Goal: Task Accomplishment & Management: Use online tool/utility

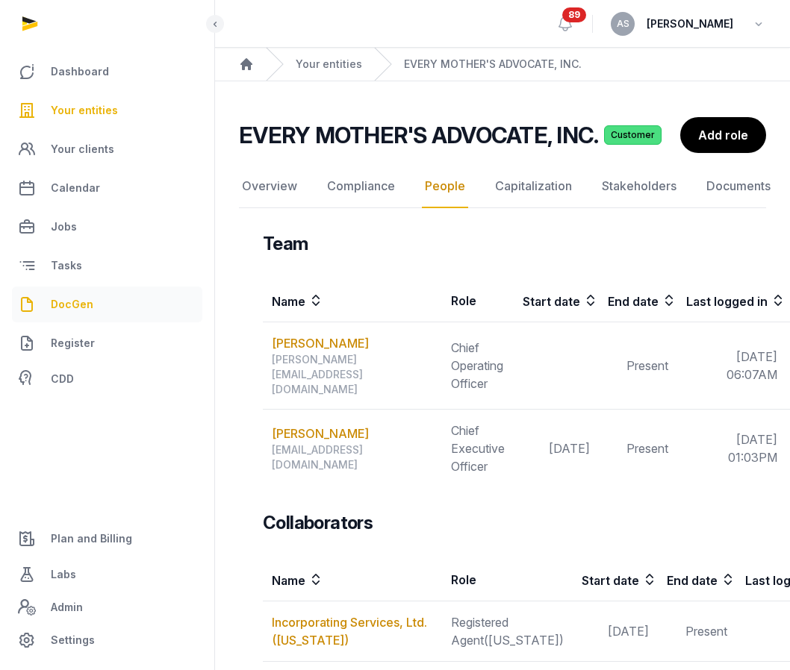
click at [82, 303] on span "DocGen" at bounding box center [72, 305] width 43 height 18
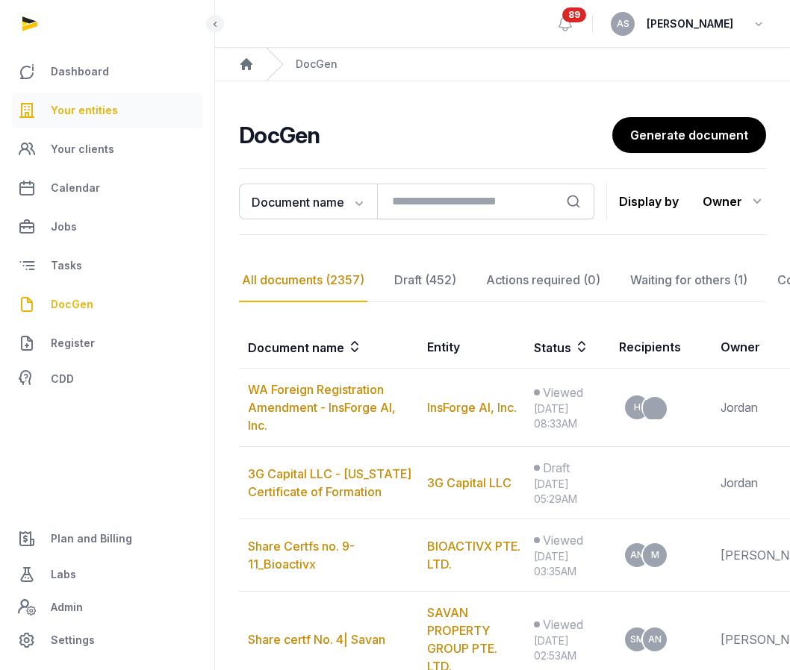
click at [101, 104] on span "Your entities" at bounding box center [84, 110] width 67 height 18
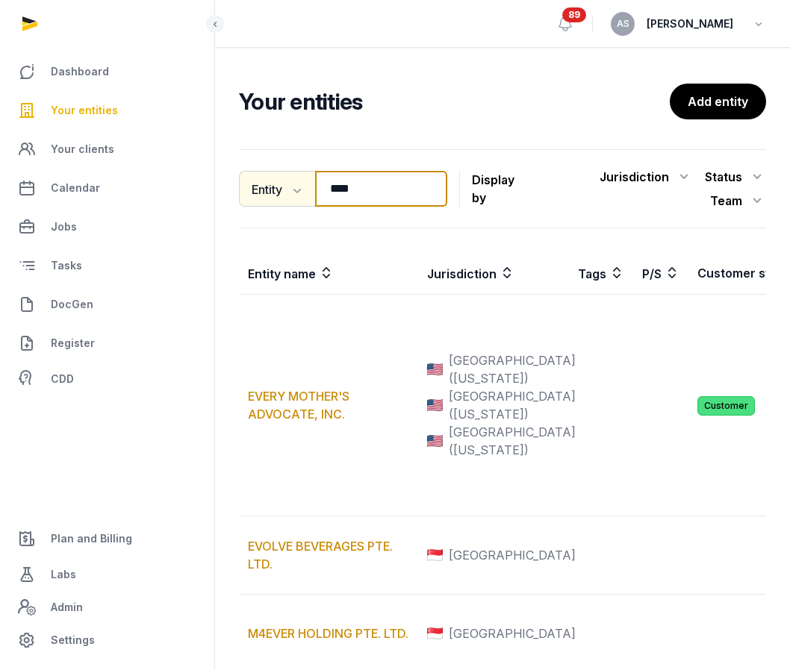
drag, startPoint x: 377, startPoint y: 193, endPoint x: 275, endPoint y: 187, distance: 102.5
click at [275, 187] on div "Entity Entity People Tags Services **** Search" at bounding box center [343, 189] width 208 height 36
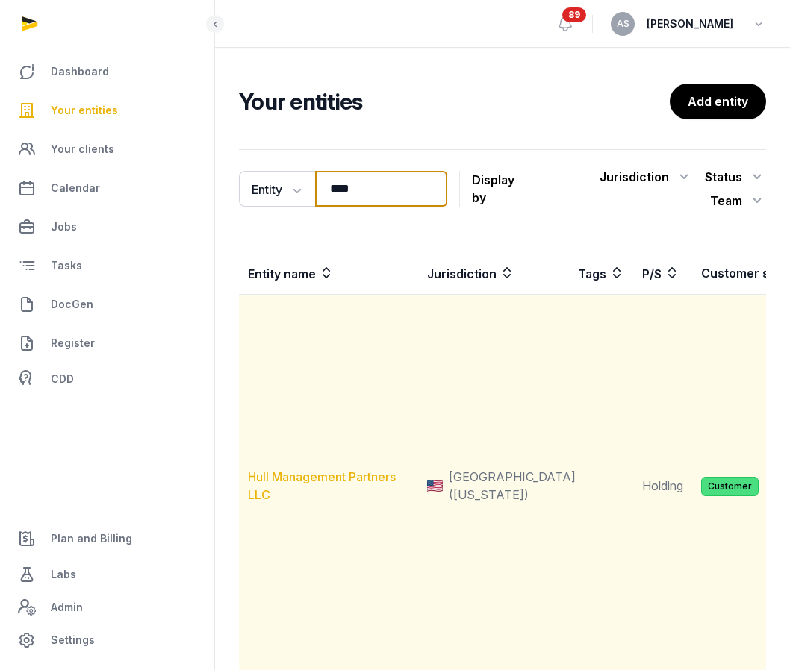
type input "****"
click at [340, 473] on link "Hull Management Partners LLC" at bounding box center [322, 485] width 148 height 33
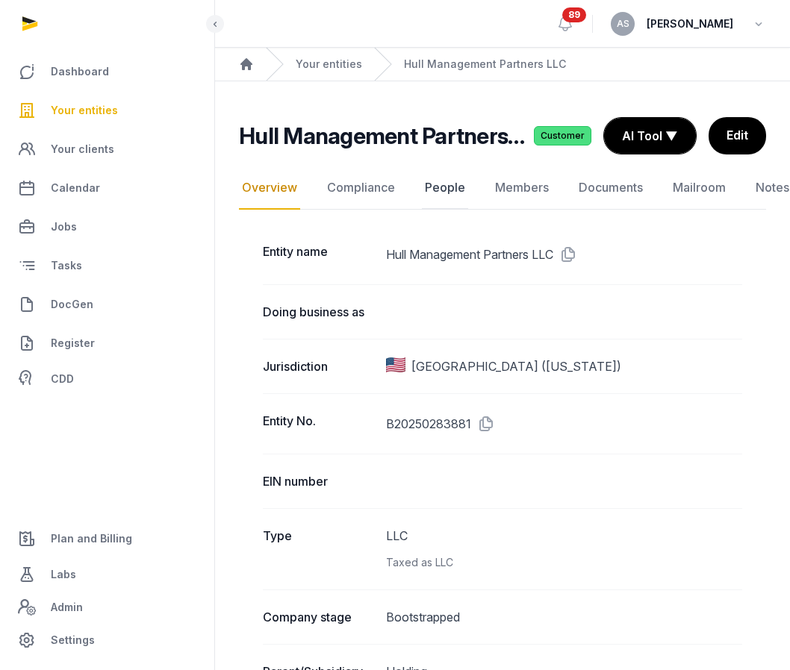
click at [434, 187] on link "People" at bounding box center [445, 187] width 46 height 43
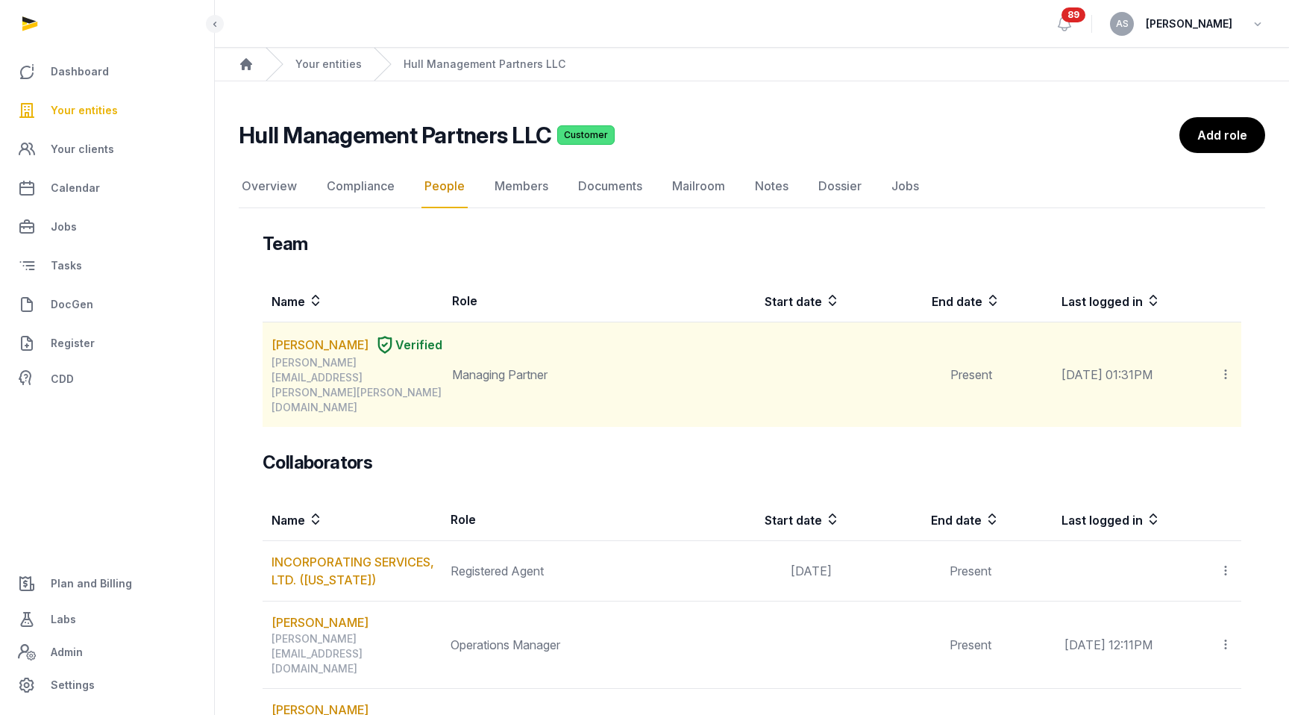
click at [789, 366] on icon at bounding box center [1225, 374] width 13 height 16
click at [789, 360] on td at bounding box center [761, 374] width 160 height 105
click at [336, 340] on link "TE YU CHANG" at bounding box center [320, 345] width 97 height 18
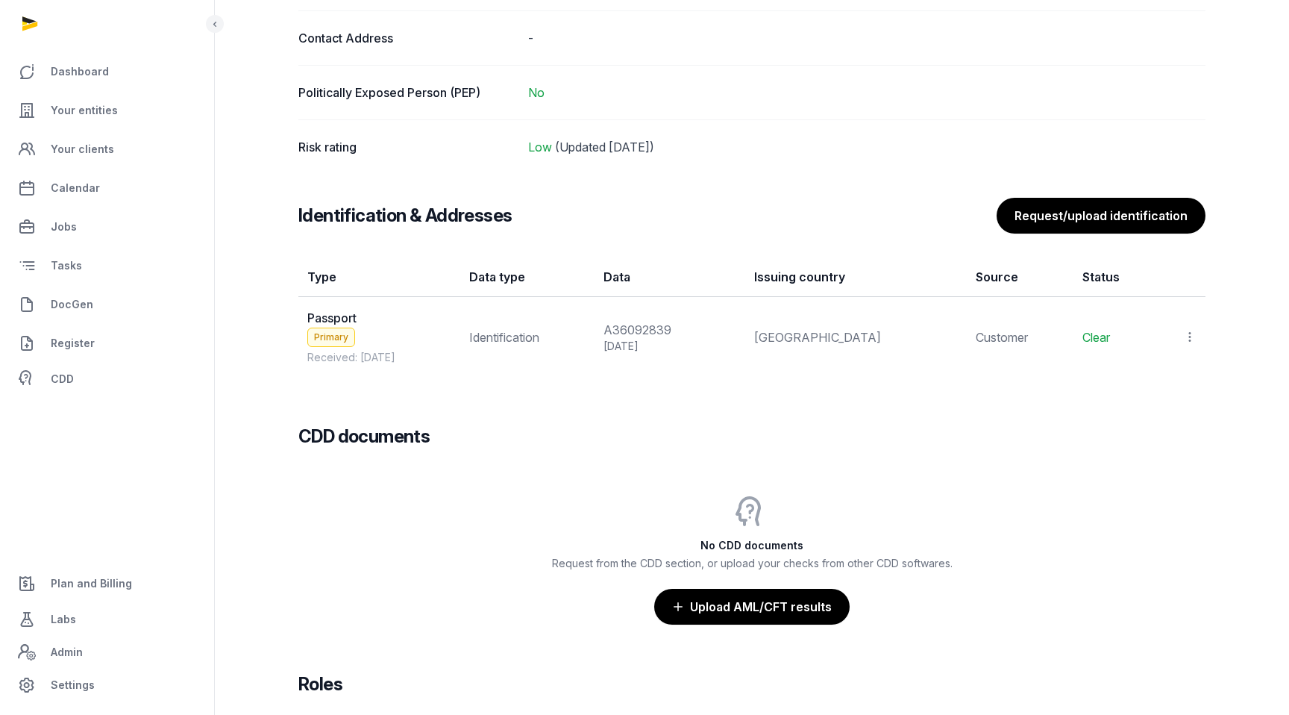
scroll to position [1178, 0]
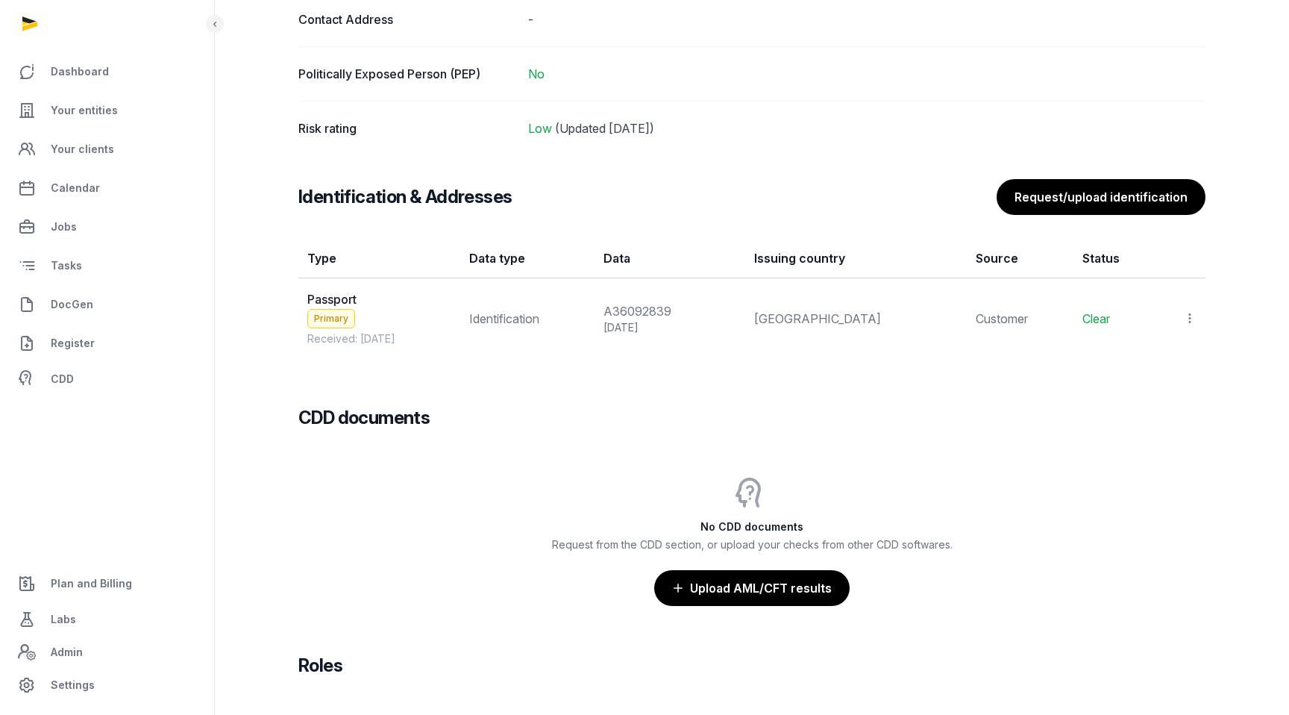
click at [789, 316] on icon at bounding box center [1190, 318] width 13 height 16
click at [789, 347] on div "View" at bounding box center [1125, 359] width 144 height 30
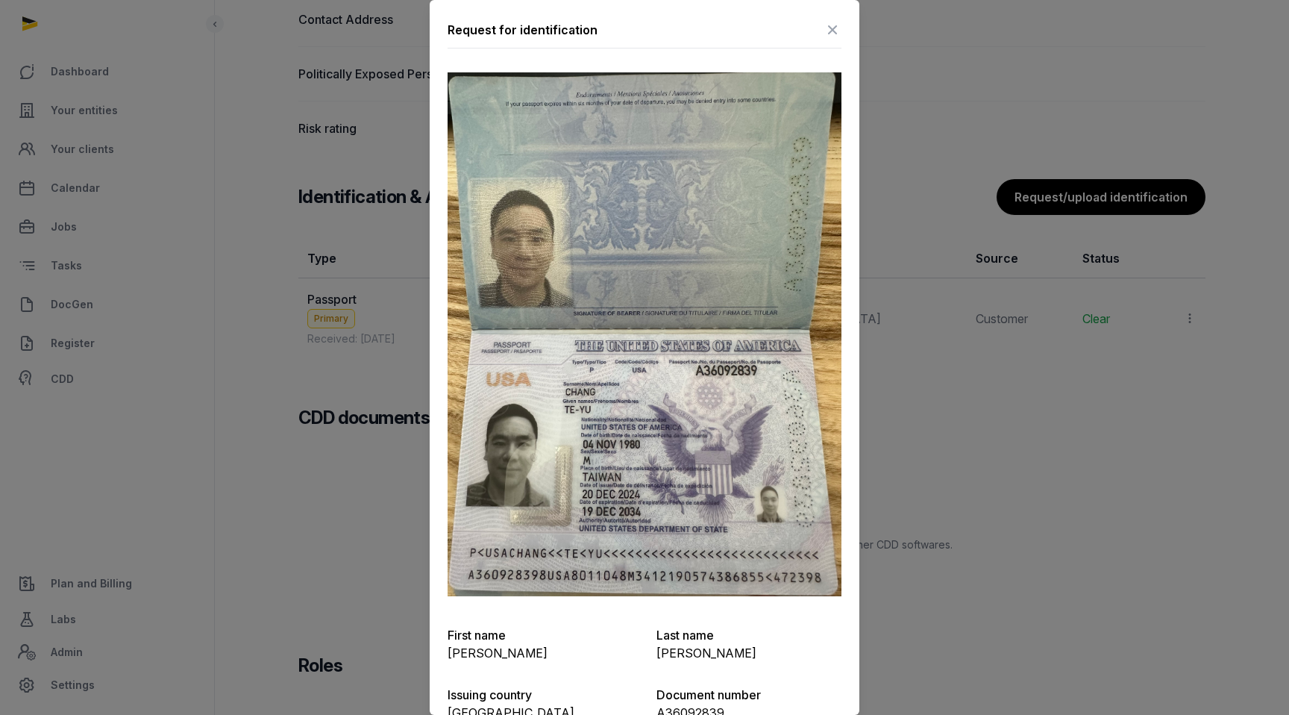
click at [789, 28] on icon at bounding box center [833, 30] width 18 height 24
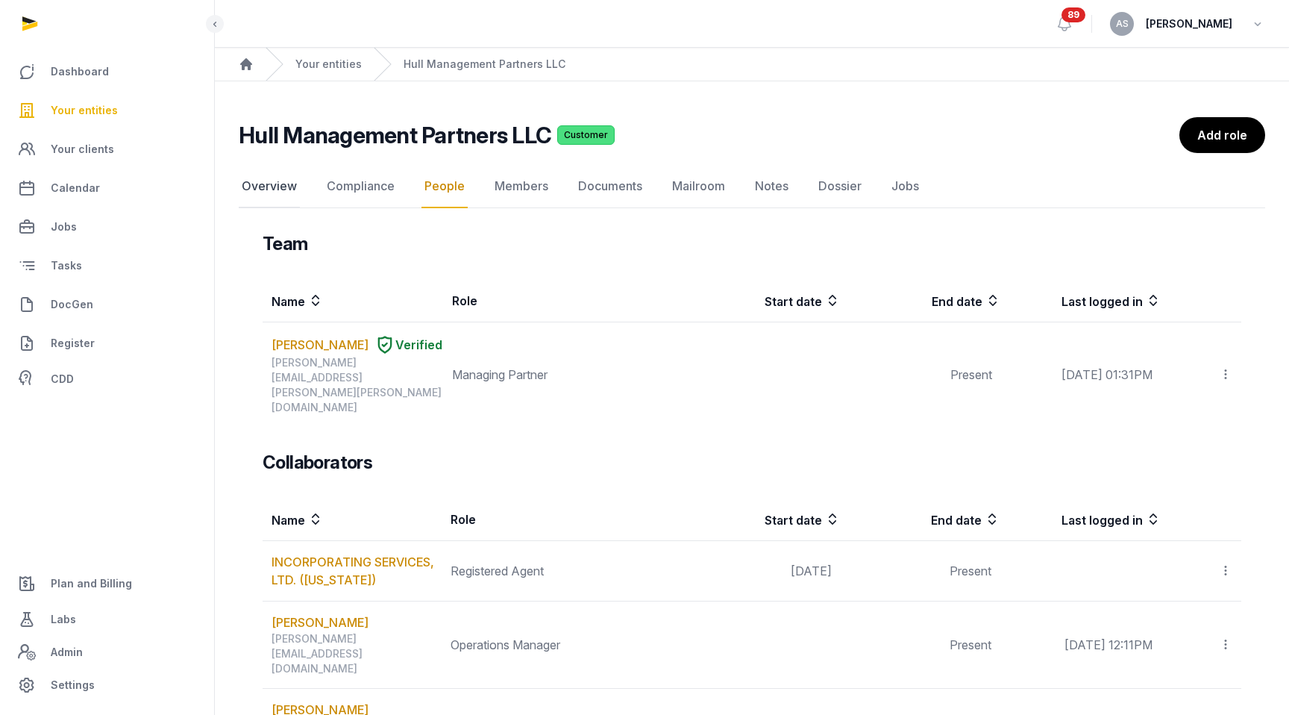
click at [296, 180] on link "Overview" at bounding box center [269, 186] width 61 height 43
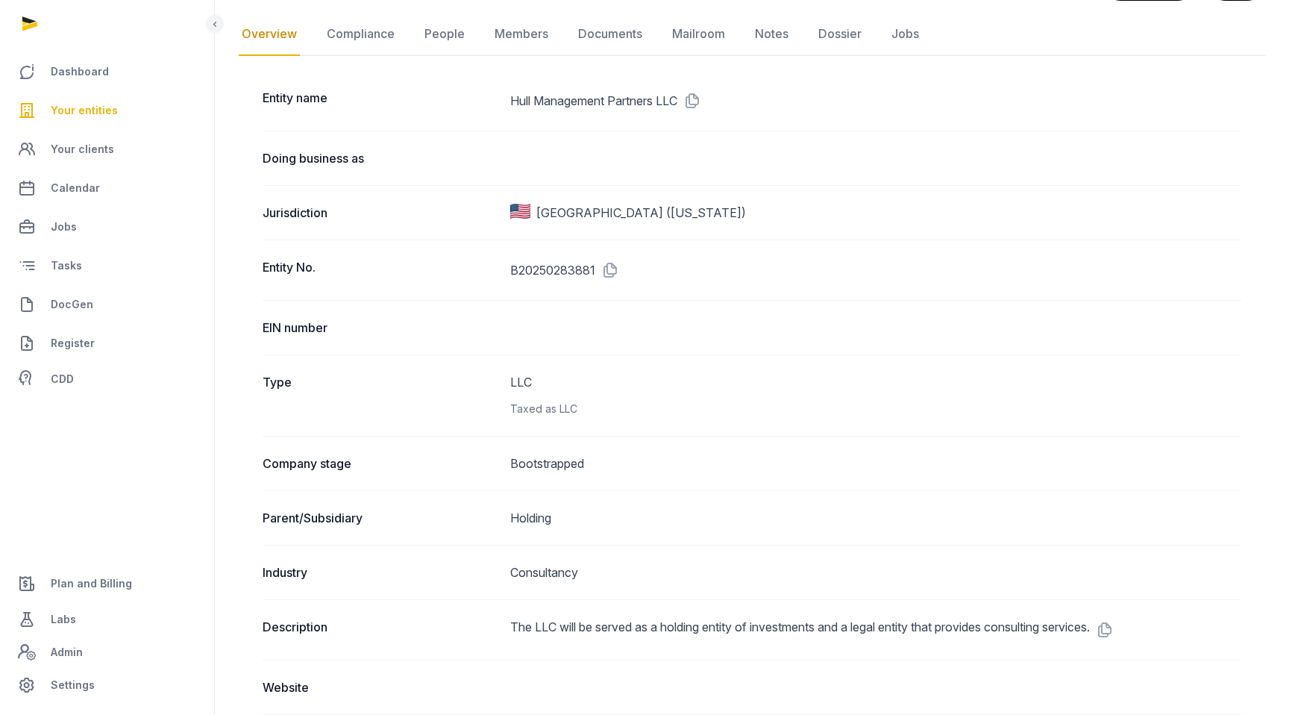
scroll to position [138, 0]
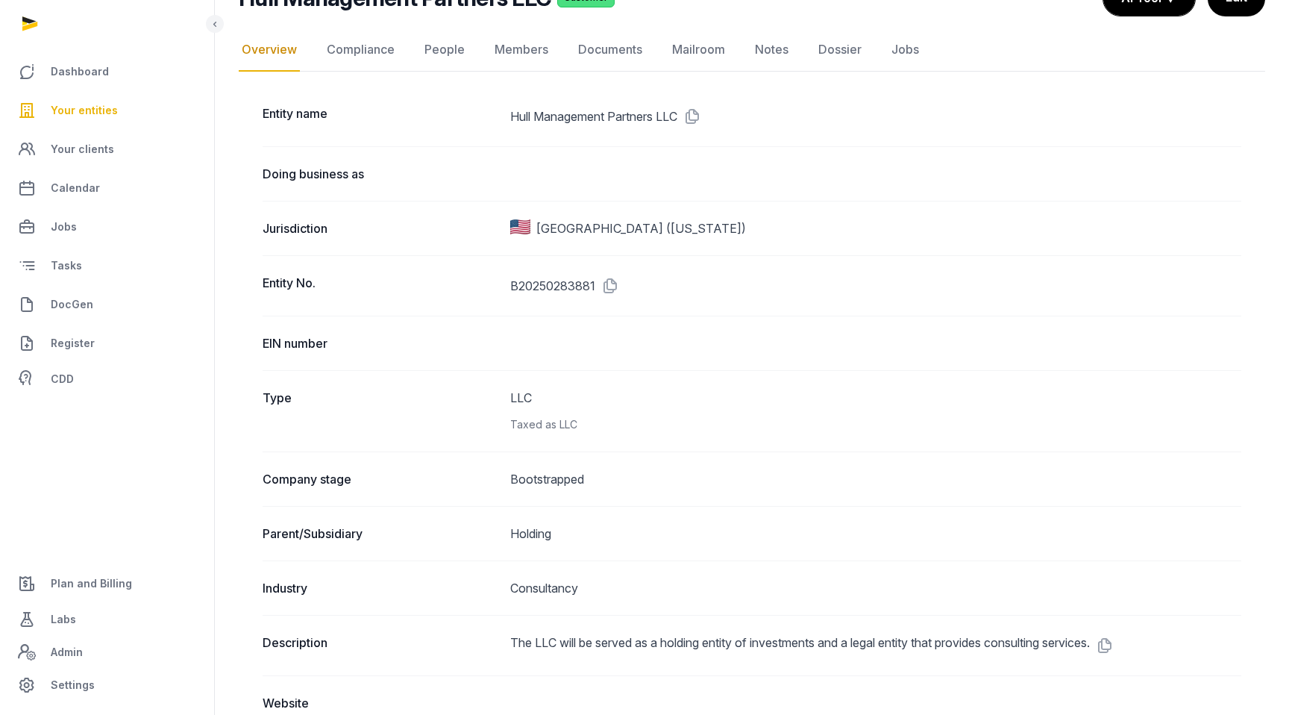
click at [754, 128] on dd "Hull Management Partners LLC" at bounding box center [875, 116] width 731 height 24
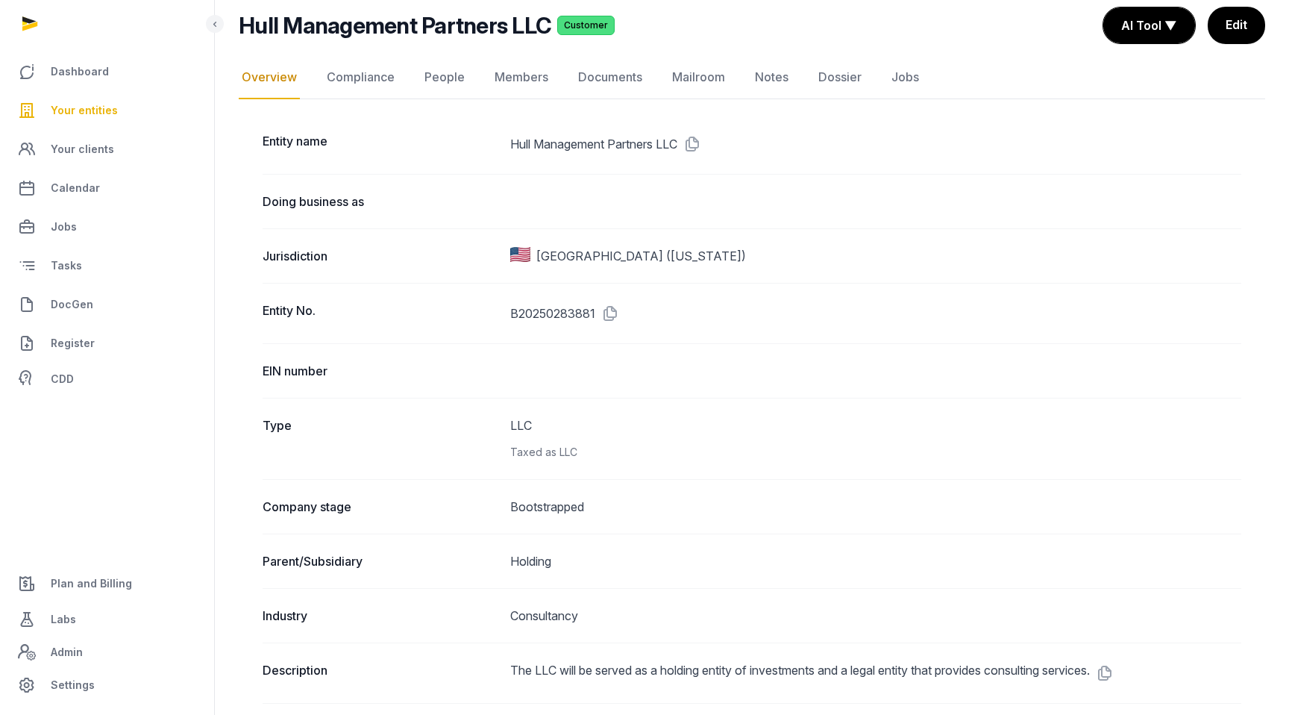
scroll to position [80, 0]
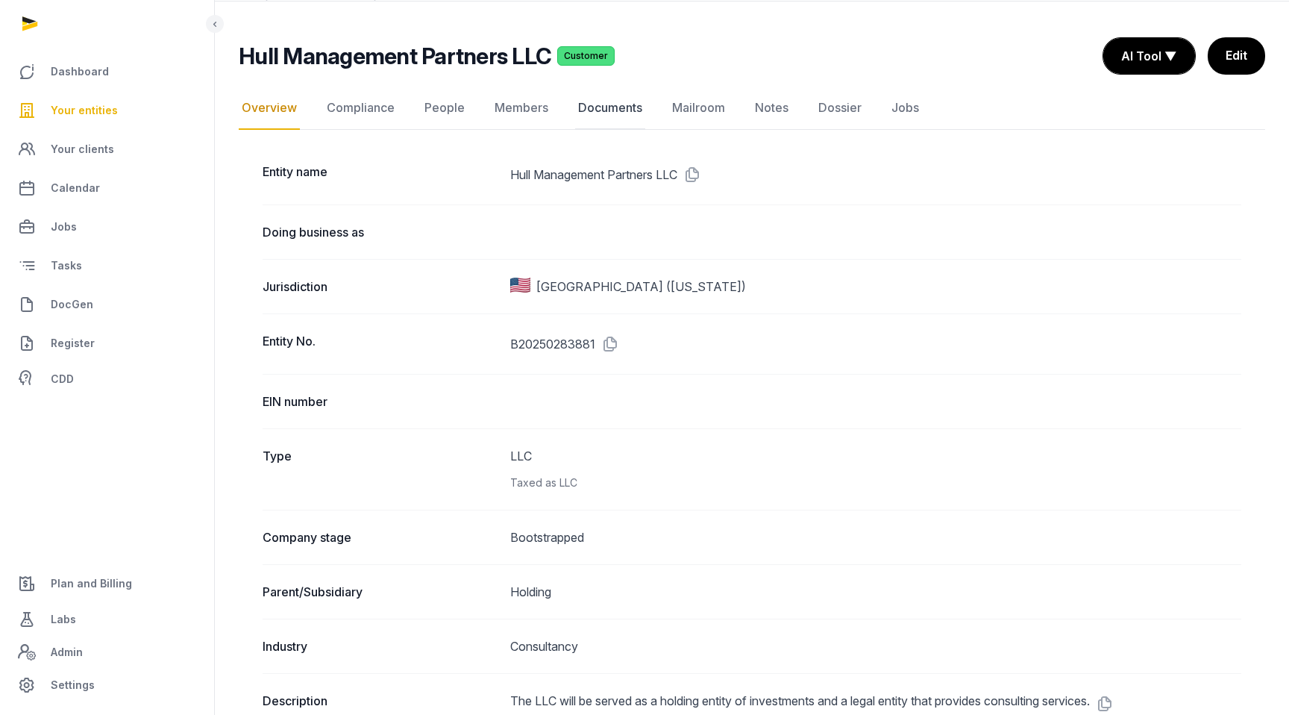
click at [597, 104] on link "Documents" at bounding box center [610, 108] width 70 height 43
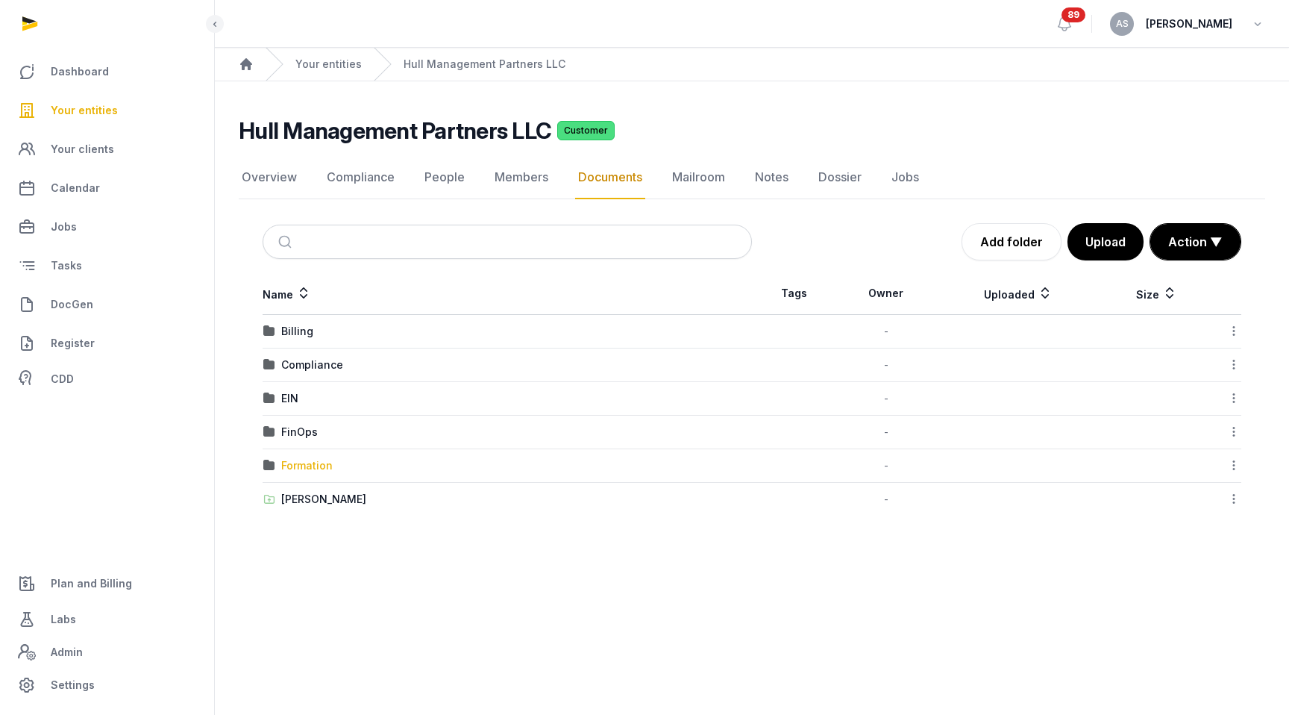
click at [297, 462] on div "Formation" at bounding box center [306, 465] width 51 height 15
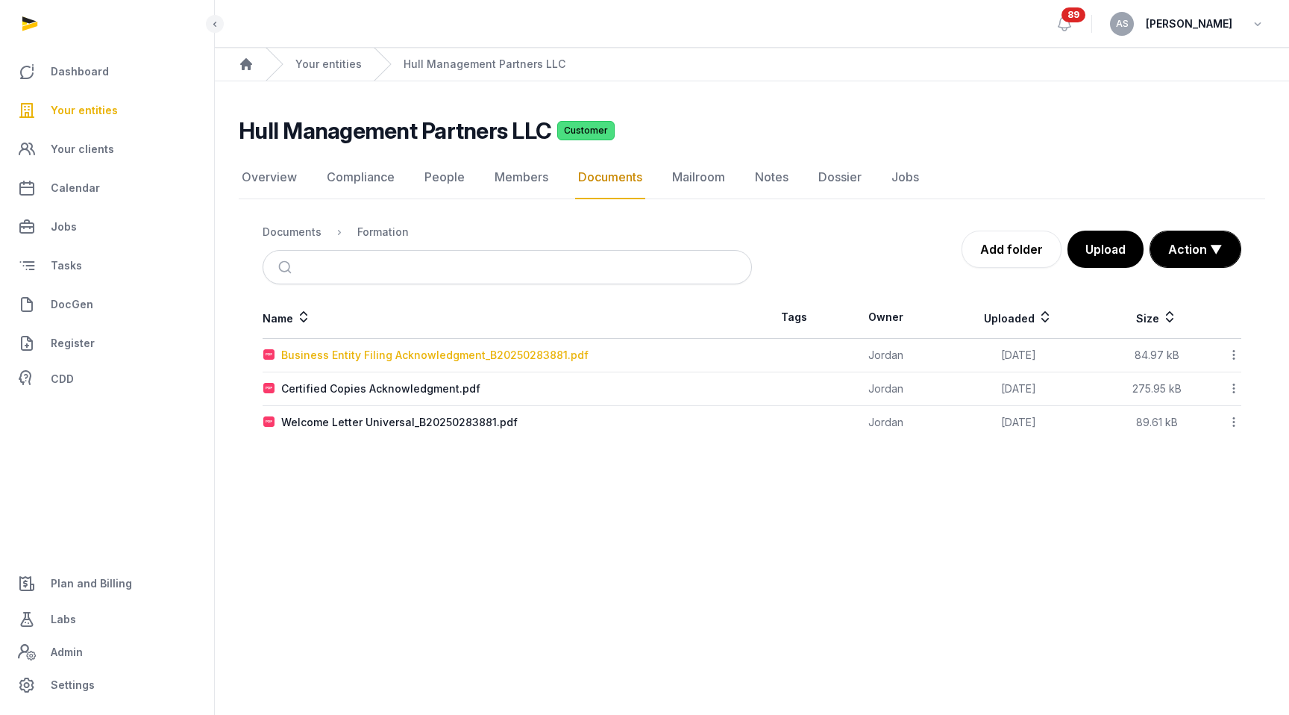
click at [437, 348] on div "Business Entity Filing Acknowledgment_B20250283881.pdf" at bounding box center [434, 355] width 307 height 15
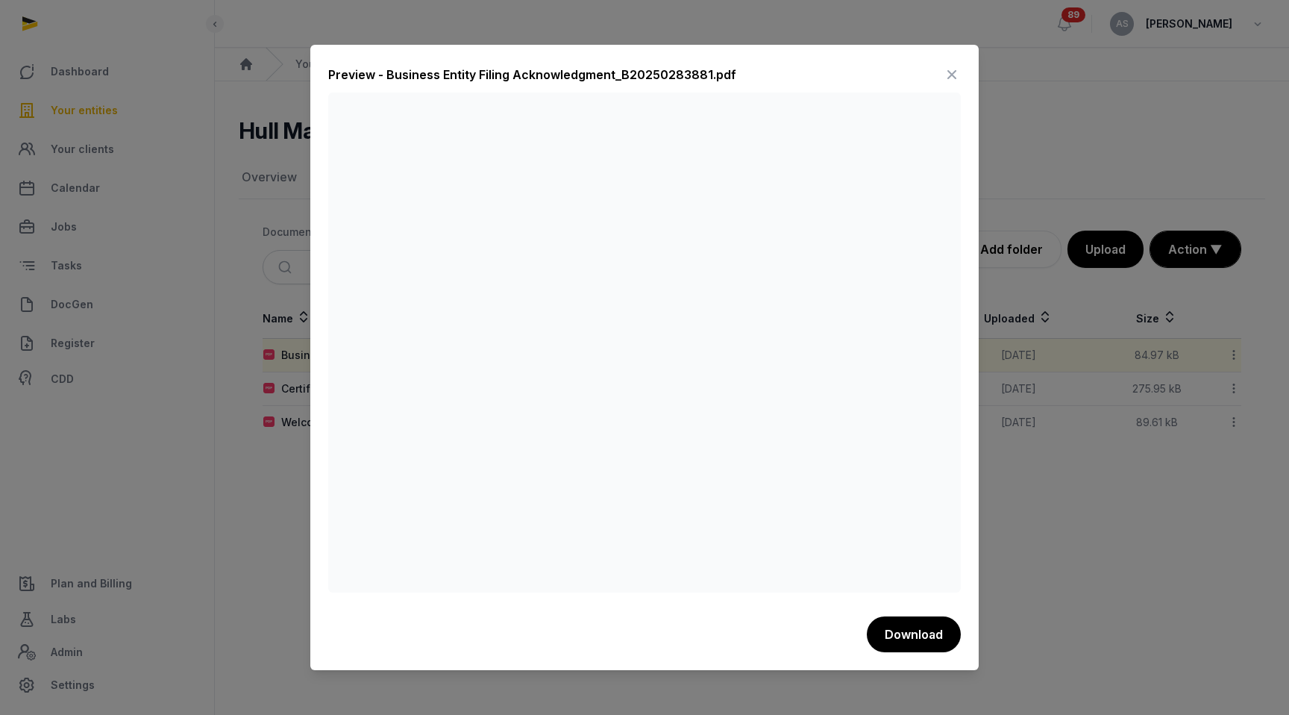
click at [789, 72] on div "Preview - Business Entity Filing Acknowledgment_B20250283881.pdf Download" at bounding box center [644, 358] width 669 height 626
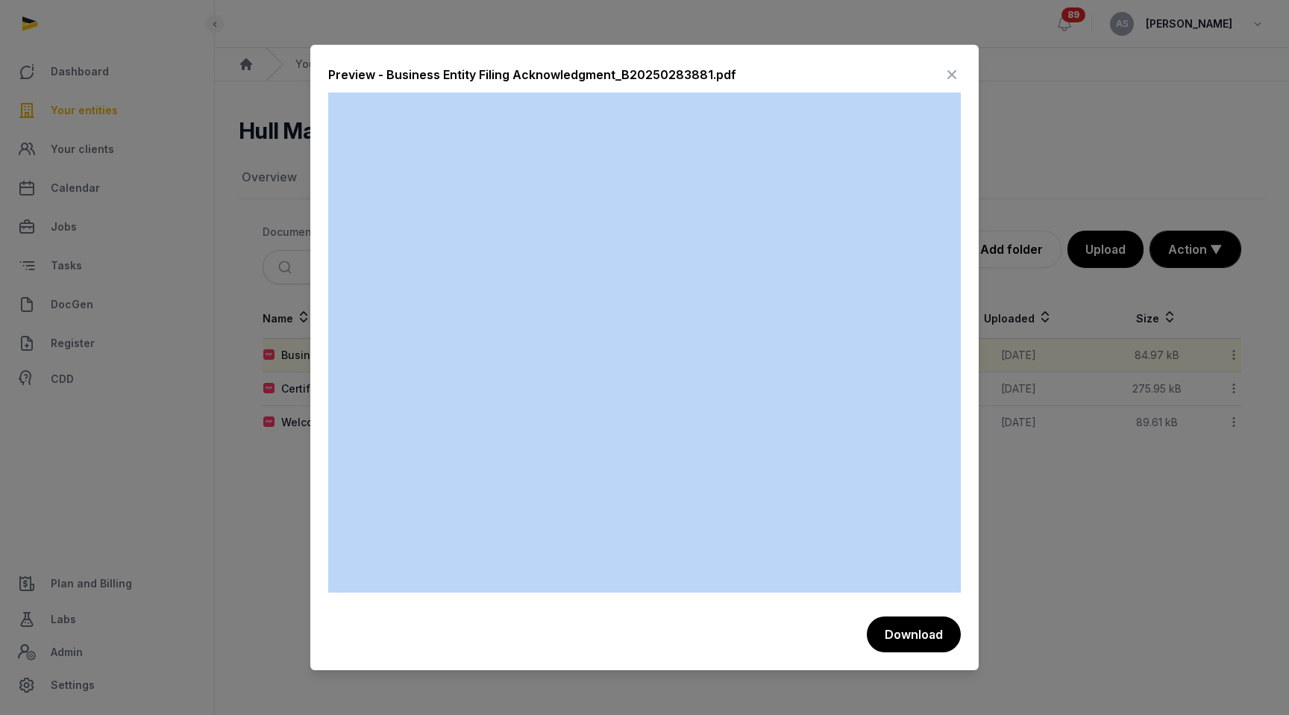
click at [789, 72] on div "Preview - Business Entity Filing Acknowledgment_B20250283881.pdf Download" at bounding box center [644, 358] width 669 height 626
click at [789, 72] on icon at bounding box center [952, 75] width 18 height 24
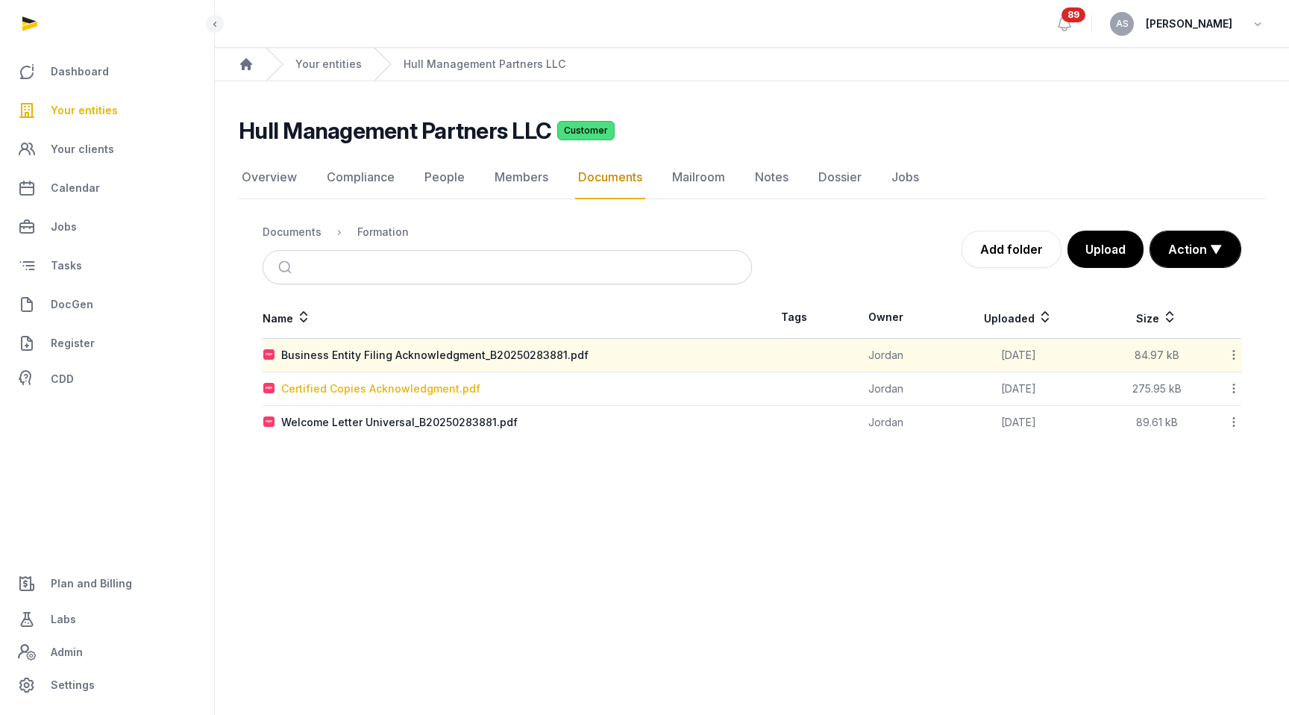
click at [387, 396] on div "Certified Copies Acknowledgment.pdf" at bounding box center [380, 388] width 199 height 15
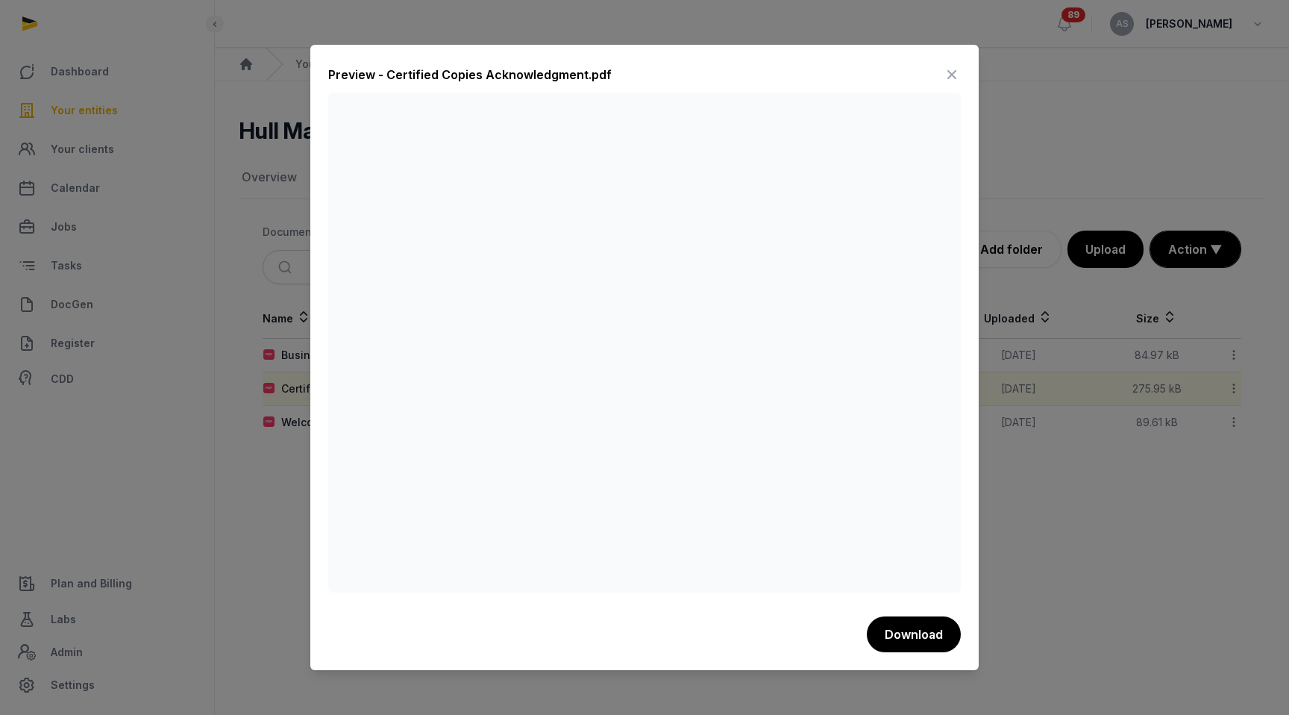
click at [789, 70] on icon at bounding box center [952, 75] width 18 height 24
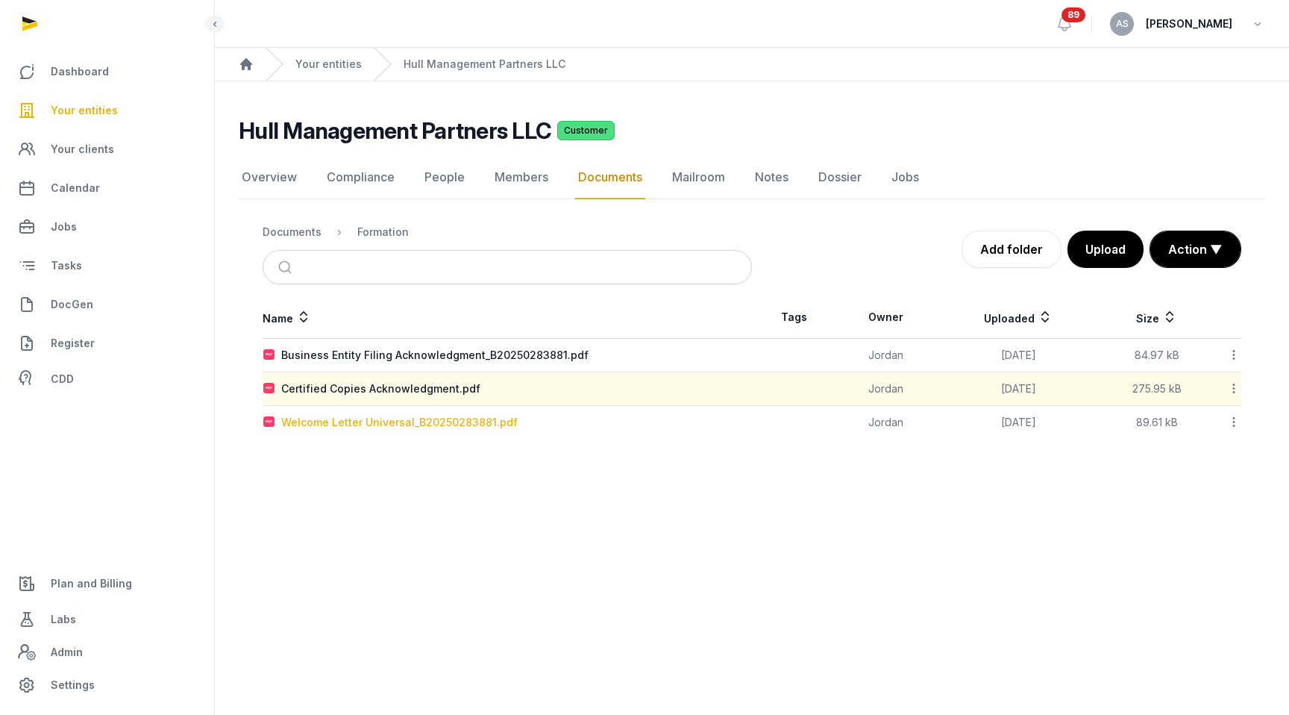
click at [407, 424] on div "Welcome Letter Universal_B20250283881.pdf" at bounding box center [399, 422] width 237 height 15
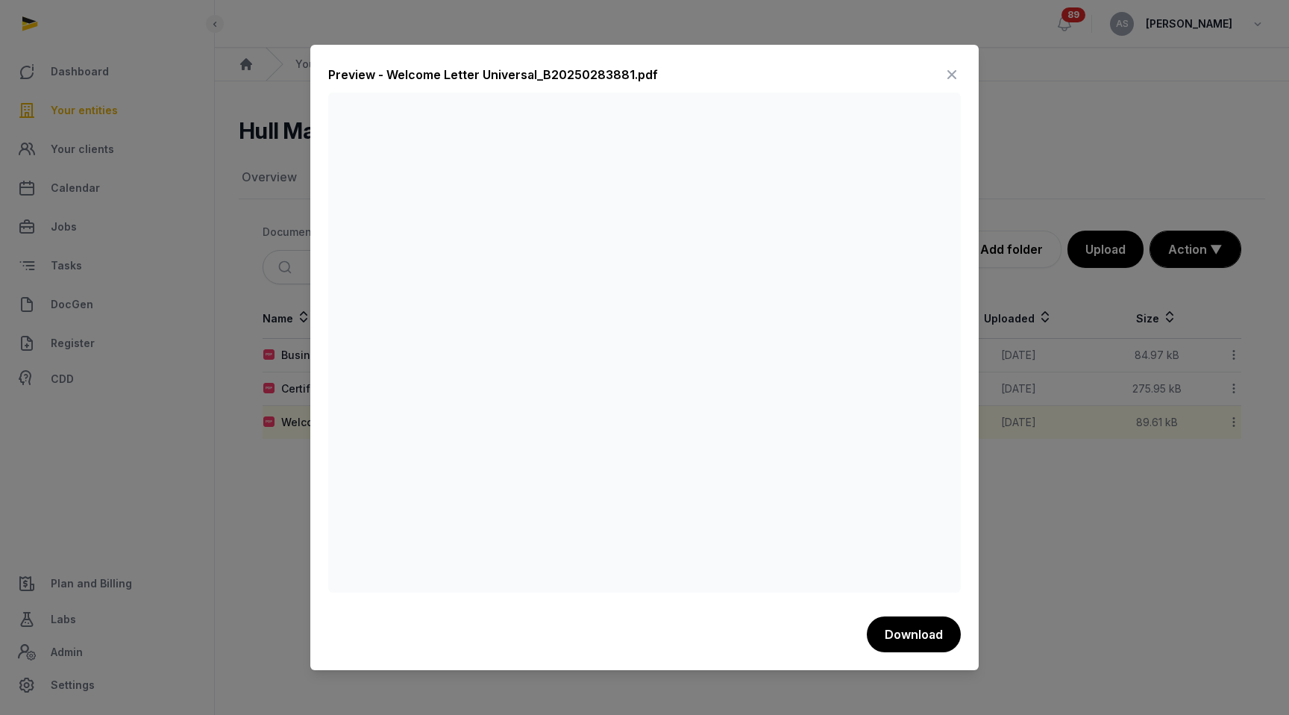
click at [789, 78] on icon at bounding box center [952, 75] width 18 height 24
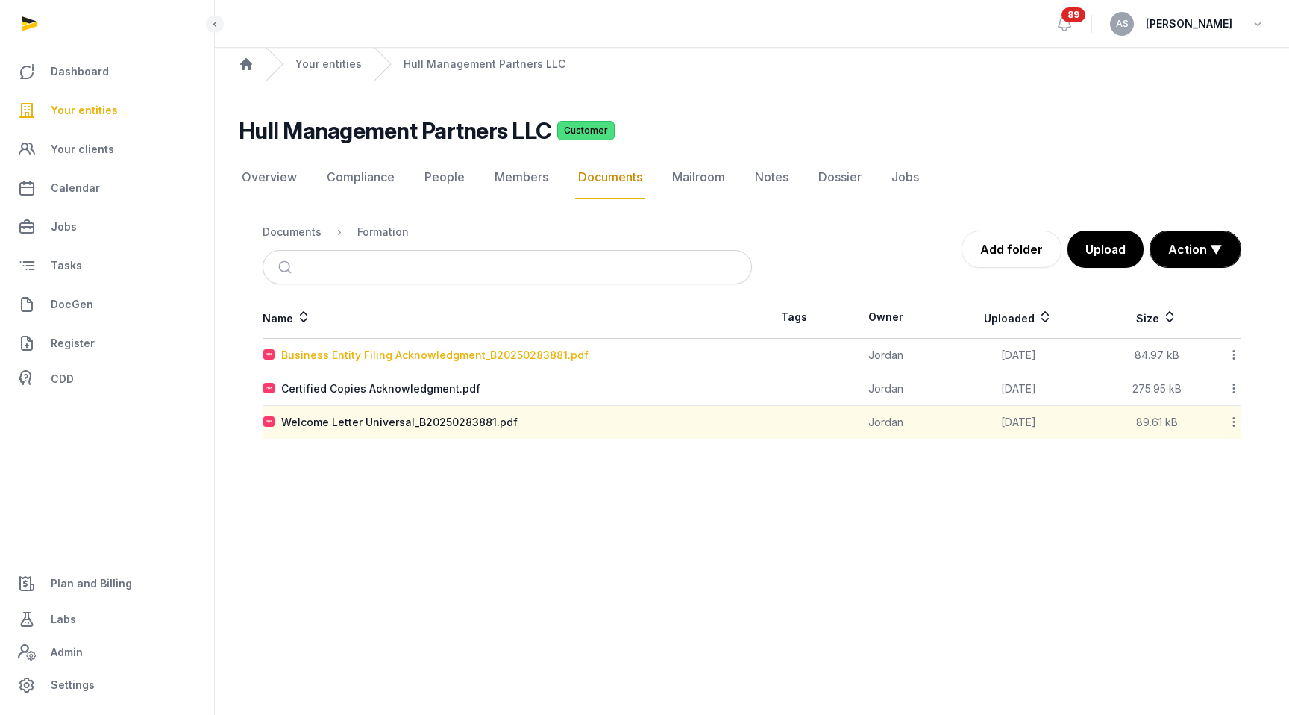
click at [369, 353] on div "Business Entity Filing Acknowledgment_B20250283881.pdf" at bounding box center [434, 355] width 307 height 15
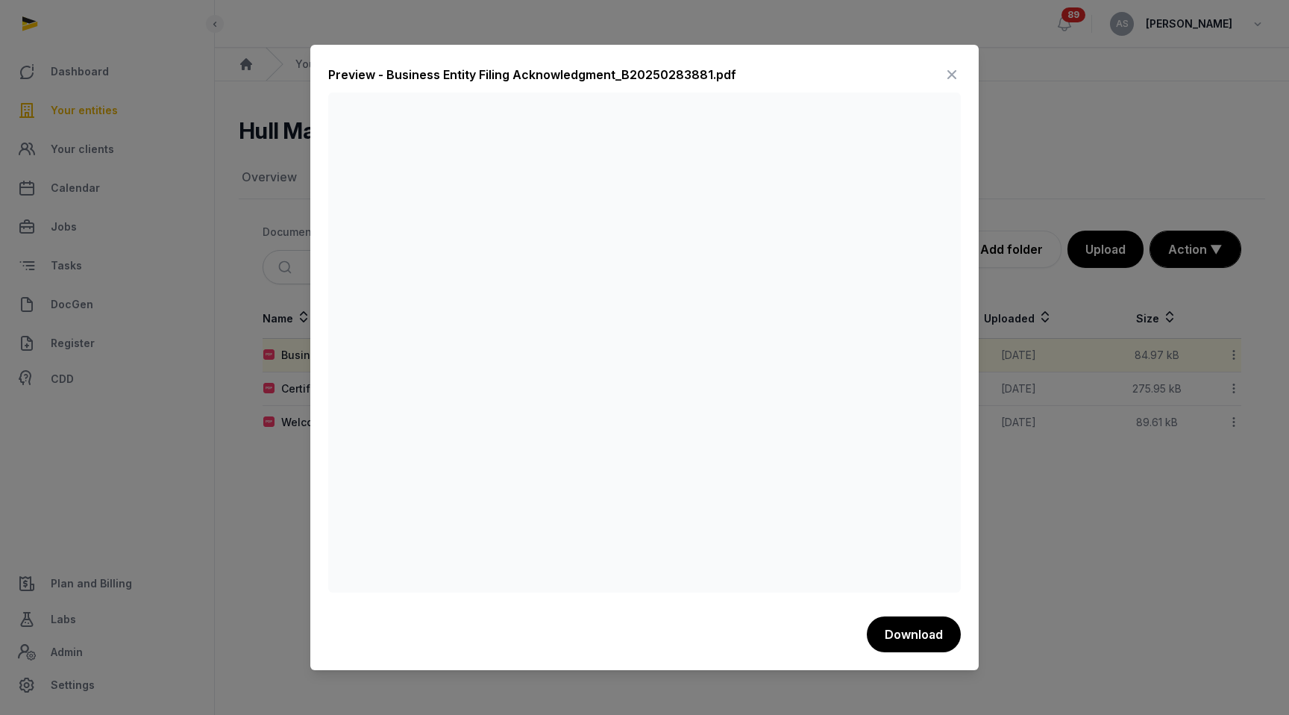
click at [789, 69] on icon at bounding box center [952, 75] width 18 height 24
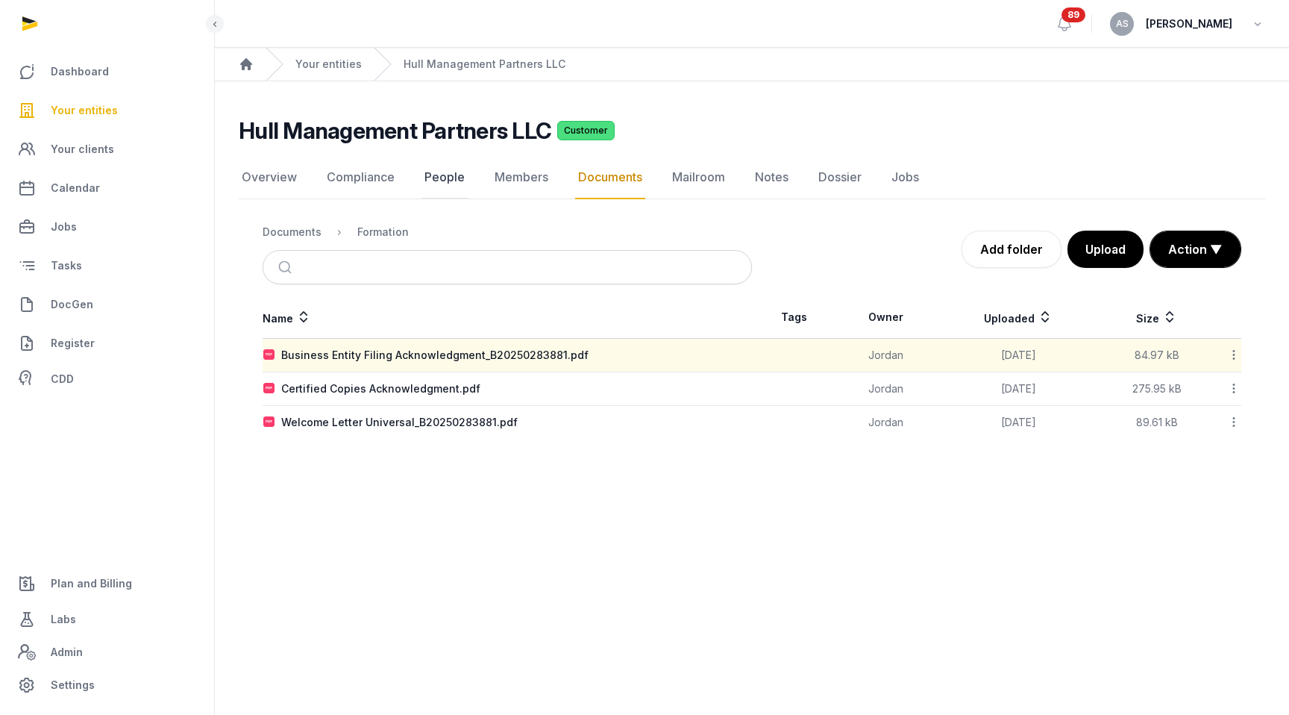
click at [437, 175] on link "People" at bounding box center [445, 177] width 46 height 43
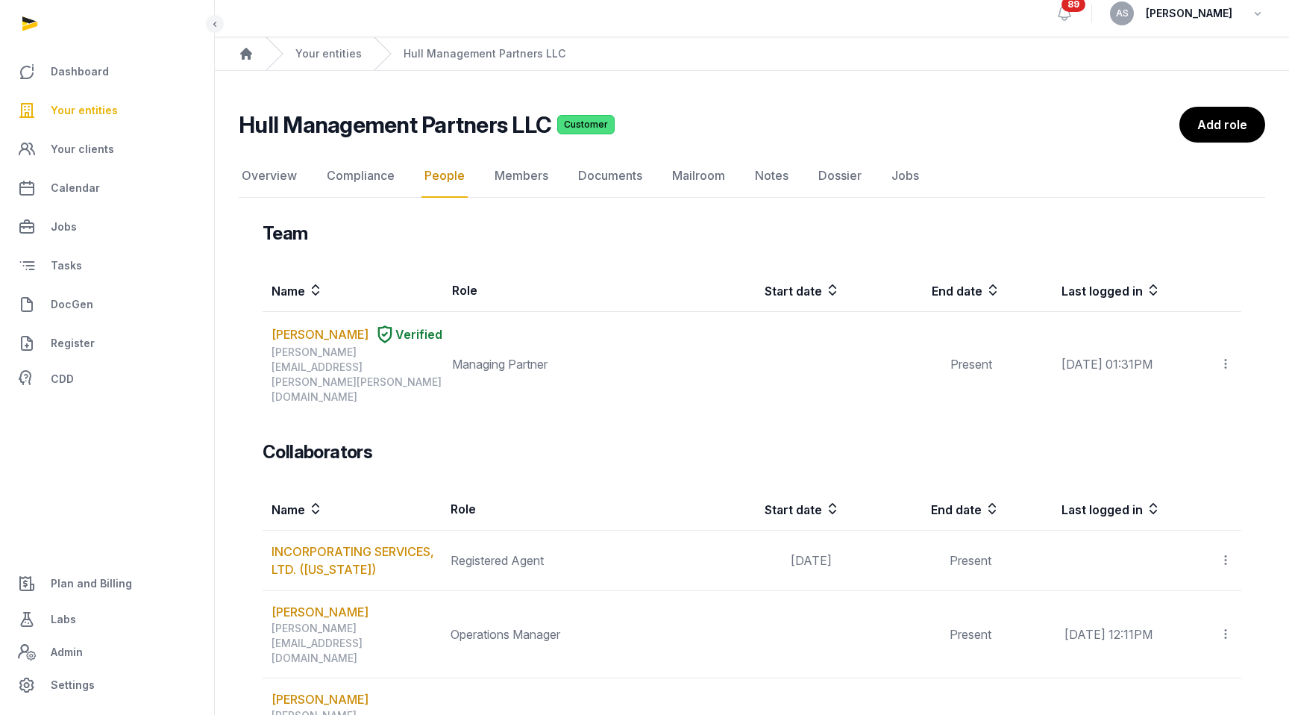
scroll to position [3, 0]
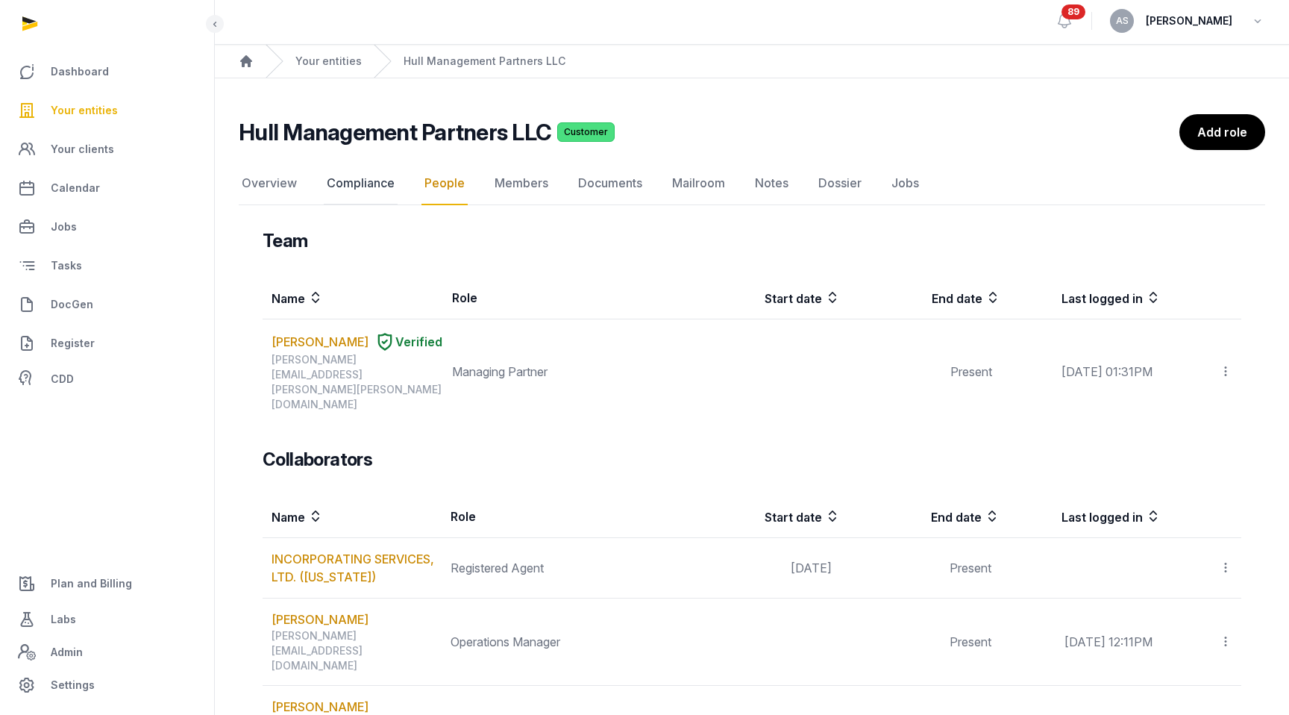
click at [365, 176] on link "Compliance" at bounding box center [361, 183] width 74 height 43
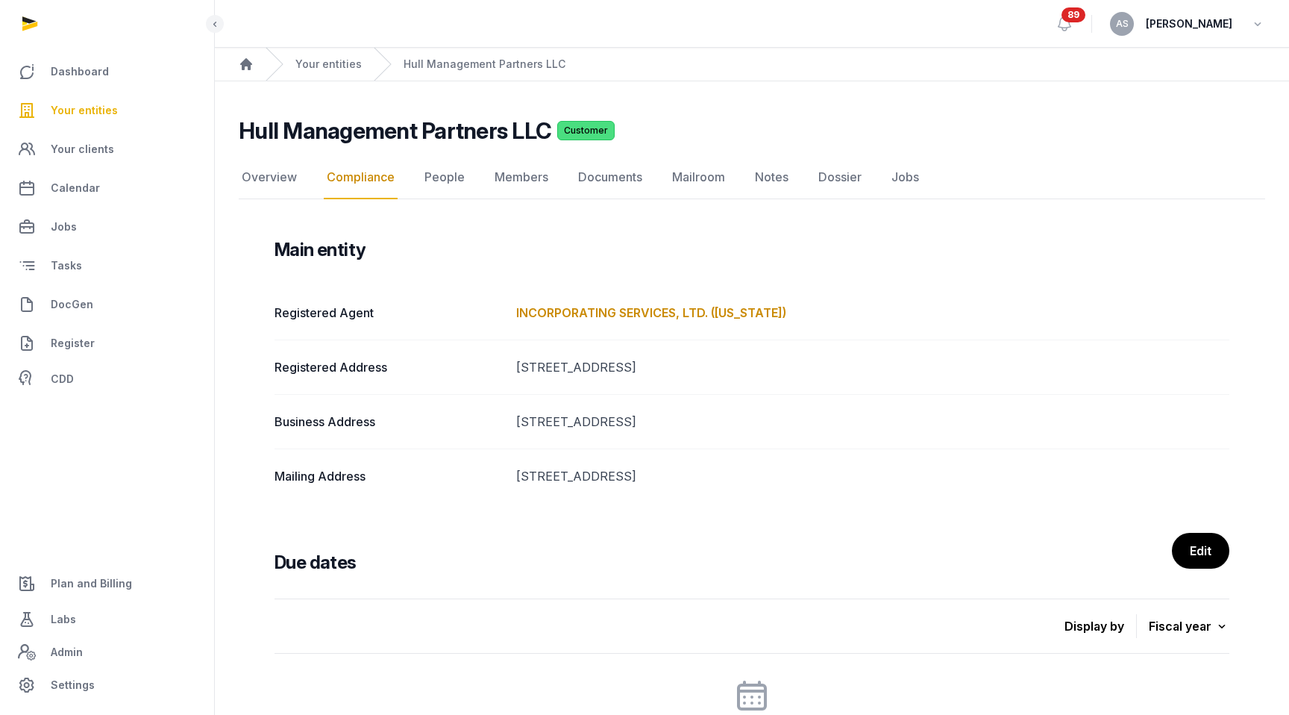
scroll to position [18, 0]
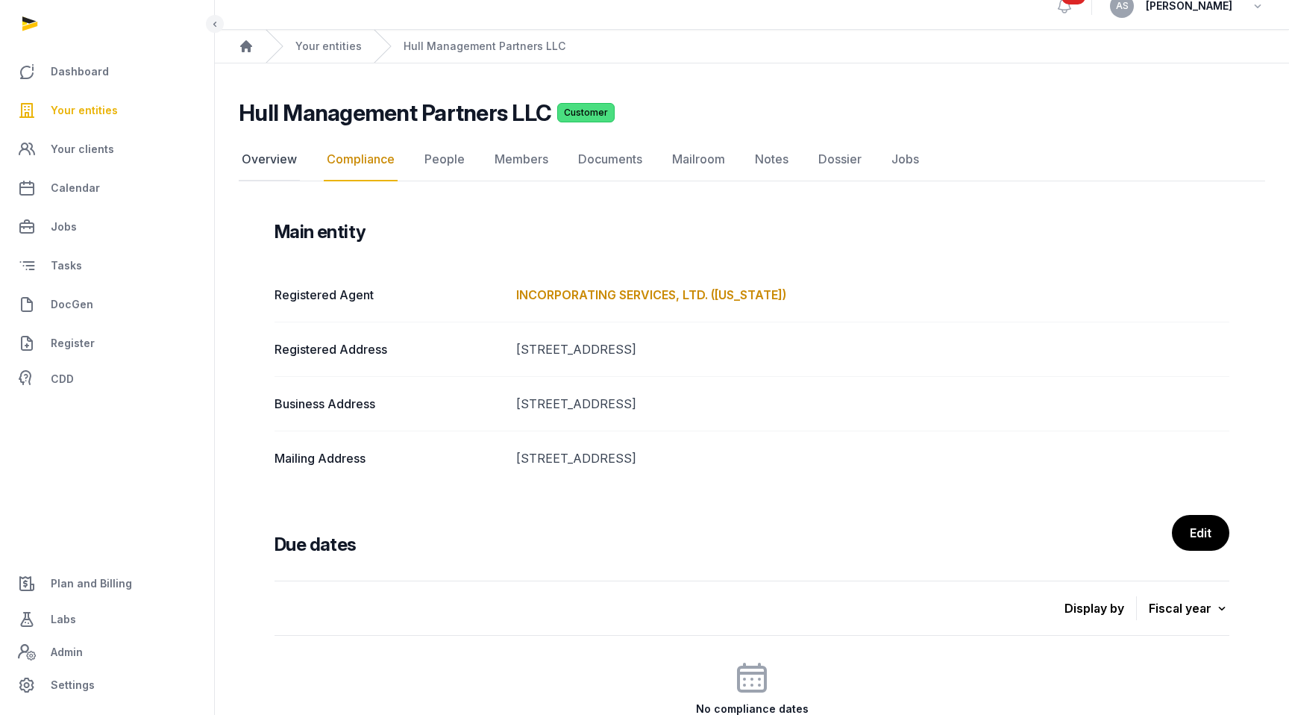
click at [280, 161] on link "Overview" at bounding box center [269, 159] width 61 height 43
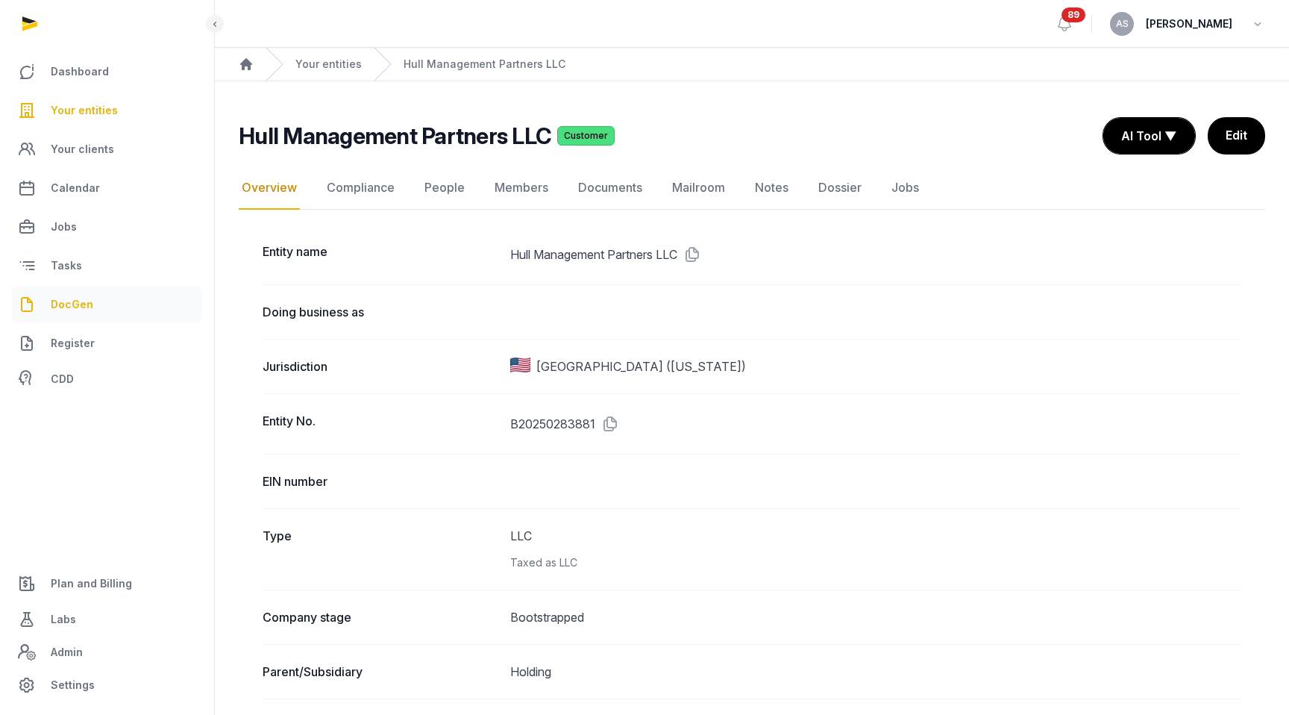
click at [81, 303] on span "DocGen" at bounding box center [72, 305] width 43 height 18
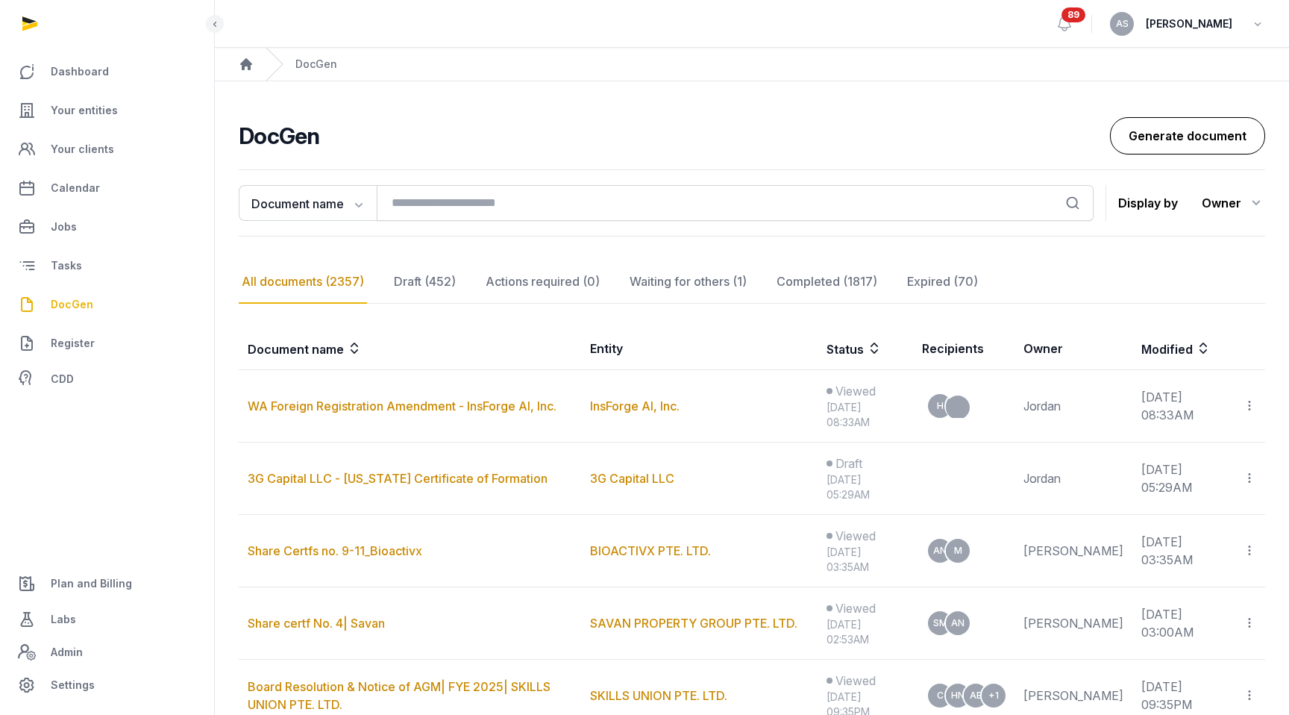
click at [789, 139] on link "Generate document" at bounding box center [1187, 135] width 155 height 37
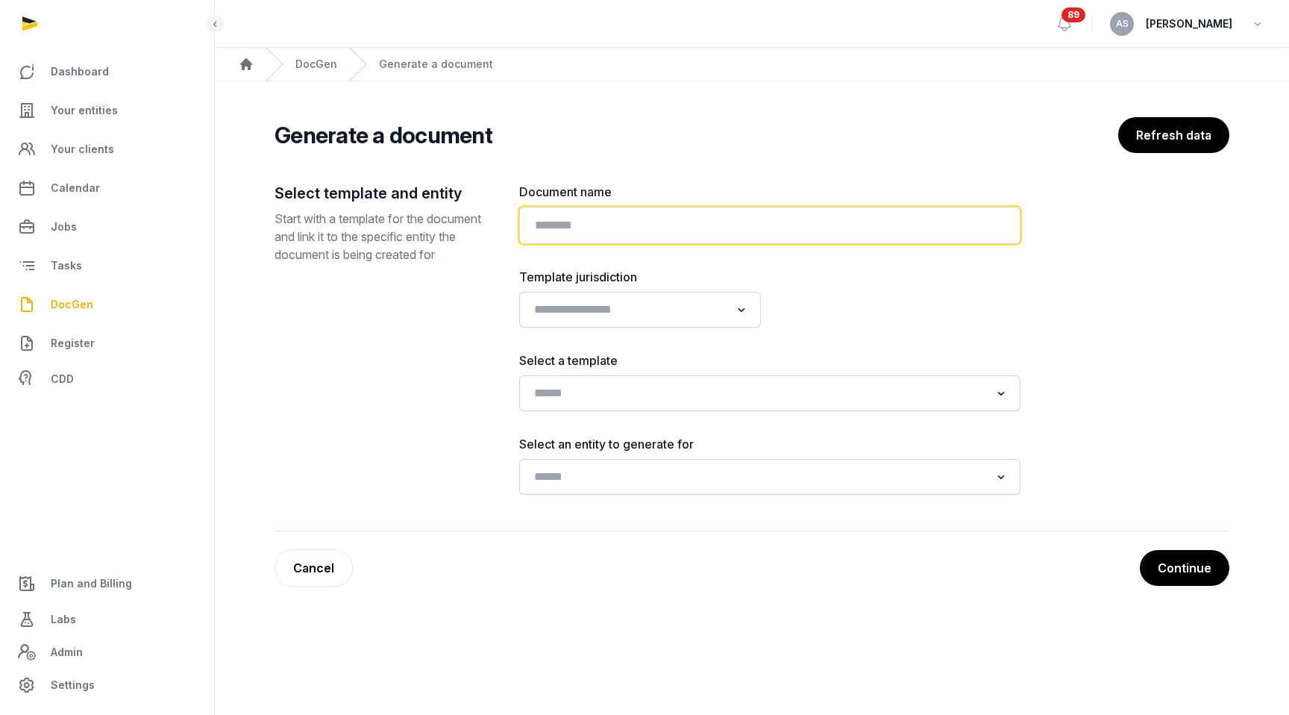
click at [601, 221] on input "text" at bounding box center [769, 225] width 501 height 37
click at [601, 221] on input "**" at bounding box center [769, 225] width 501 height 37
type input "*"
drag, startPoint x: 652, startPoint y: 225, endPoint x: 463, endPoint y: 222, distance: 188.8
click at [463, 222] on div "**********" at bounding box center [752, 357] width 955 height 348
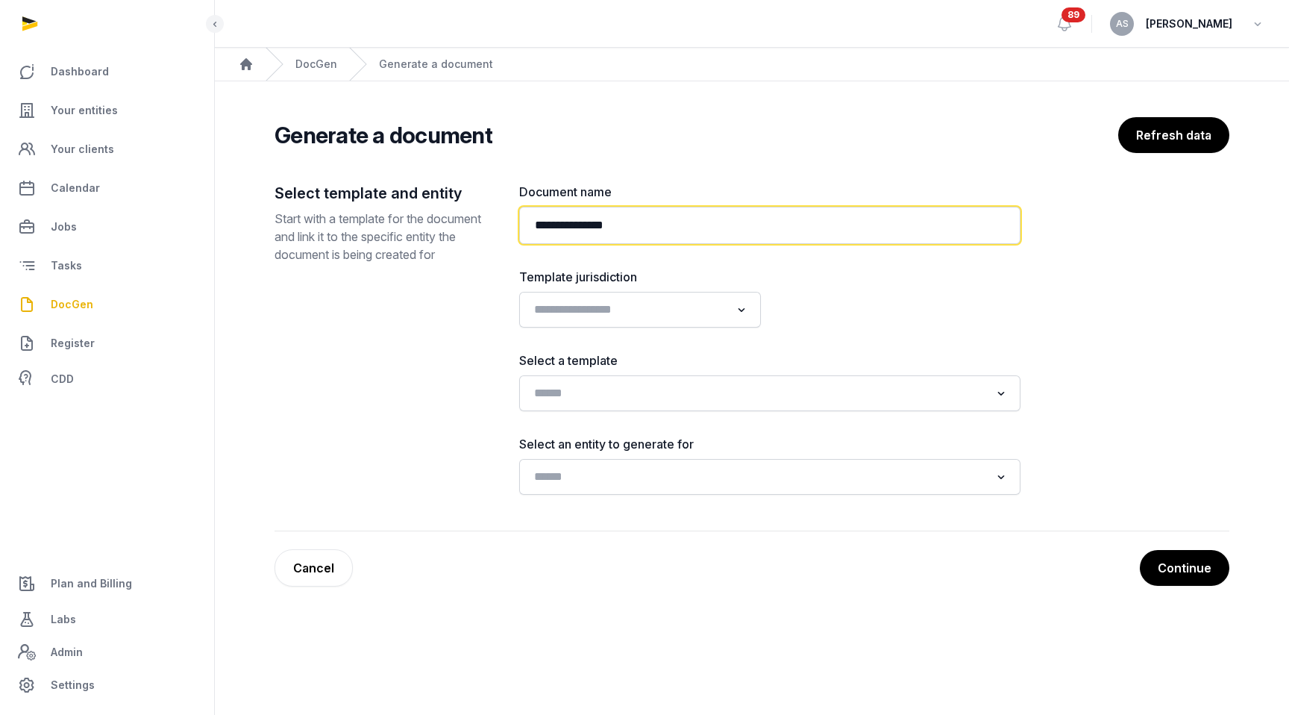
paste input "**********"
type input "**********"
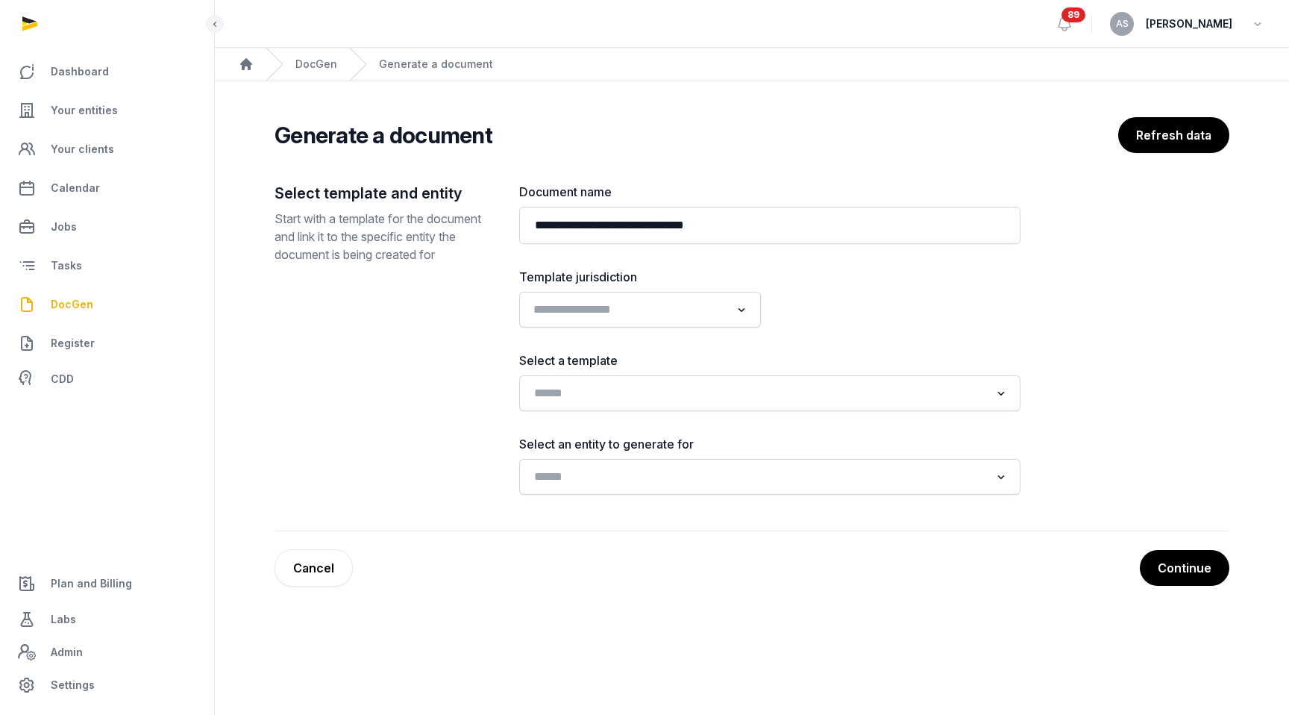
click at [617, 311] on input "Search for option" at bounding box center [629, 309] width 202 height 21
click at [625, 378] on li "[GEOGRAPHIC_DATA]" at bounding box center [640, 386] width 240 height 22
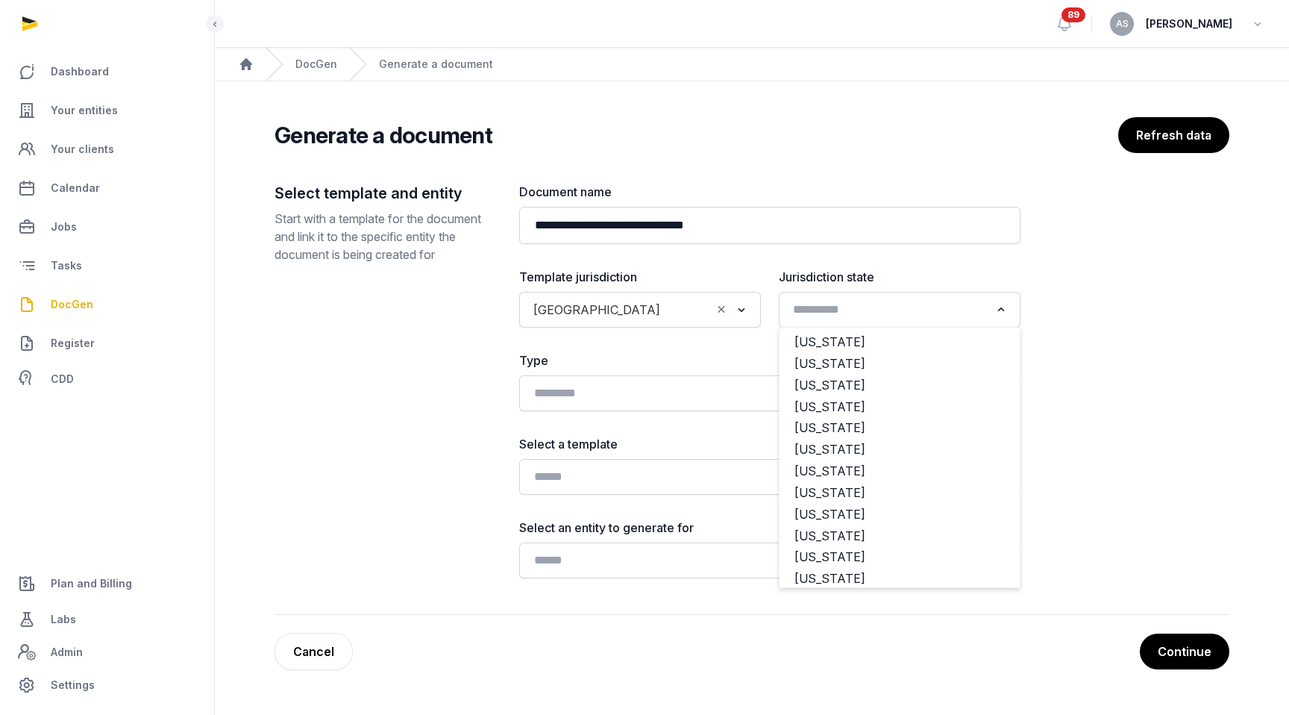
click at [789, 309] on input "Search for option" at bounding box center [889, 309] width 202 height 21
click at [789, 266] on div "**********" at bounding box center [769, 381] width 501 height 396
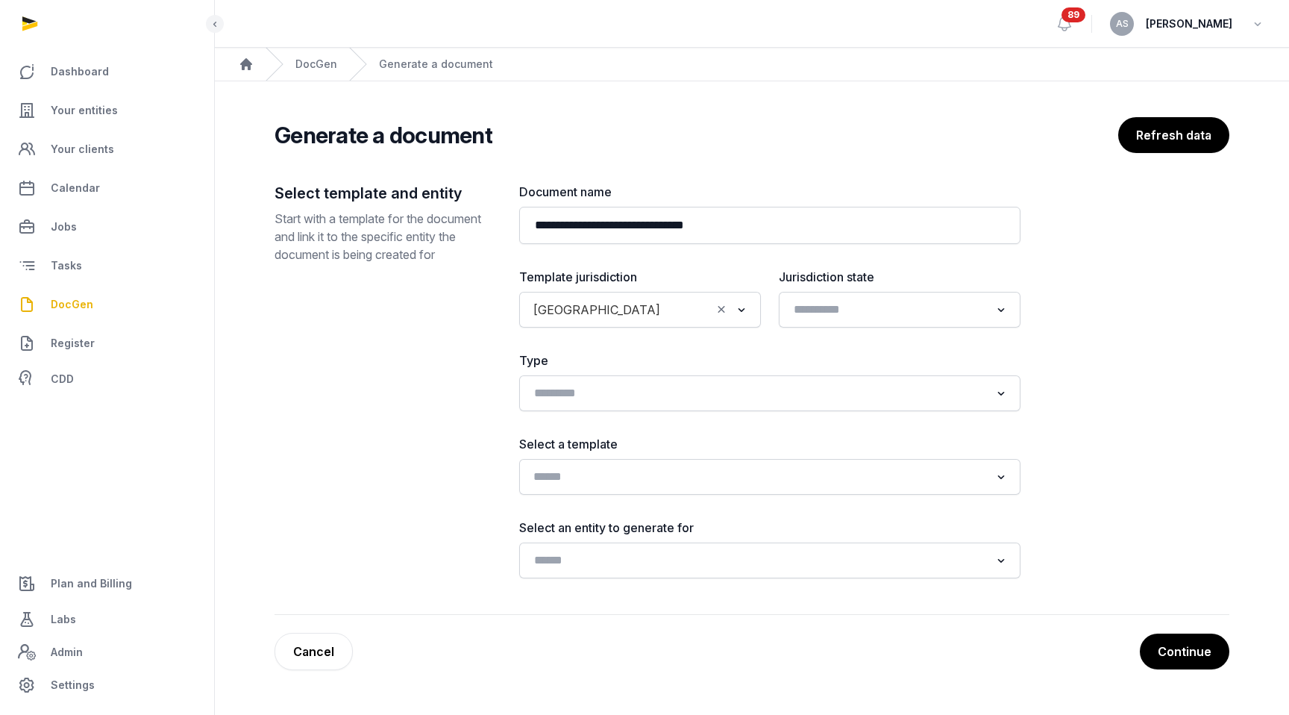
click at [646, 480] on input "Search for option" at bounding box center [759, 476] width 462 height 21
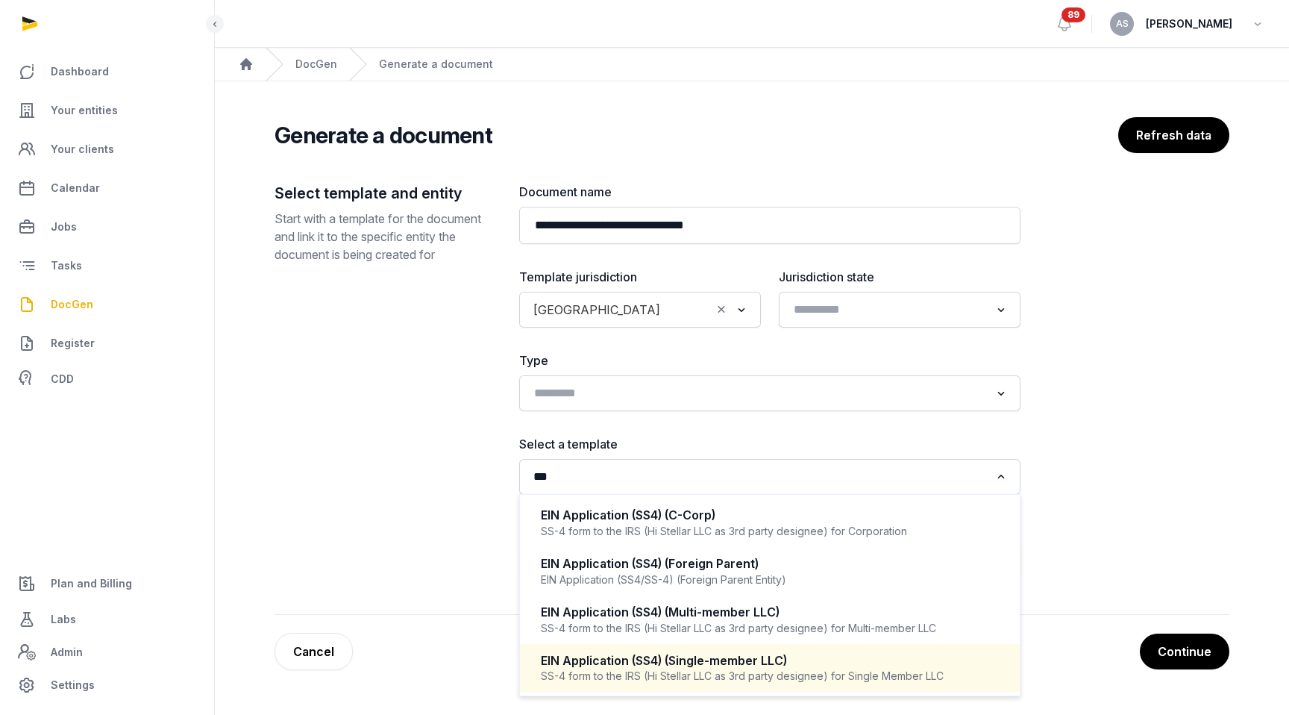
click at [648, 666] on div "EIN Application (SS4) (Single-member LLC)" at bounding box center [770, 660] width 458 height 17
type input "***"
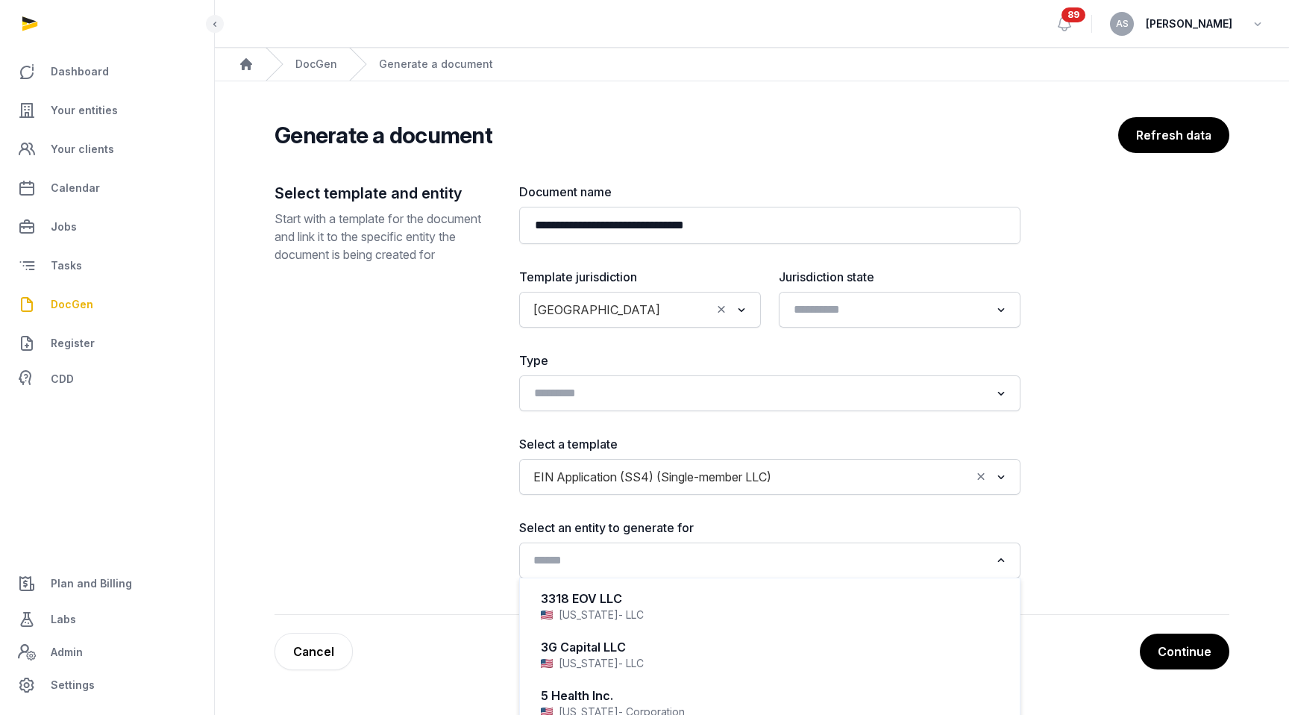
click at [710, 570] on input "Search for option" at bounding box center [759, 560] width 462 height 21
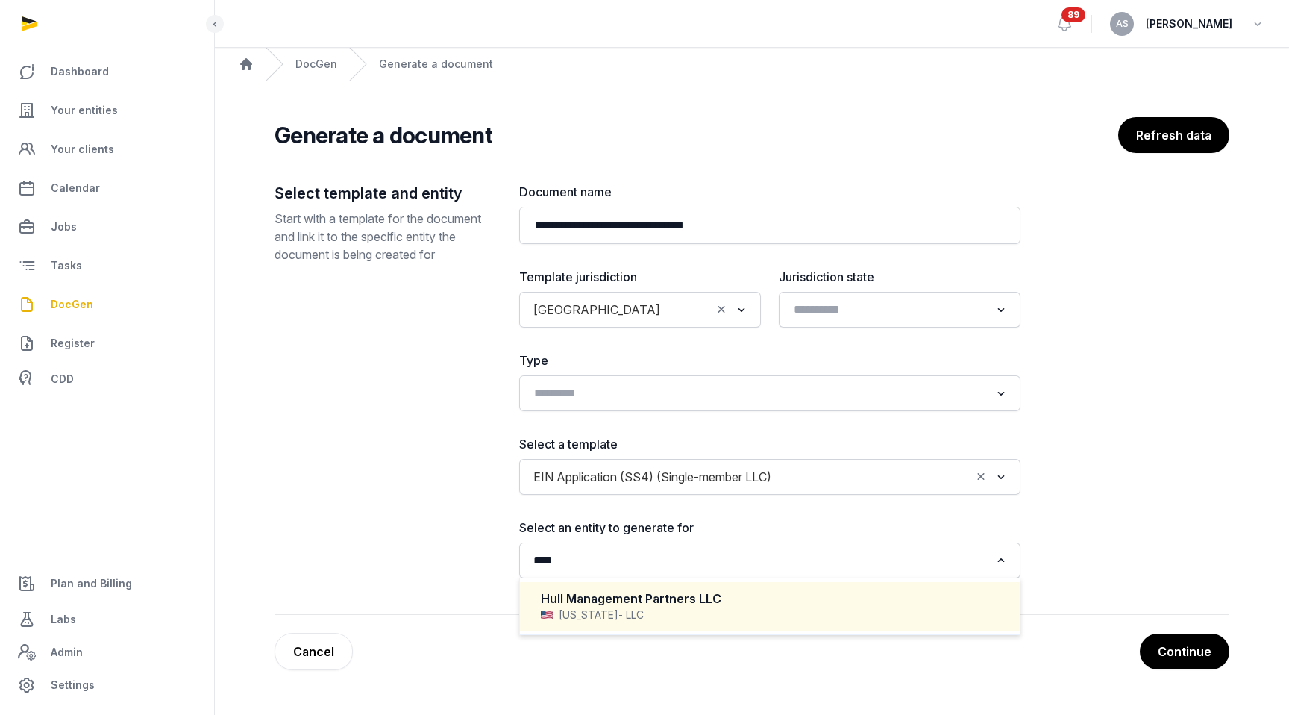
click at [704, 628] on li "Hull Management Partners LLC California - LLC" at bounding box center [770, 606] width 500 height 49
type input "****"
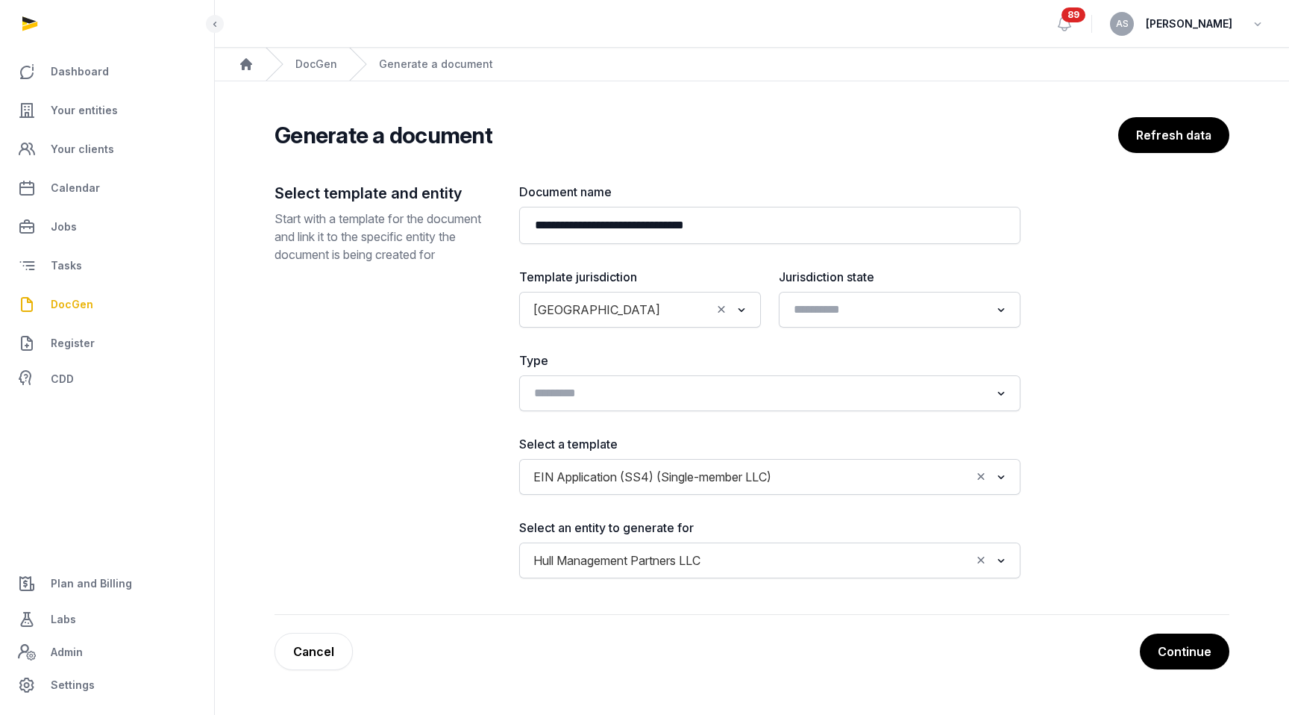
click at [789, 632] on div "**********" at bounding box center [752, 393] width 955 height 553
click at [789, 648] on button "Continue" at bounding box center [1184, 651] width 91 height 37
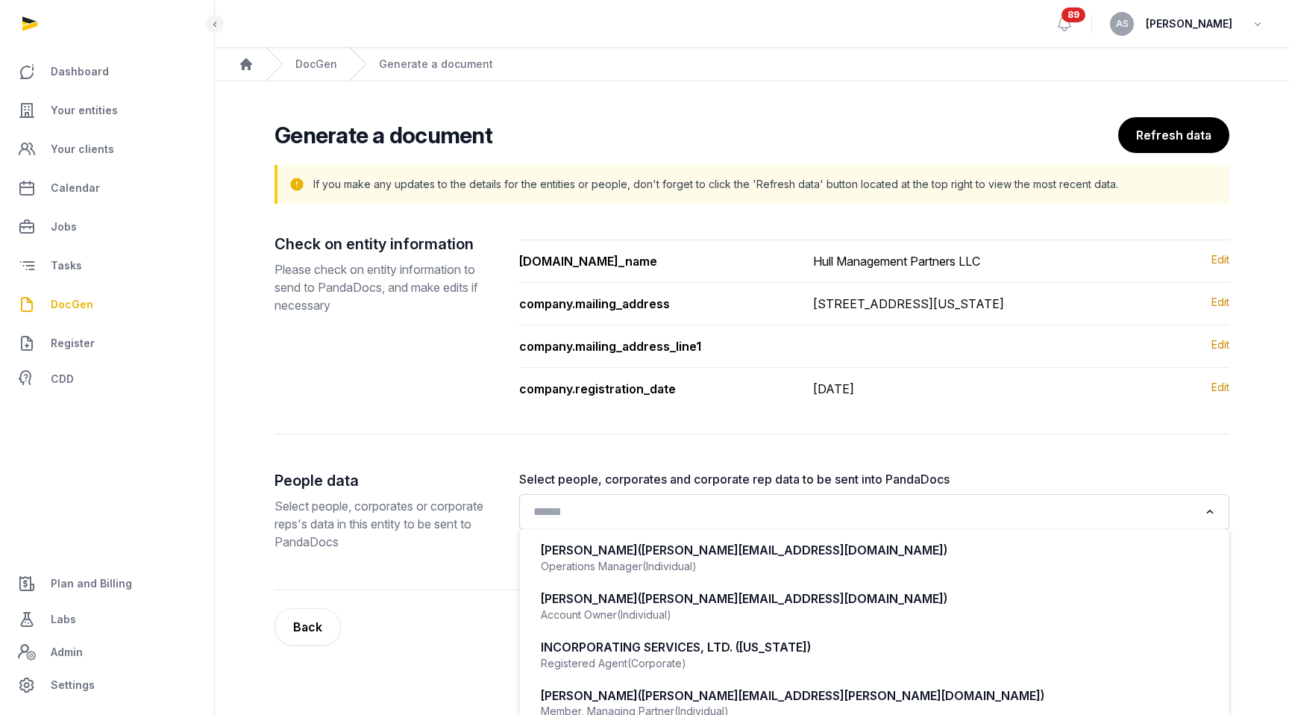
click at [789, 522] on input "Search for option" at bounding box center [863, 511] width 671 height 21
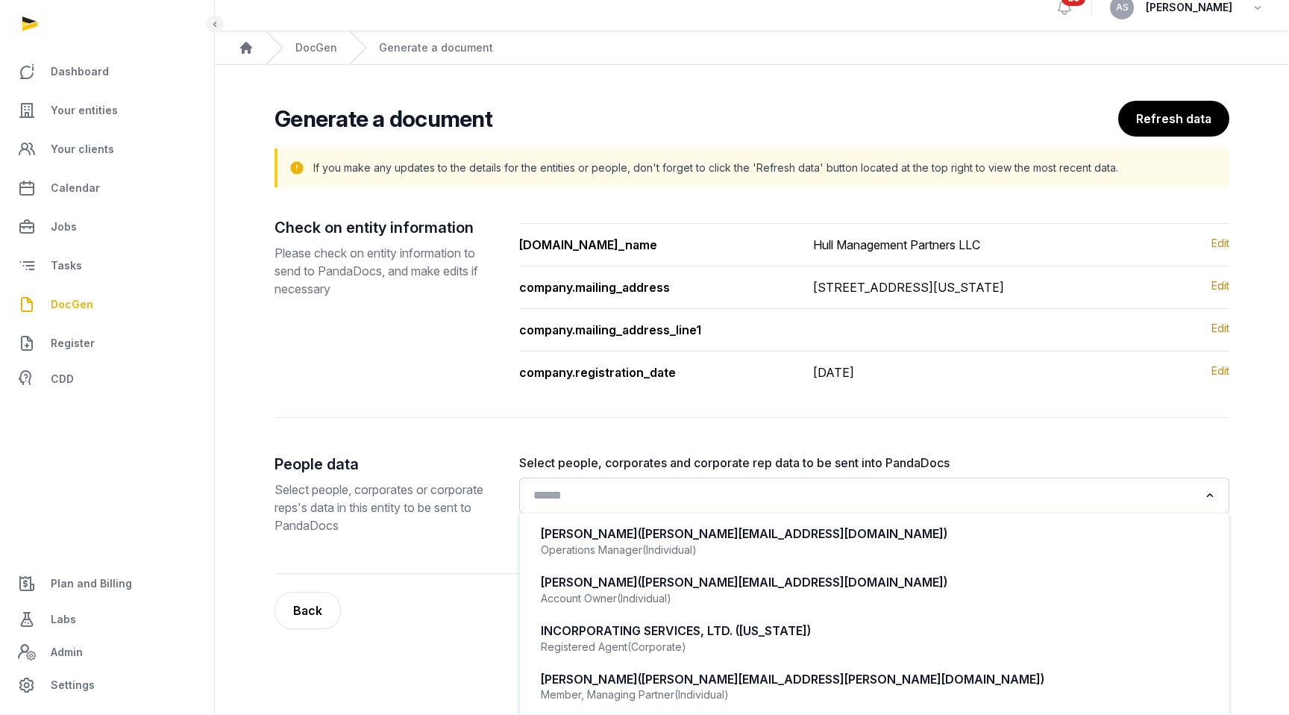
scroll to position [34, 0]
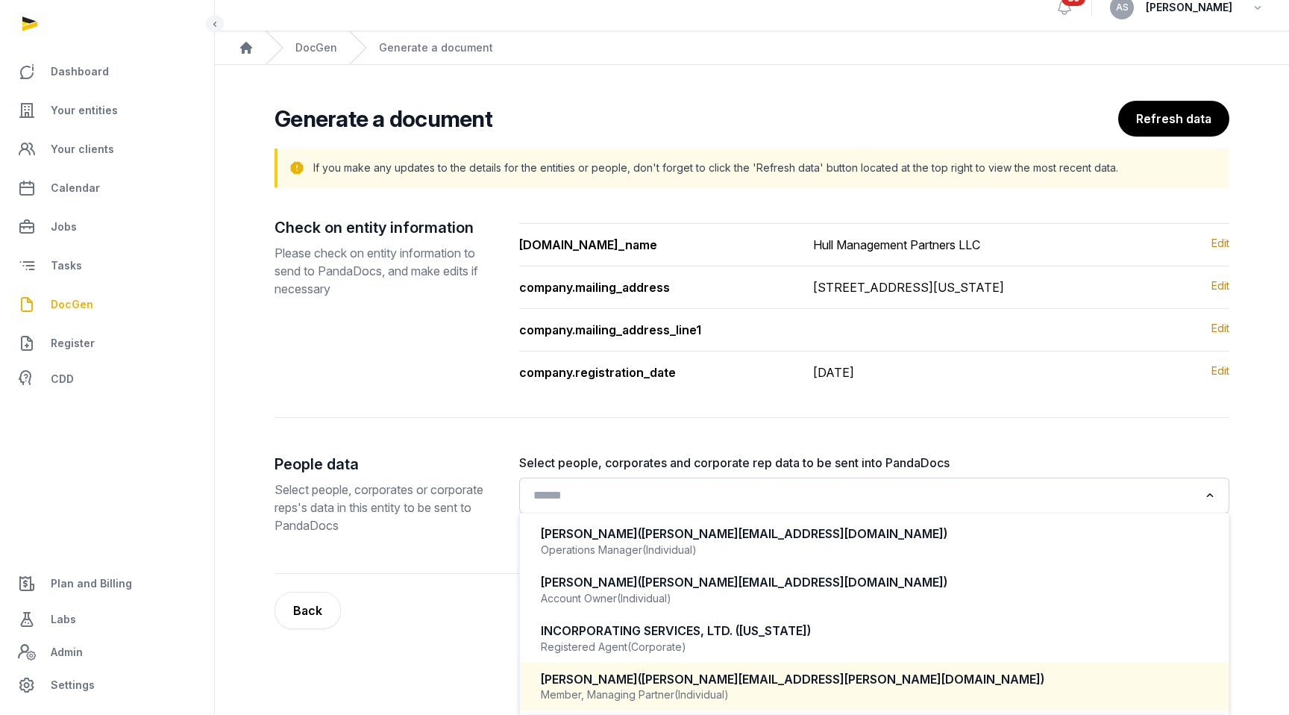
click at [783, 669] on span "(kevin.ty.chang@gmail.com)" at bounding box center [841, 679] width 407 height 15
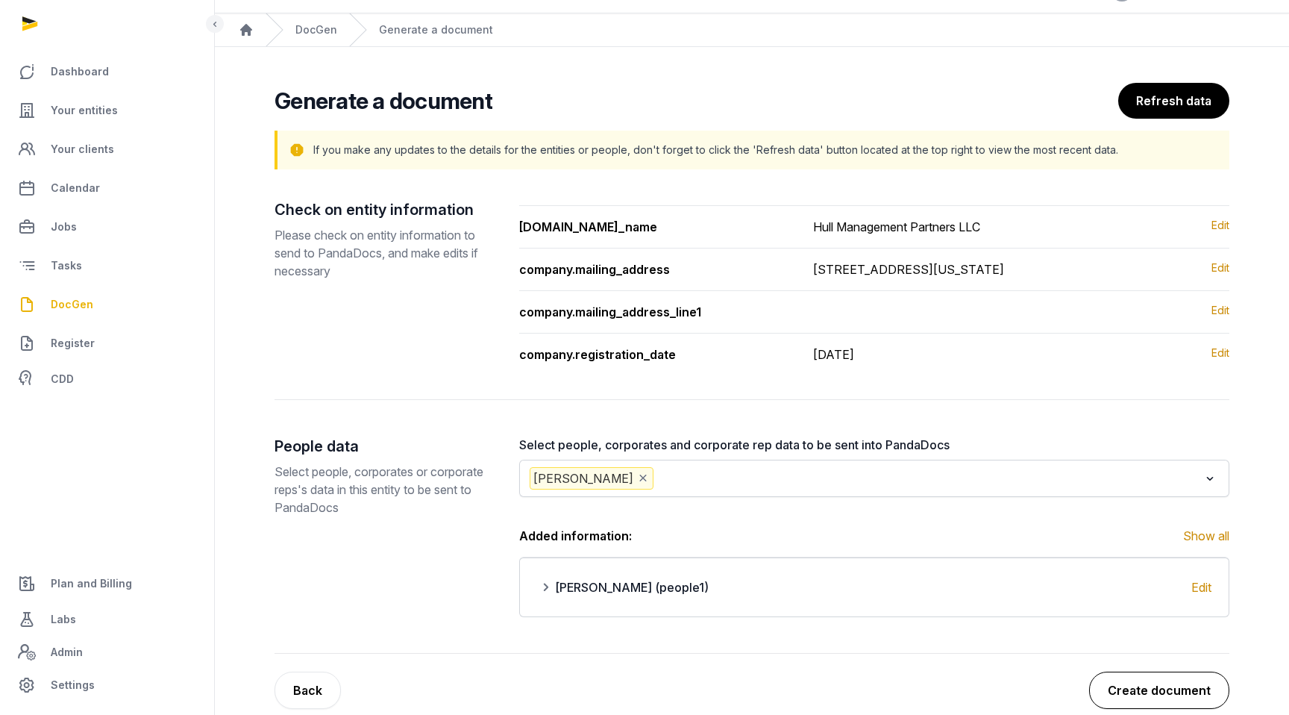
click at [789, 669] on button "Create document" at bounding box center [1159, 690] width 140 height 37
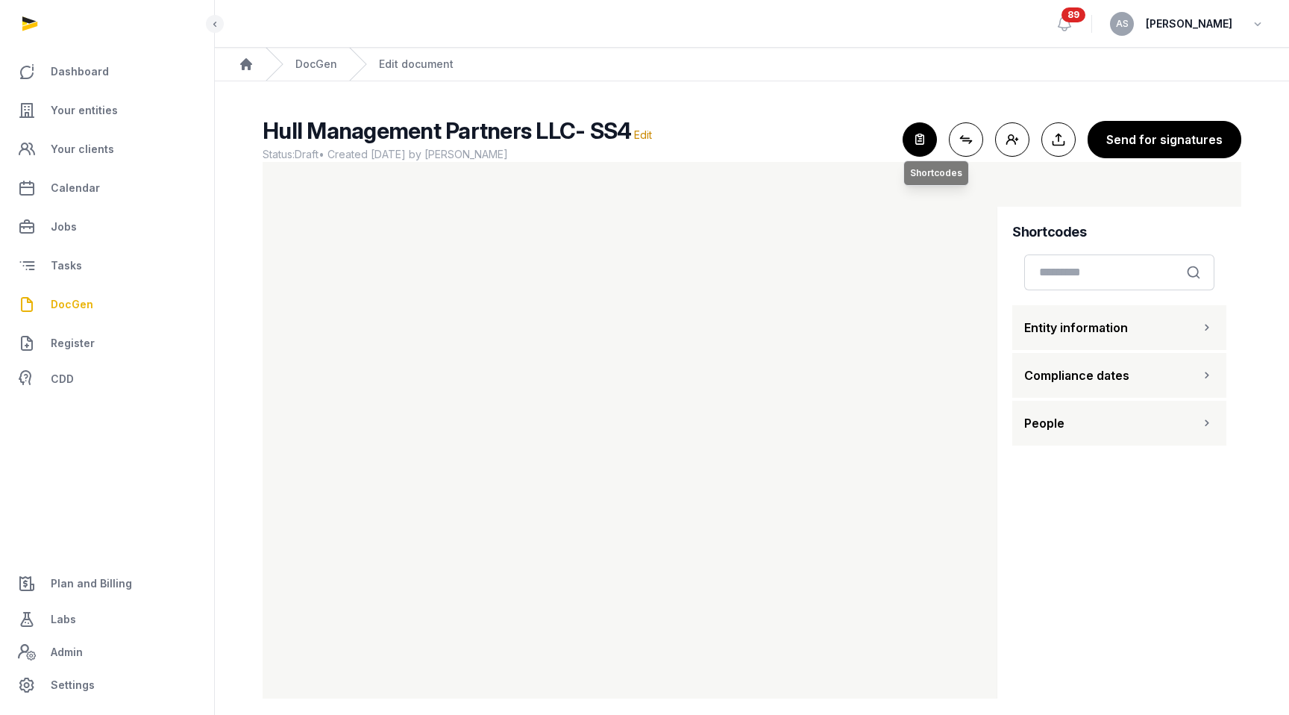
click at [789, 135] on icon "button" at bounding box center [920, 139] width 33 height 33
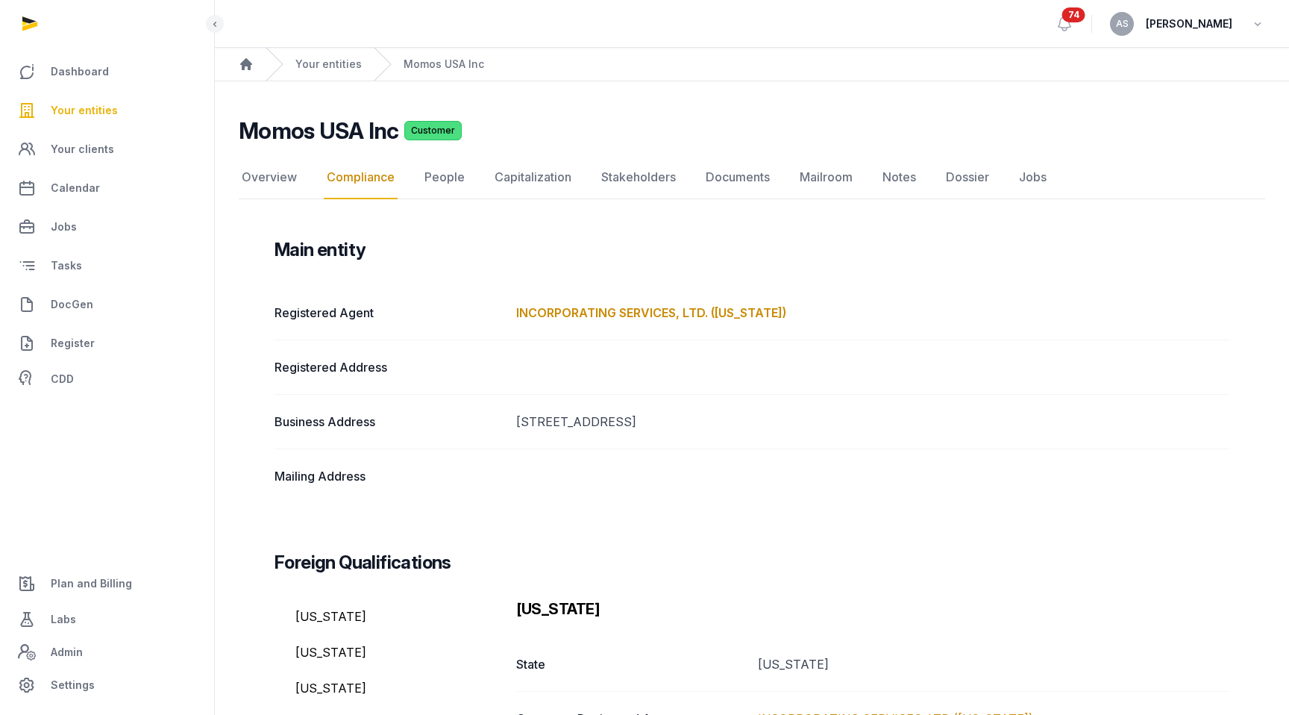
click at [99, 107] on span "Your entities" at bounding box center [84, 110] width 67 height 18
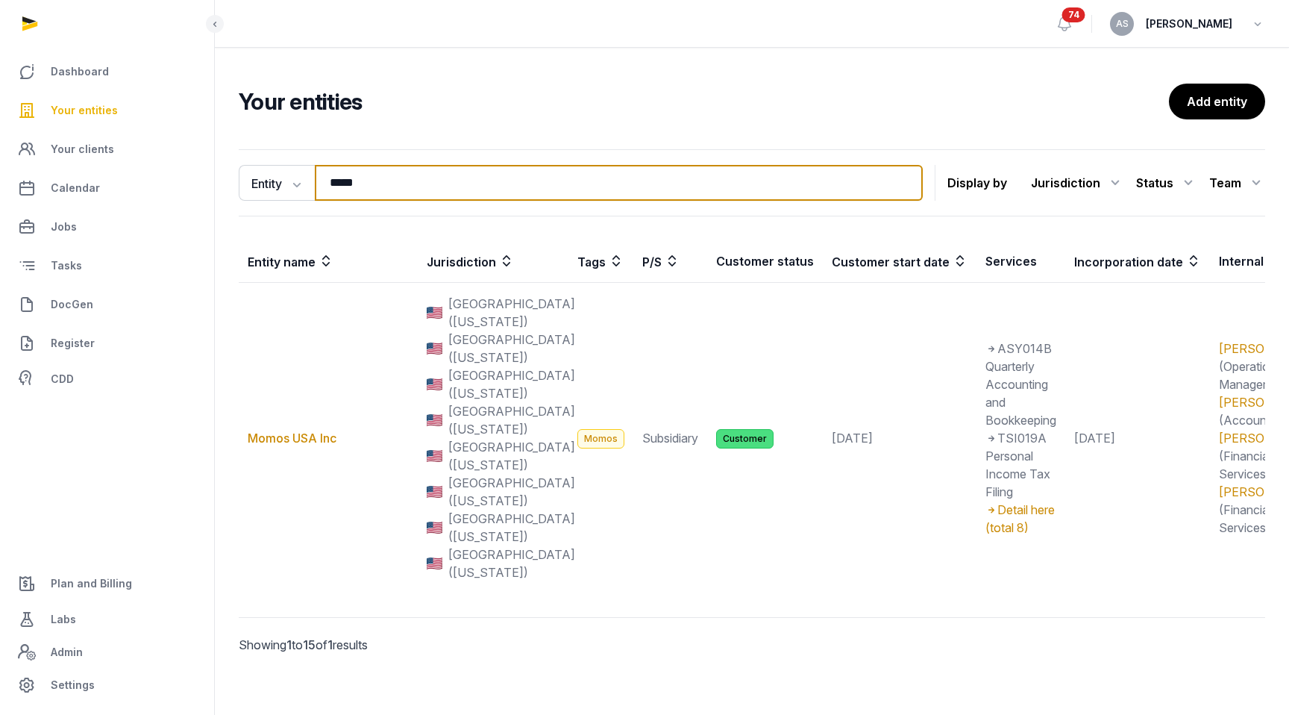
drag, startPoint x: 458, startPoint y: 169, endPoint x: 419, endPoint y: 177, distance: 39.5
click at [422, 178] on input "*****" at bounding box center [619, 183] width 608 height 36
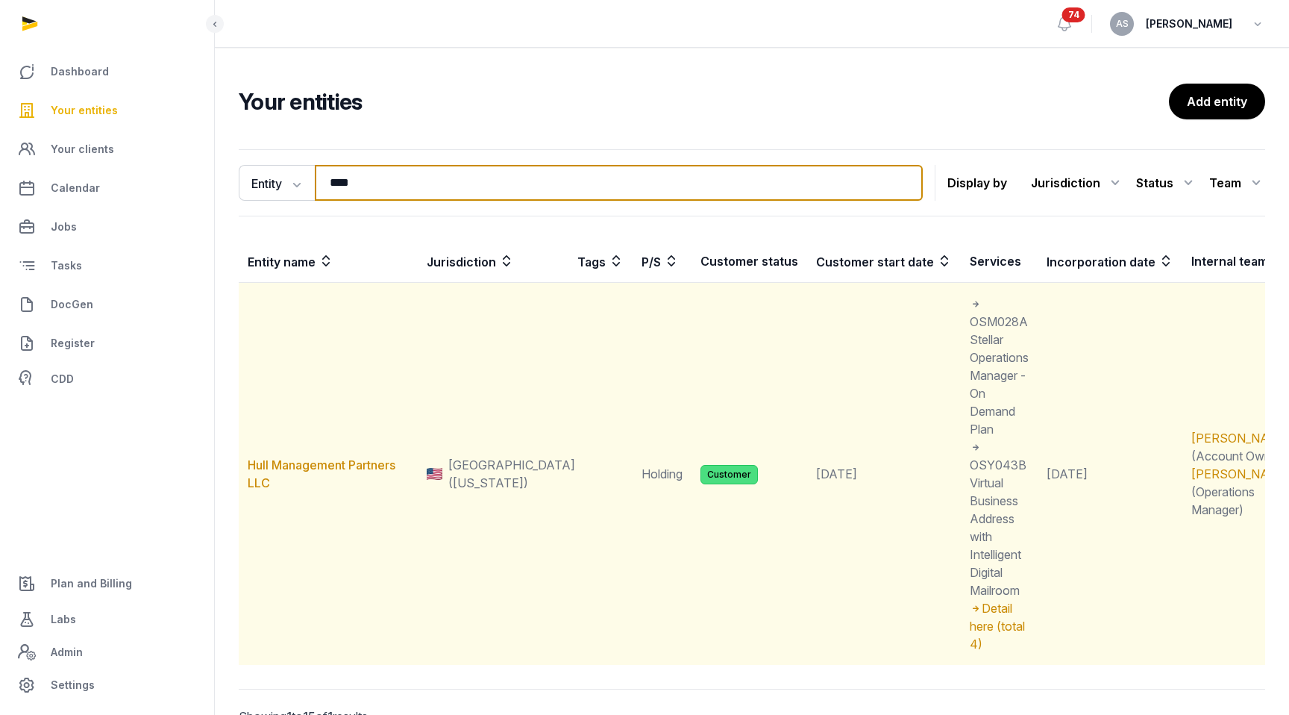
type input "****"
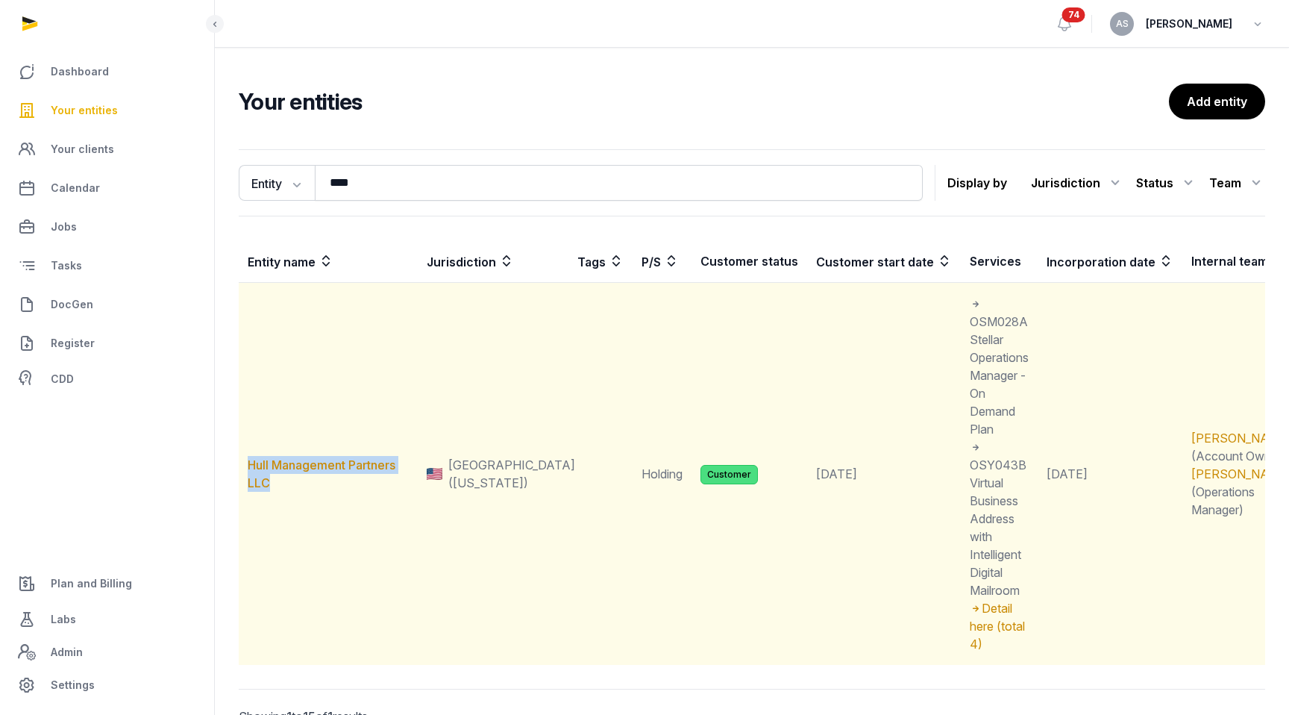
drag, startPoint x: 271, startPoint y: 437, endPoint x: 247, endPoint y: 411, distance: 35.4
click at [247, 411] on td "Hull Management Partners LLC" at bounding box center [328, 474] width 179 height 383
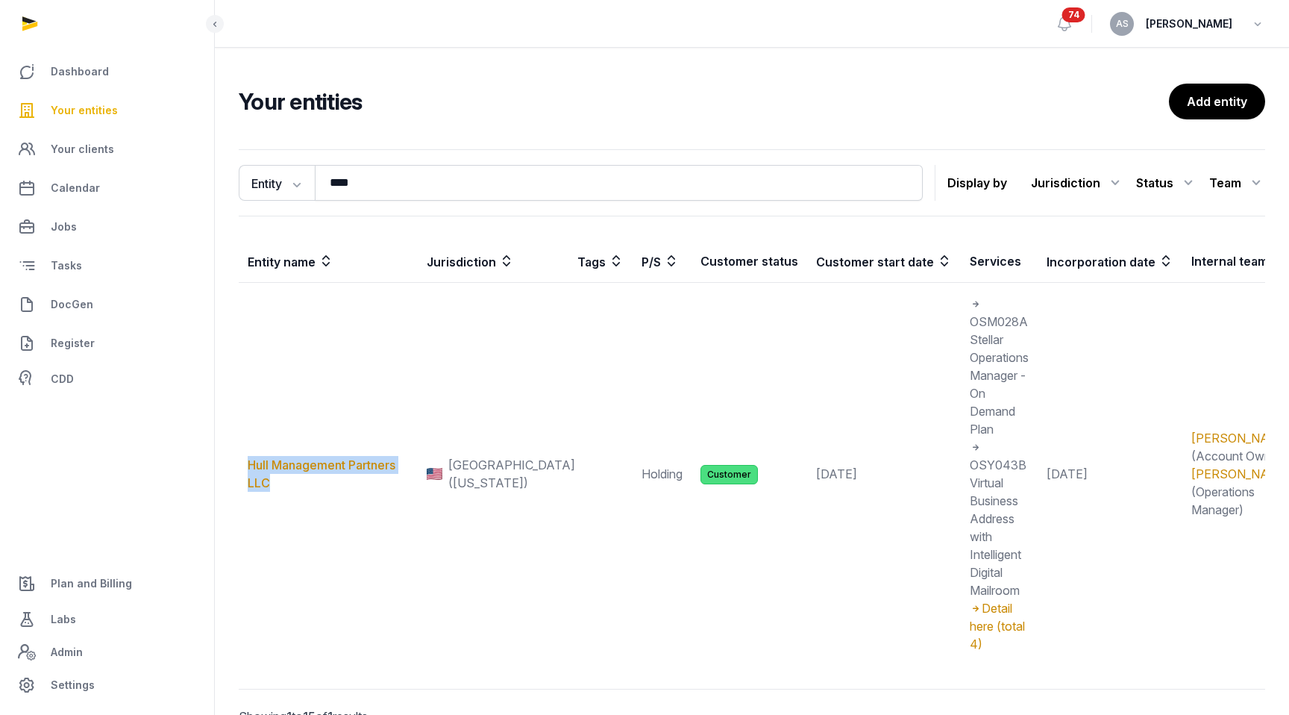
copy link "Hull Management Partners LLC"
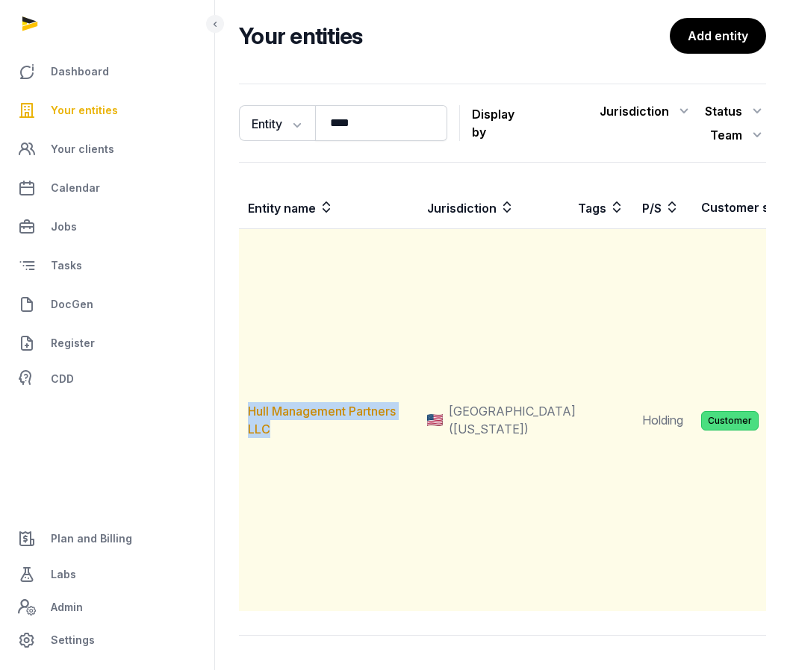
scroll to position [74, 0]
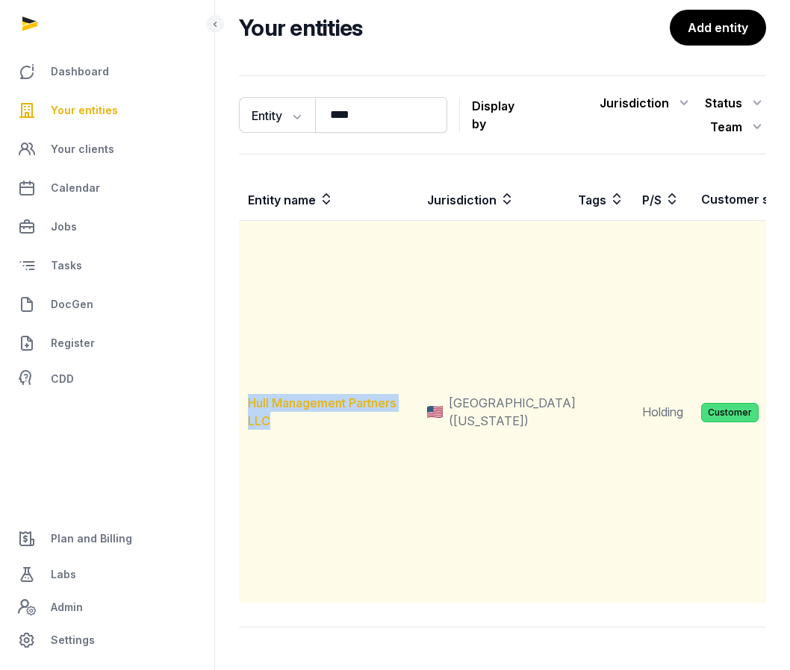
click at [319, 398] on link "Hull Management Partners LLC" at bounding box center [322, 412] width 148 height 33
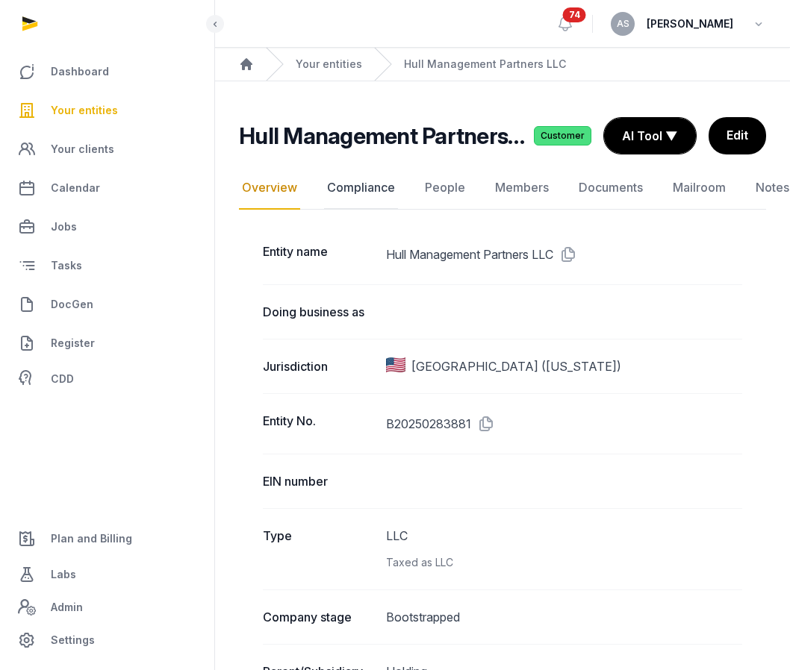
click at [369, 186] on link "Compliance" at bounding box center [361, 187] width 74 height 43
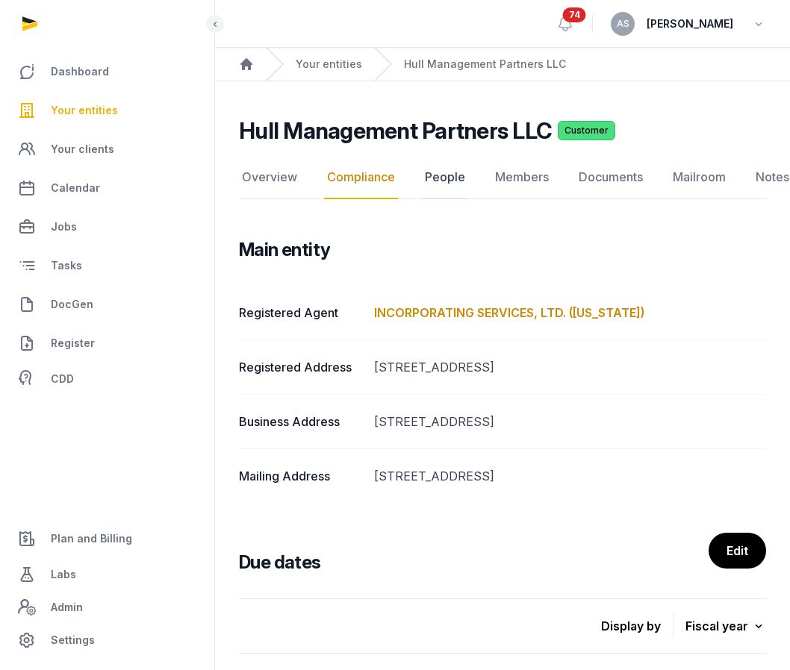
click at [444, 174] on link "People" at bounding box center [445, 177] width 46 height 43
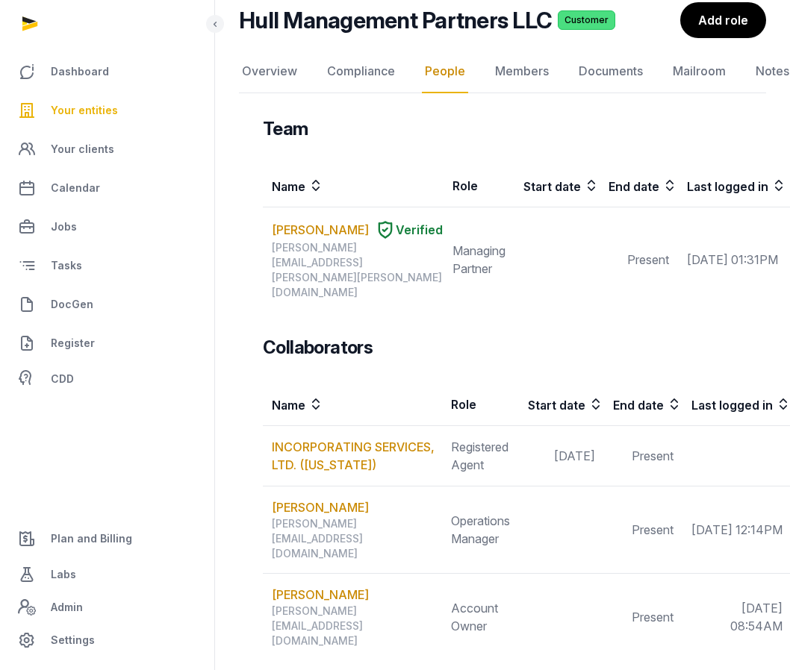
scroll to position [76, 0]
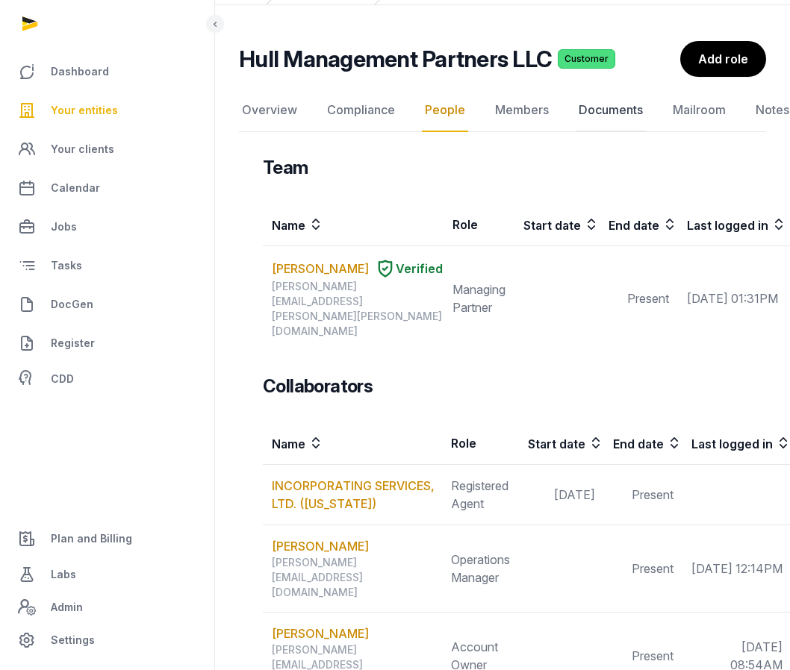
click at [596, 115] on link "Documents" at bounding box center [610, 110] width 70 height 43
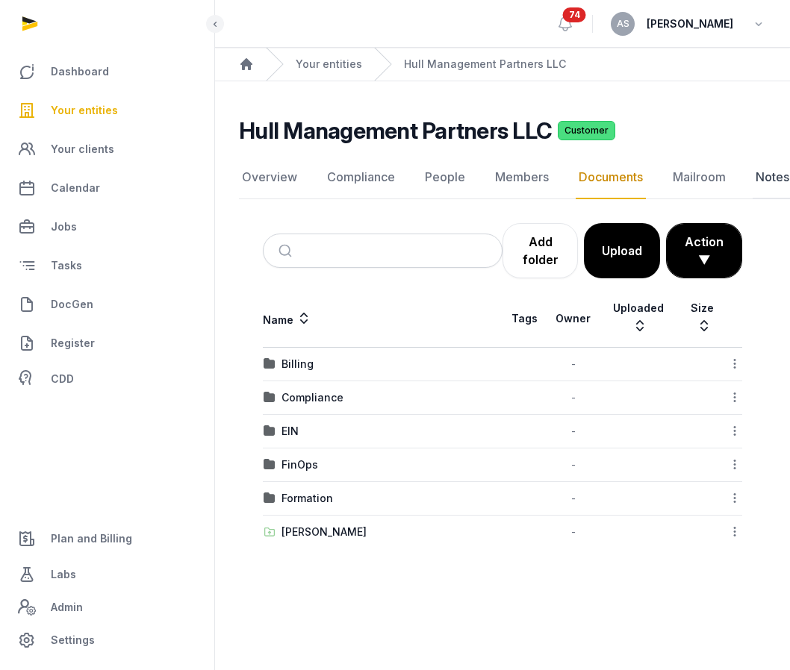
click at [754, 184] on link "Notes" at bounding box center [772, 177] width 40 height 43
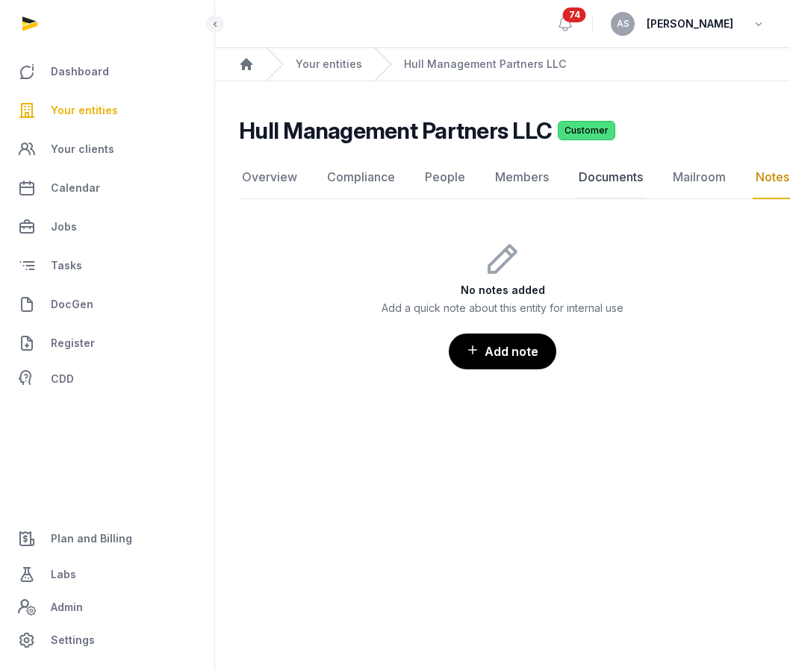
click at [602, 175] on link "Documents" at bounding box center [610, 177] width 70 height 43
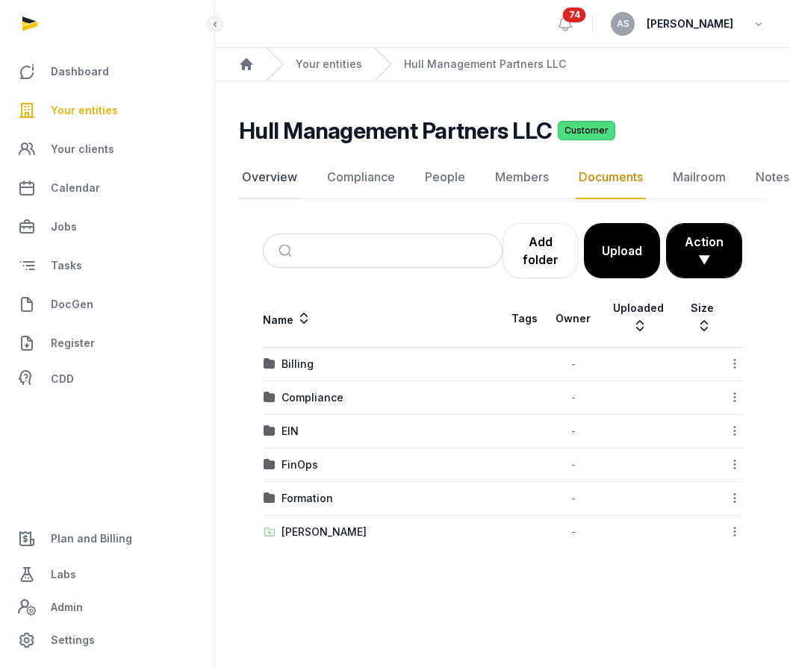
click at [286, 181] on link "Overview" at bounding box center [269, 177] width 61 height 43
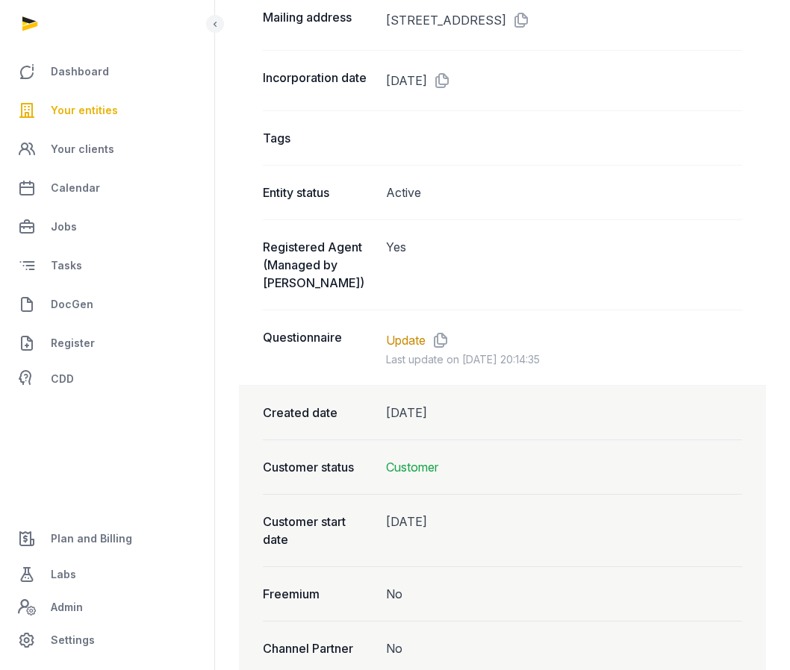
scroll to position [1192, 0]
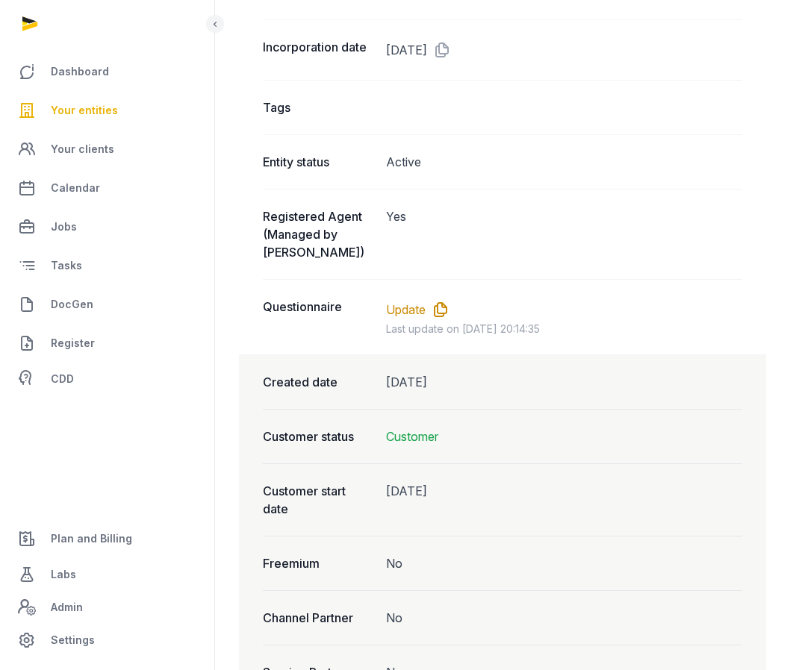
click at [440, 319] on icon at bounding box center [437, 310] width 24 height 24
click at [409, 319] on link "Update" at bounding box center [406, 310] width 40 height 18
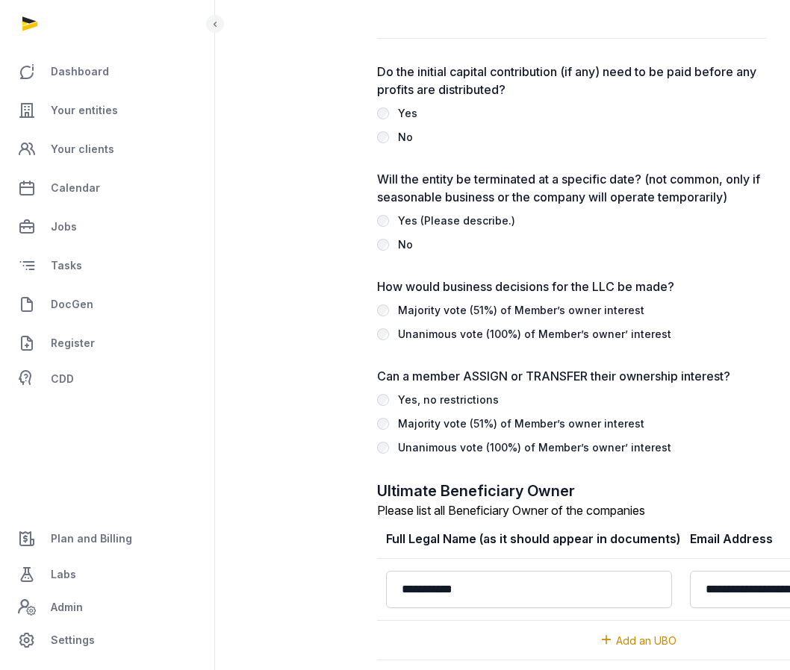
scroll to position [2164, 0]
click at [106, 101] on link "Your entities" at bounding box center [107, 111] width 190 height 36
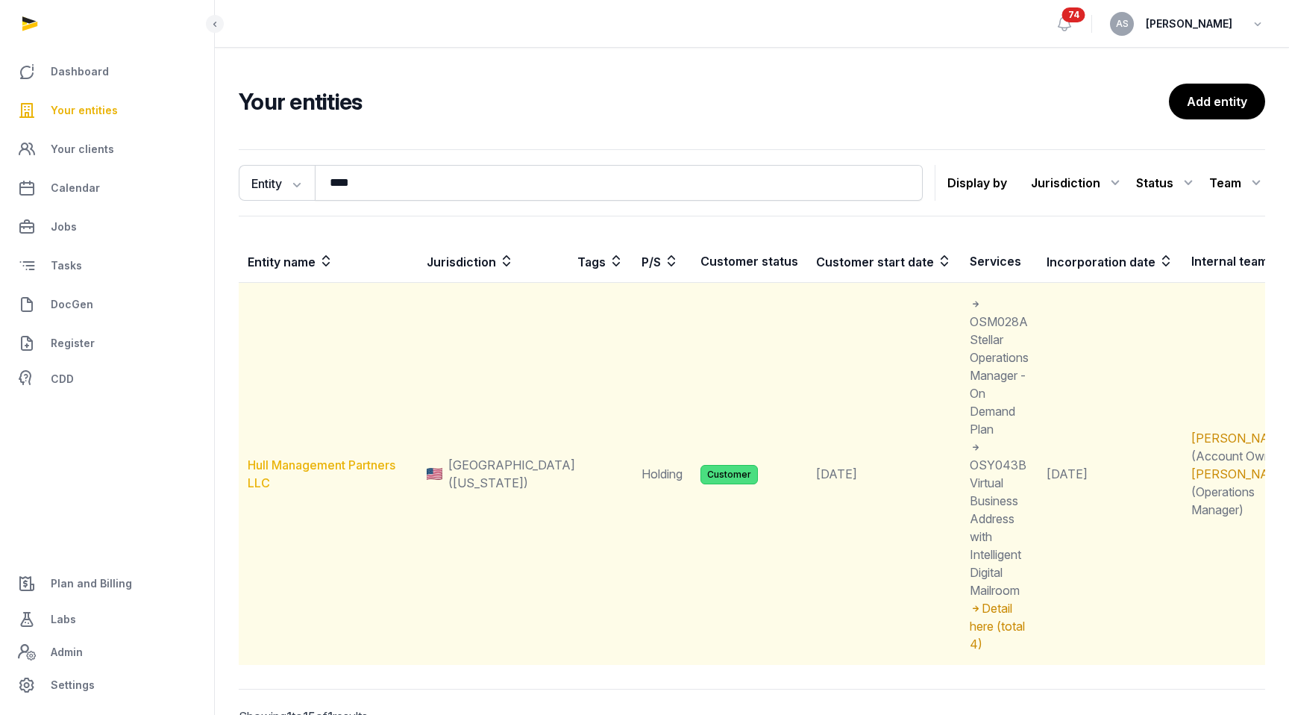
click at [305, 457] on link "Hull Management Partners LLC" at bounding box center [322, 473] width 148 height 33
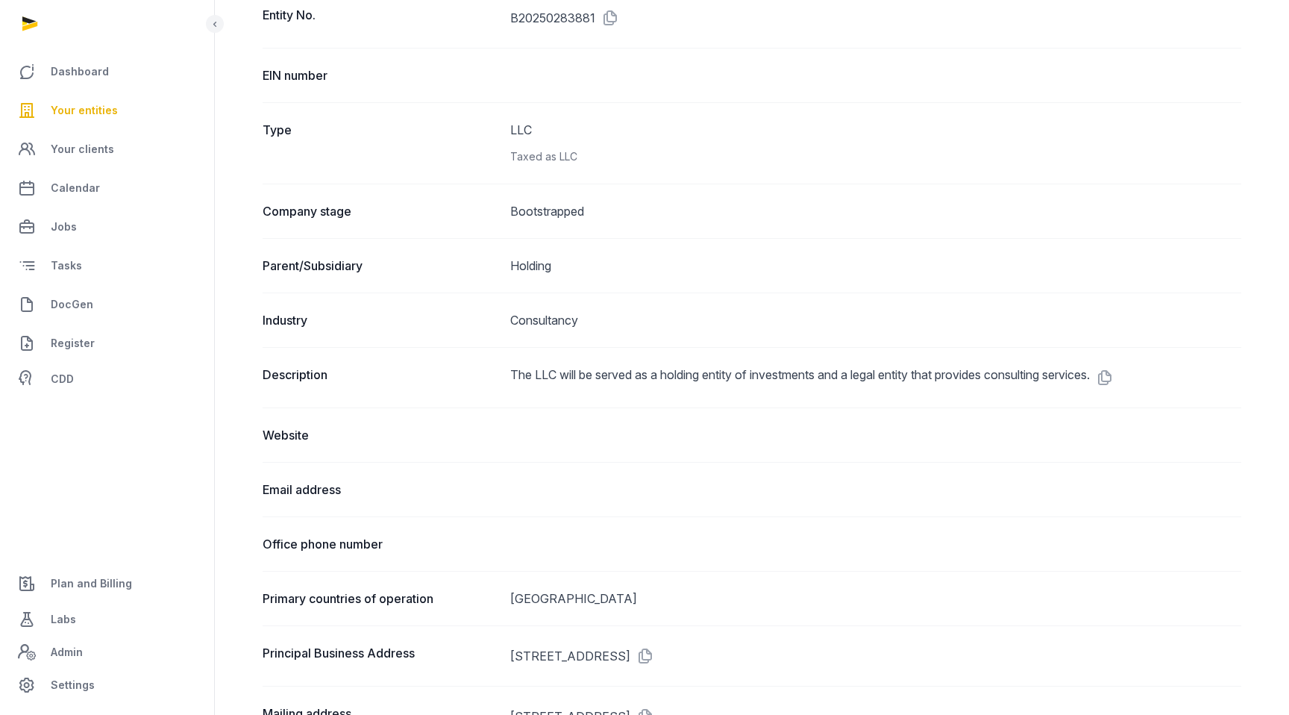
scroll to position [408, 0]
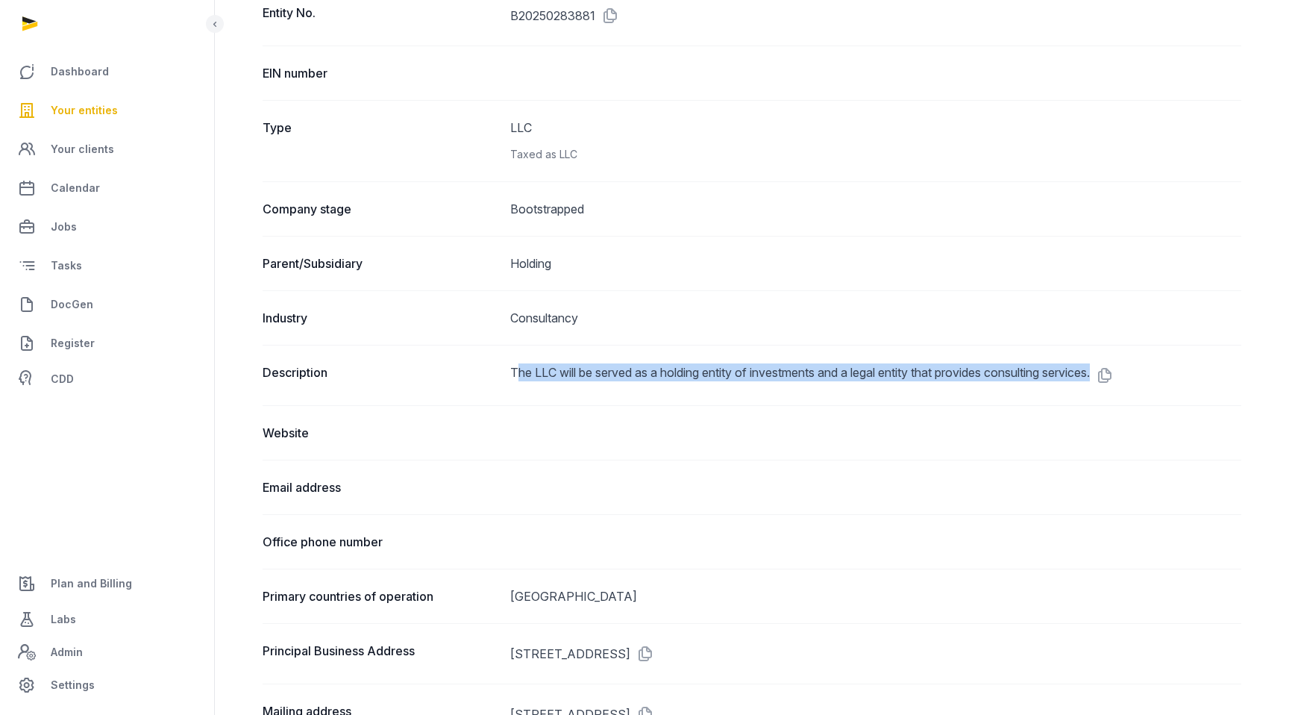
drag, startPoint x: 517, startPoint y: 373, endPoint x: 1174, endPoint y: 366, distance: 656.7
click at [1180, 370] on dd "The LLC will be served as a holding entity of investments and a legal entity th…" at bounding box center [875, 375] width 731 height 24
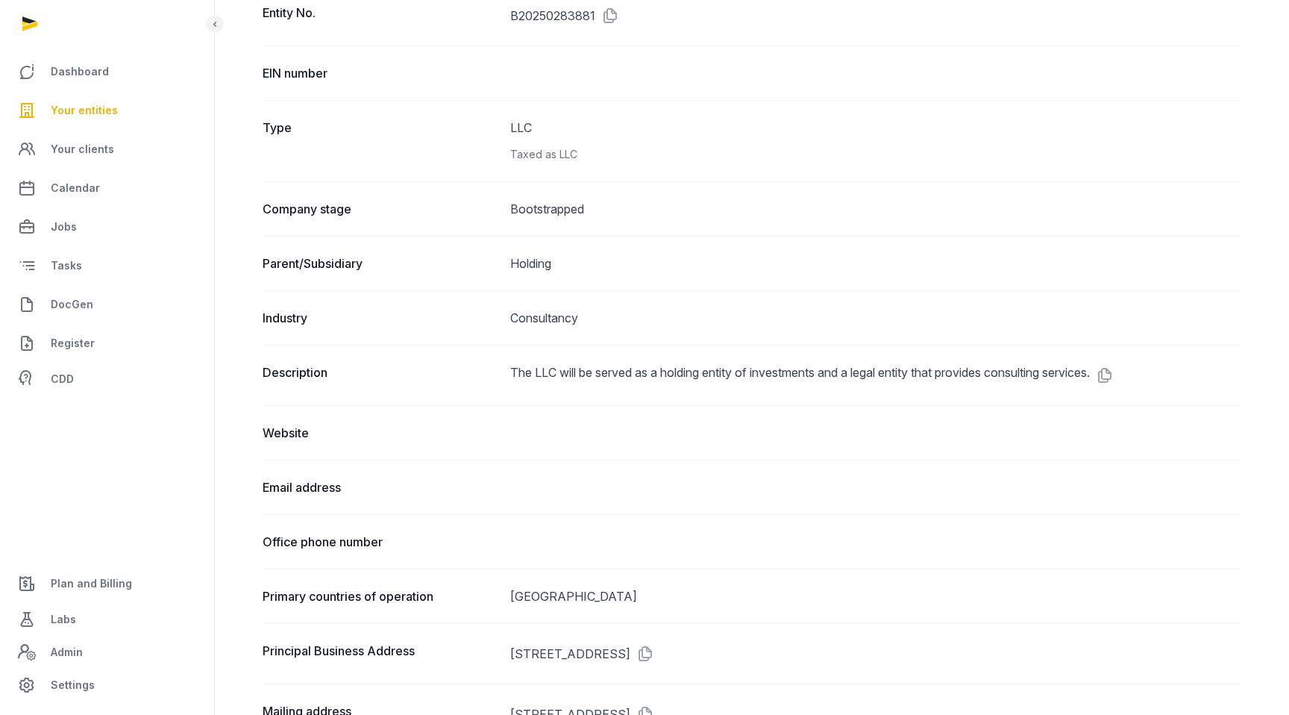
click at [1107, 369] on dd "The LLC will be served as a holding entity of investments and a legal entity th…" at bounding box center [875, 375] width 731 height 24
click at [1114, 372] on icon at bounding box center [1102, 375] width 24 height 24
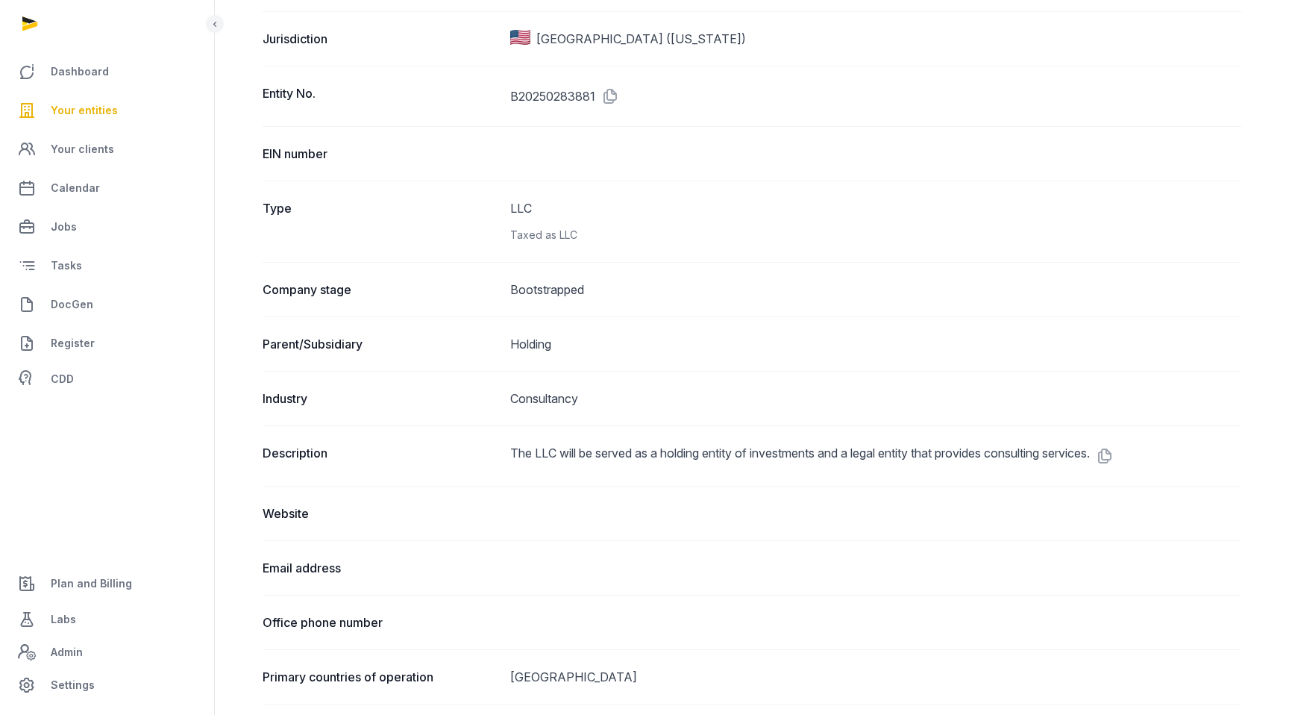
scroll to position [0, 0]
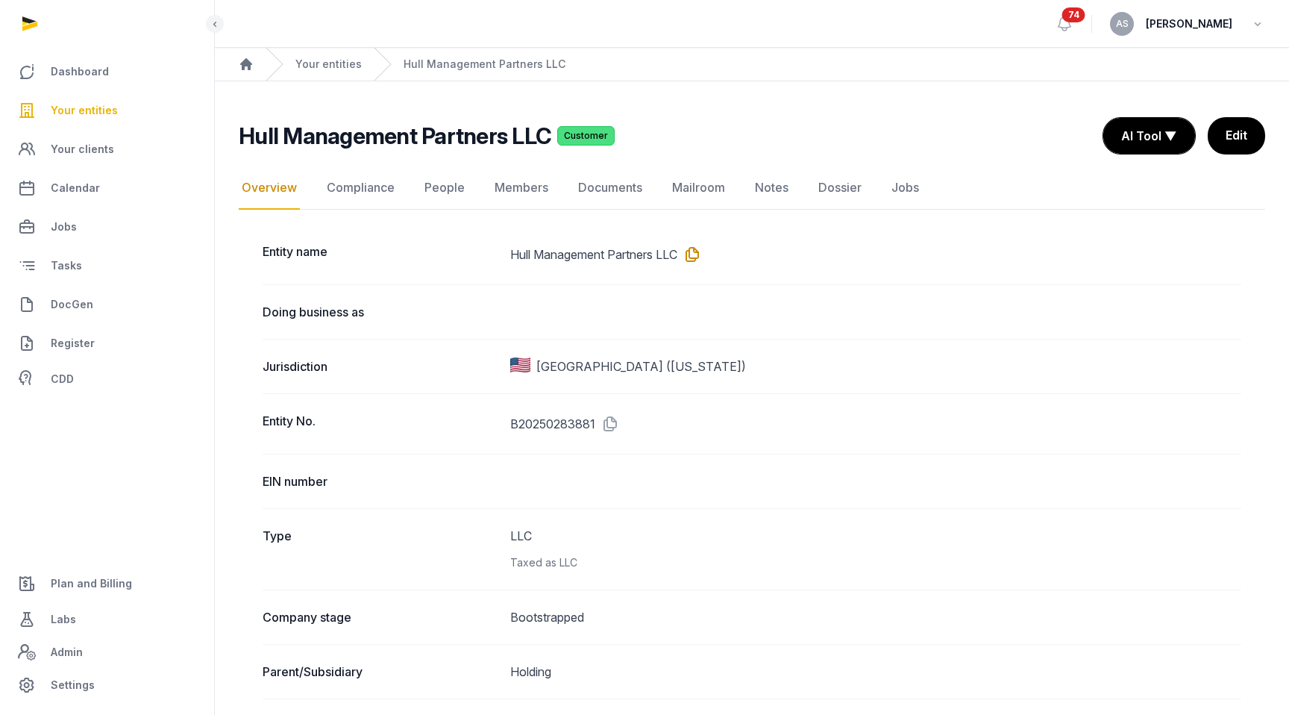
click at [695, 250] on icon at bounding box center [690, 255] width 24 height 24
click at [80, 105] on span "Your entities" at bounding box center [84, 110] width 67 height 18
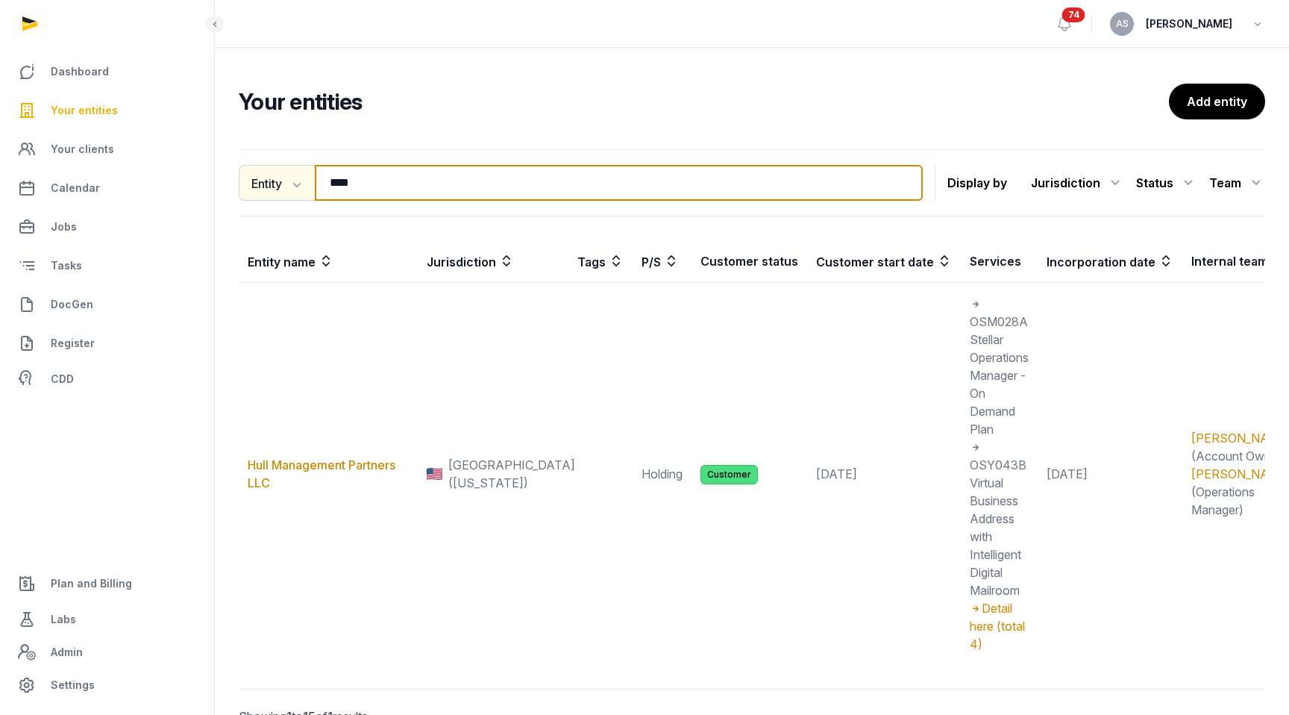
drag, startPoint x: 370, startPoint y: 184, endPoint x: 301, endPoint y: 182, distance: 68.7
click at [302, 183] on div "Entity Entity People Tags Services **** Search" at bounding box center [581, 183] width 684 height 36
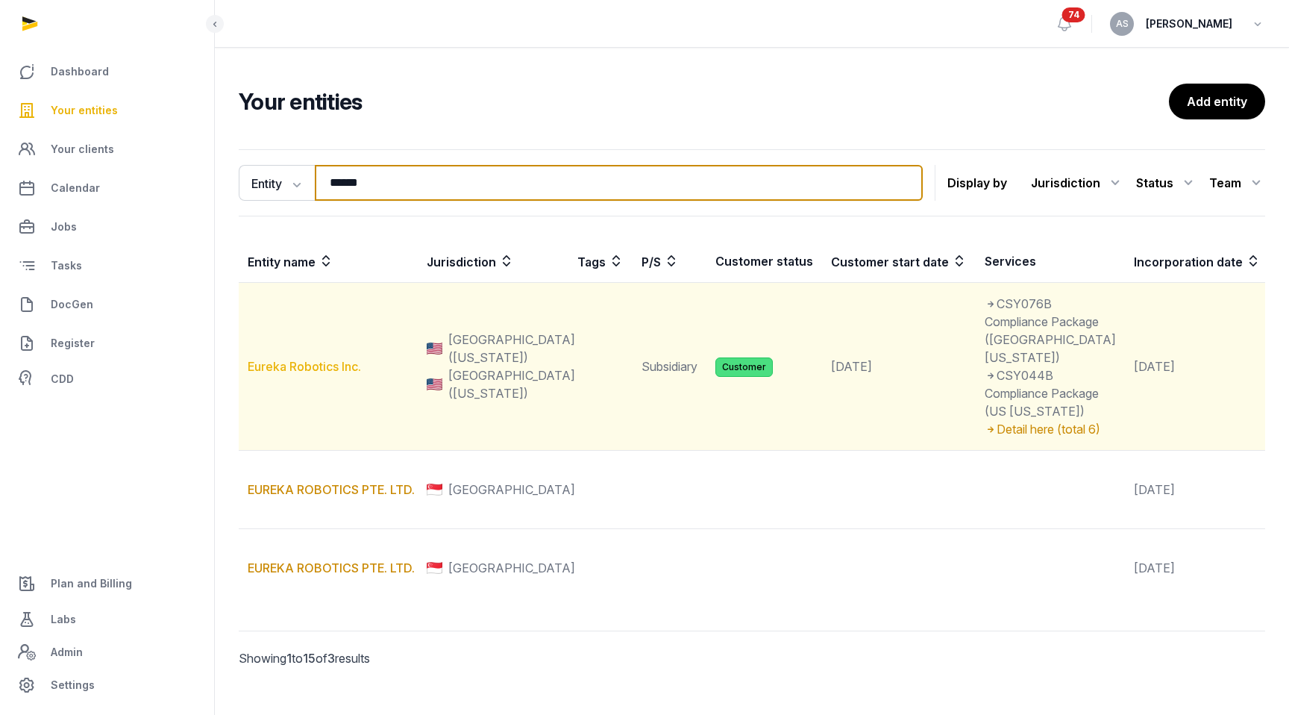
type input "******"
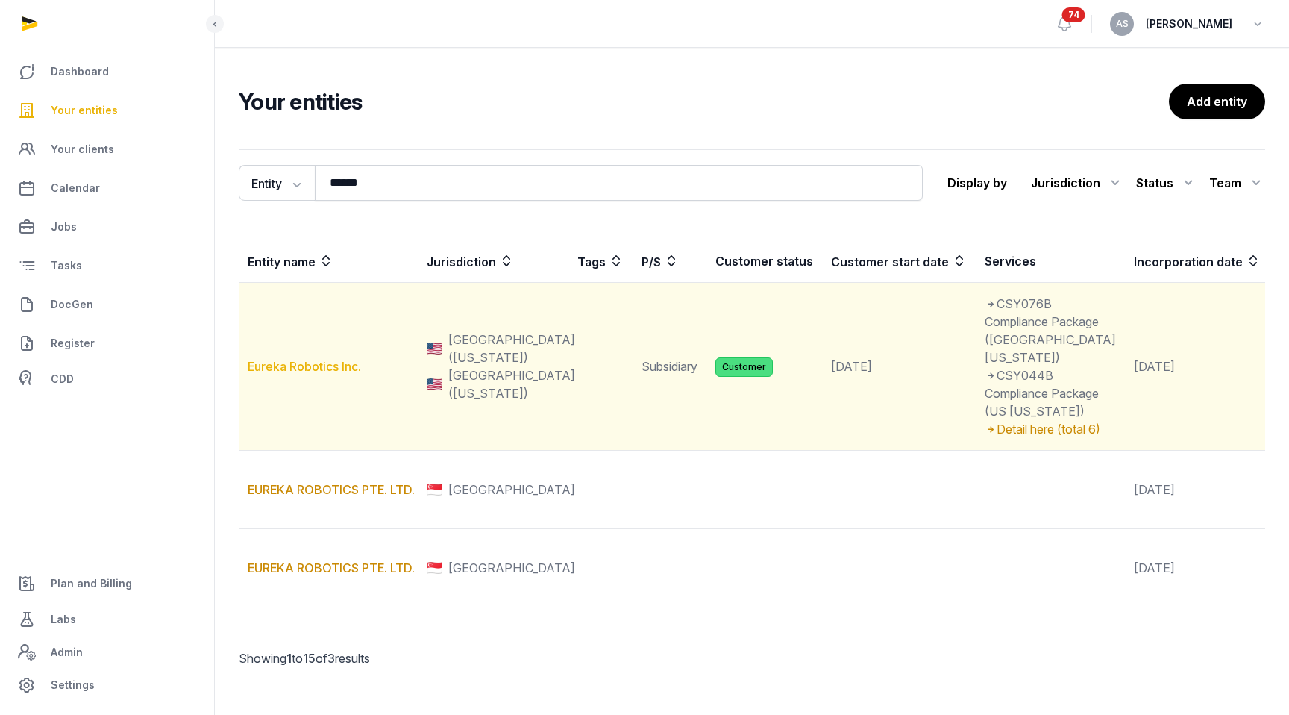
click at [313, 374] on link "Eureka Robotics Inc." at bounding box center [304, 366] width 113 height 15
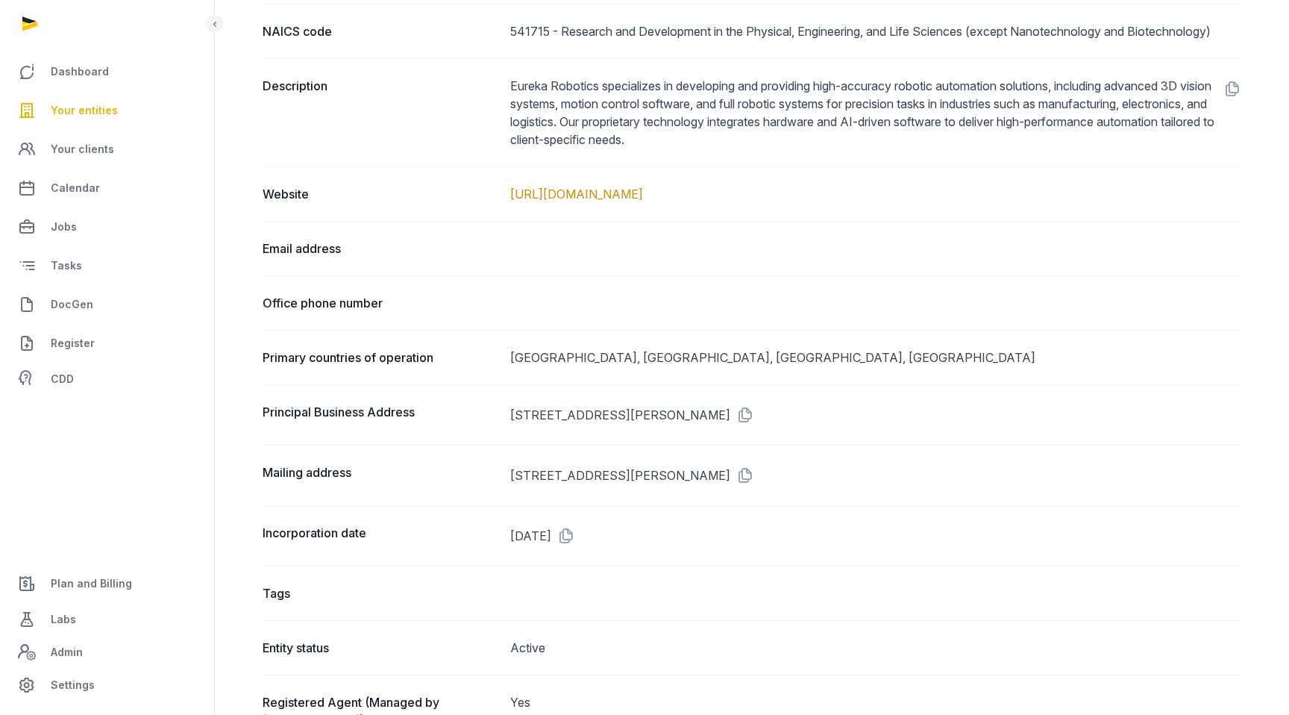
scroll to position [857, 0]
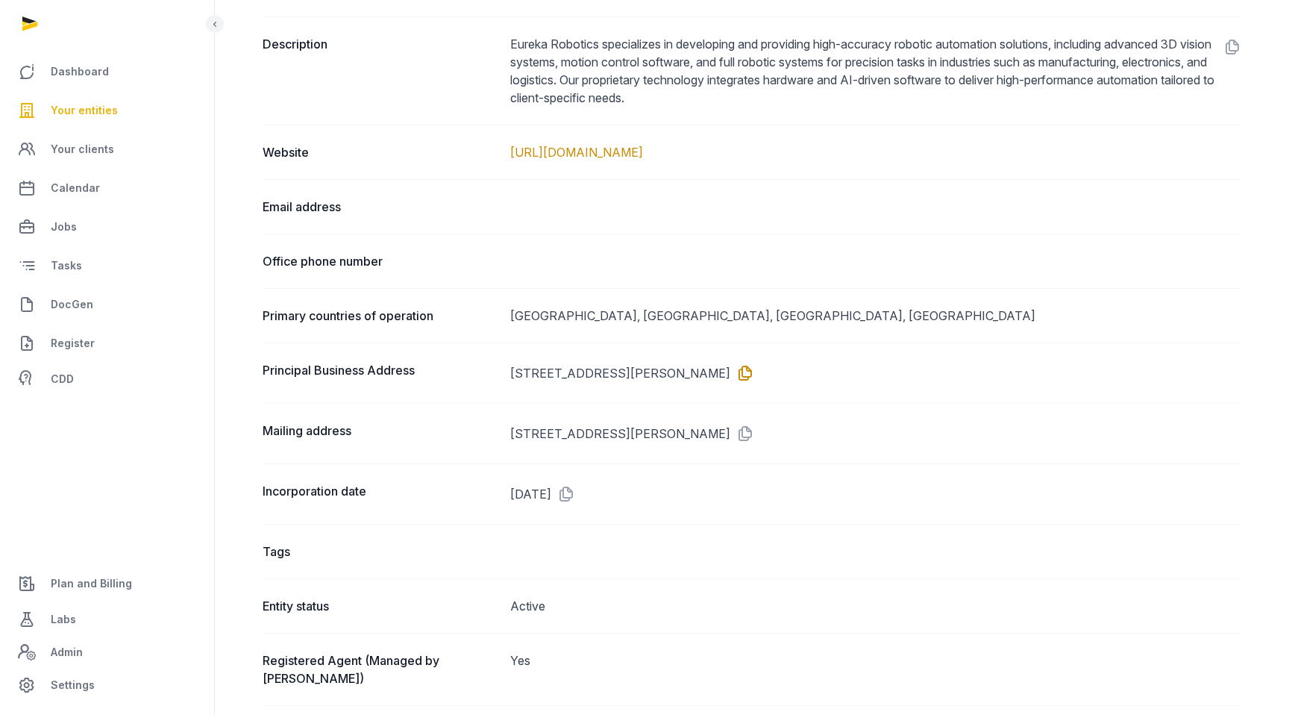
click at [754, 373] on icon at bounding box center [743, 373] width 24 height 24
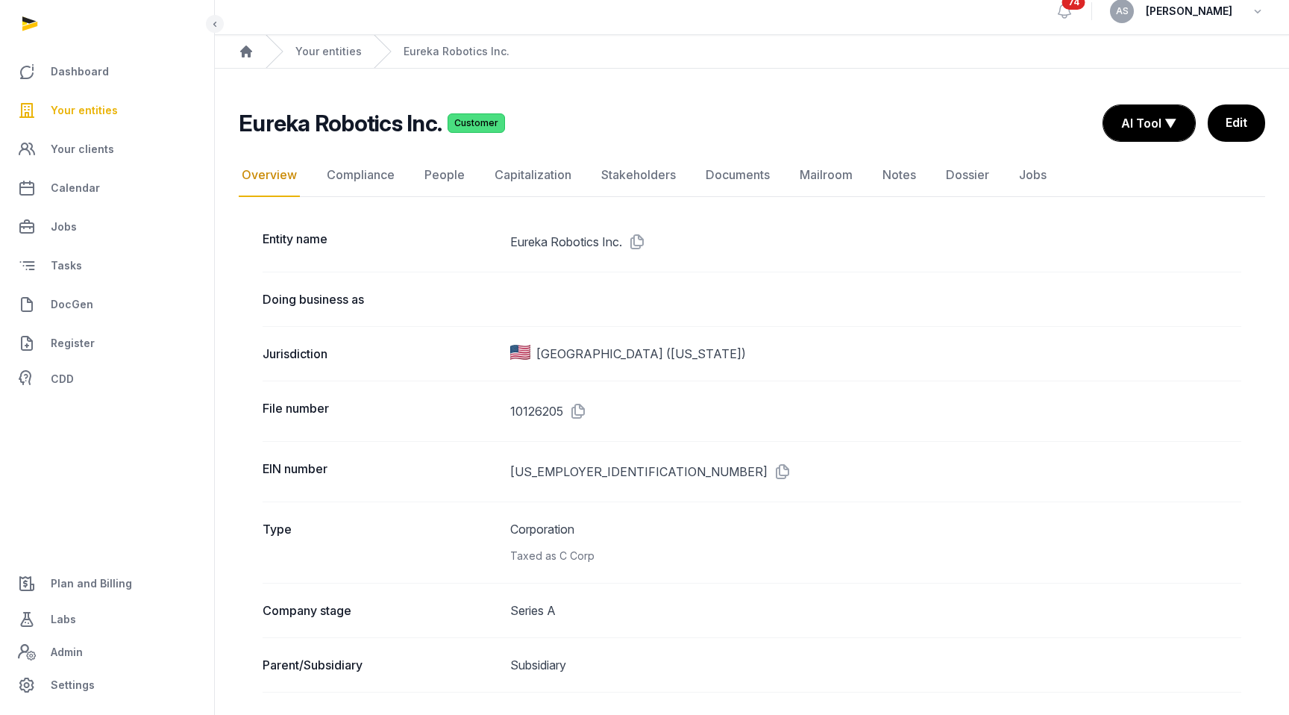
scroll to position [0, 0]
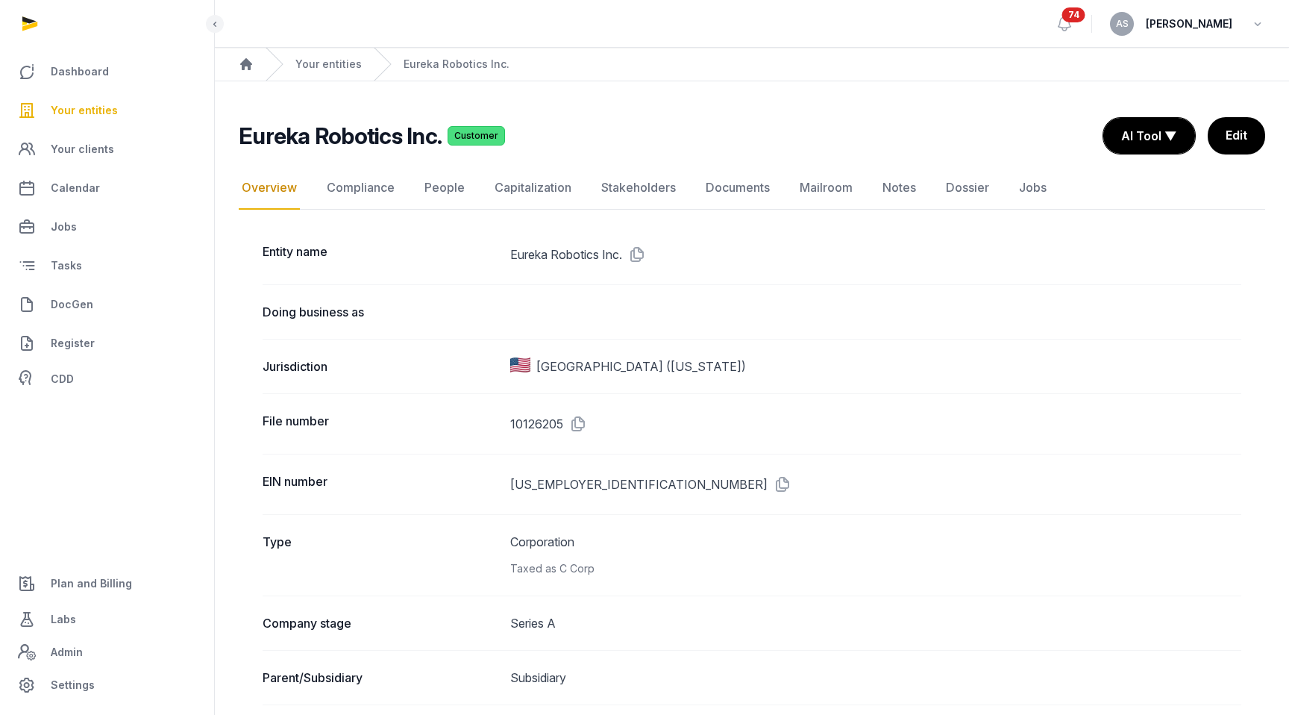
click at [105, 112] on span "Your entities" at bounding box center [84, 110] width 67 height 18
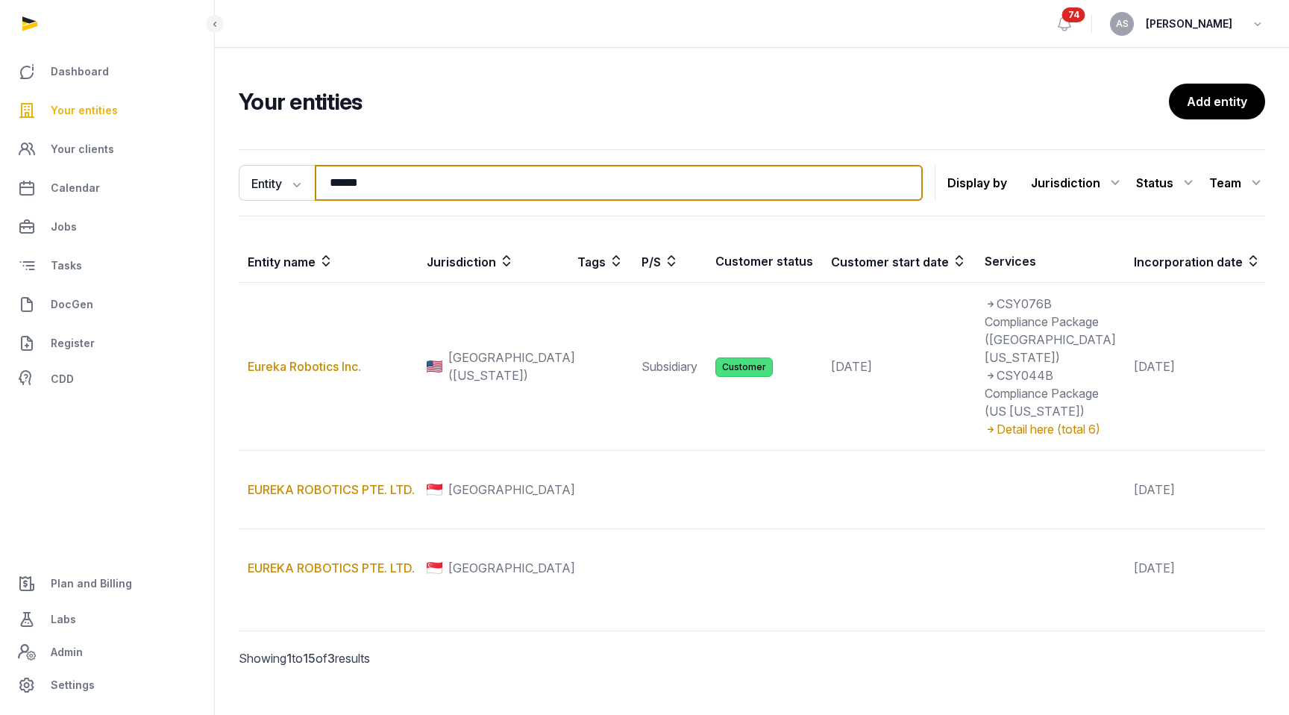
click at [391, 193] on input "******" at bounding box center [619, 183] width 608 height 36
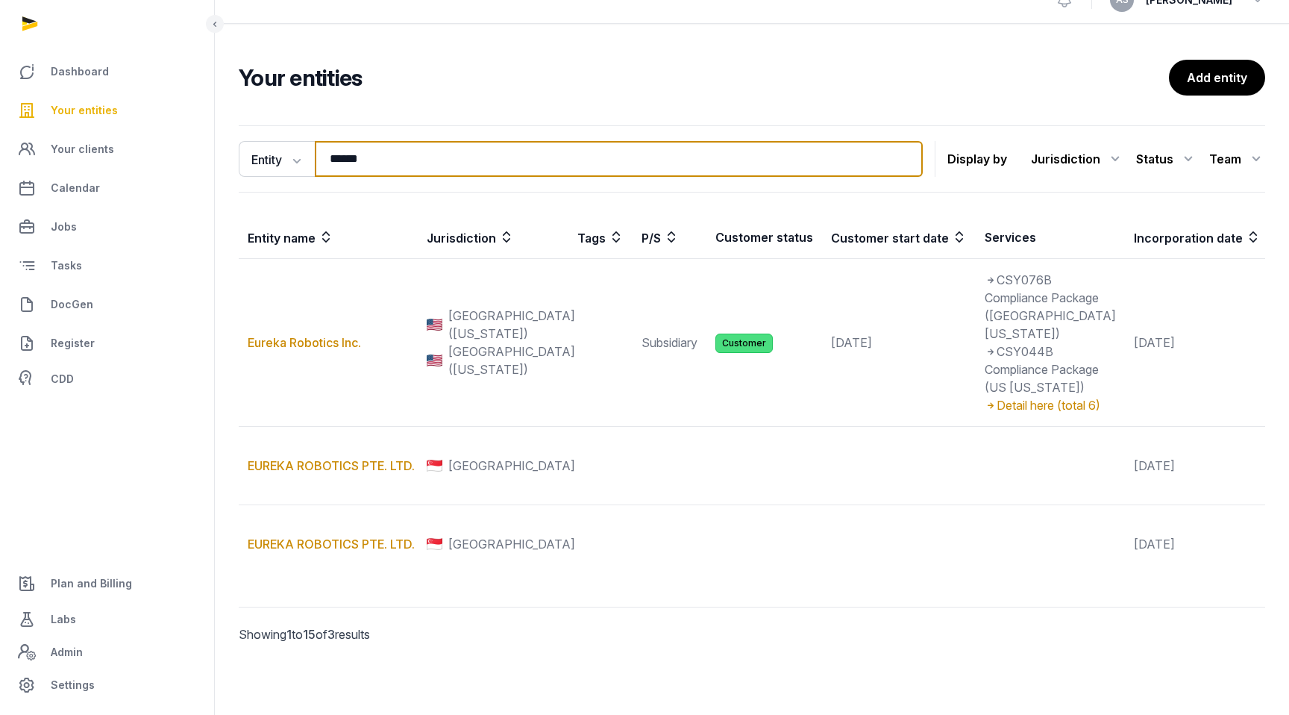
scroll to position [185, 0]
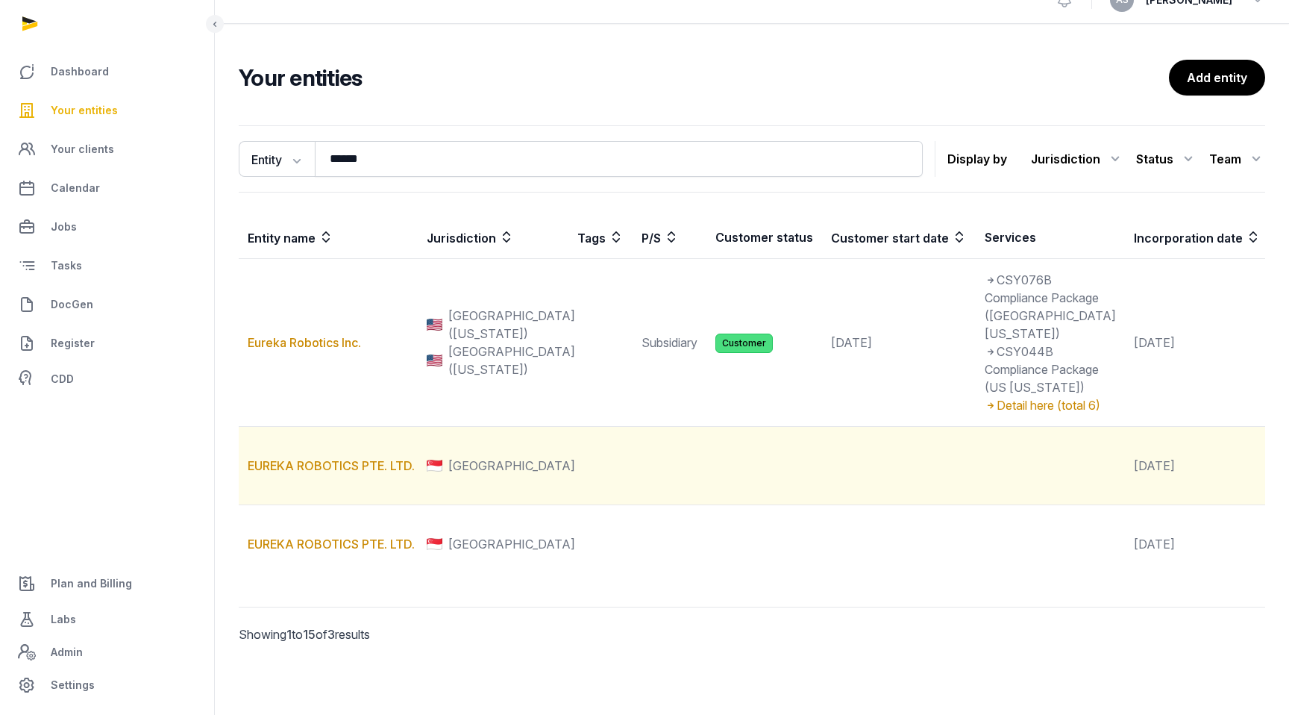
click at [418, 427] on td "[GEOGRAPHIC_DATA]" at bounding box center [493, 466] width 151 height 78
click at [365, 458] on link "EUREKA ROBOTICS PTE. LTD." at bounding box center [331, 465] width 167 height 15
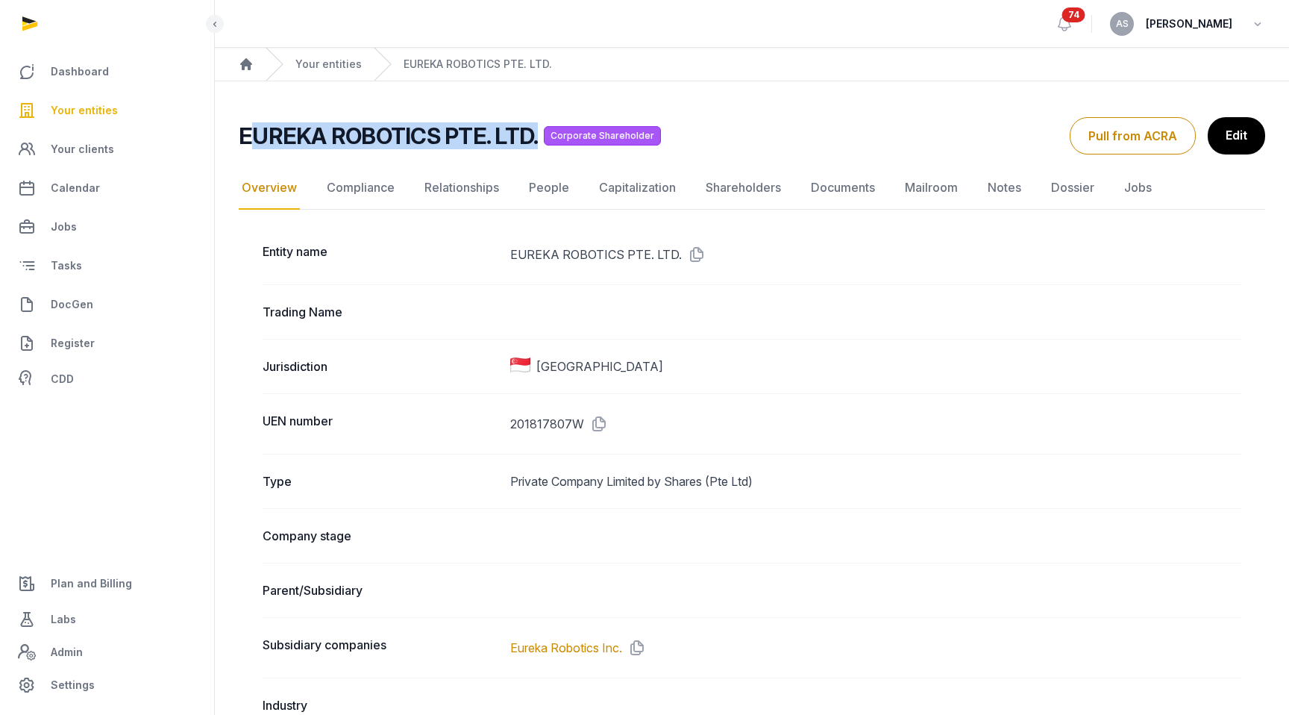
drag, startPoint x: 534, startPoint y: 137, endPoint x: 246, endPoint y: 129, distance: 288.1
click at [246, 129] on div "EUREKA ROBOTICS PTE. LTD. Corporate Shareholder" at bounding box center [648, 135] width 819 height 27
drag, startPoint x: 242, startPoint y: 131, endPoint x: 537, endPoint y: 133, distance: 294.8
click at [537, 133] on div "EUREKA ROBOTICS PTE. LTD. Corporate Shareholder" at bounding box center [648, 135] width 819 height 27
copy h2 "EUREKA ROBOTICS PTE. LTD."
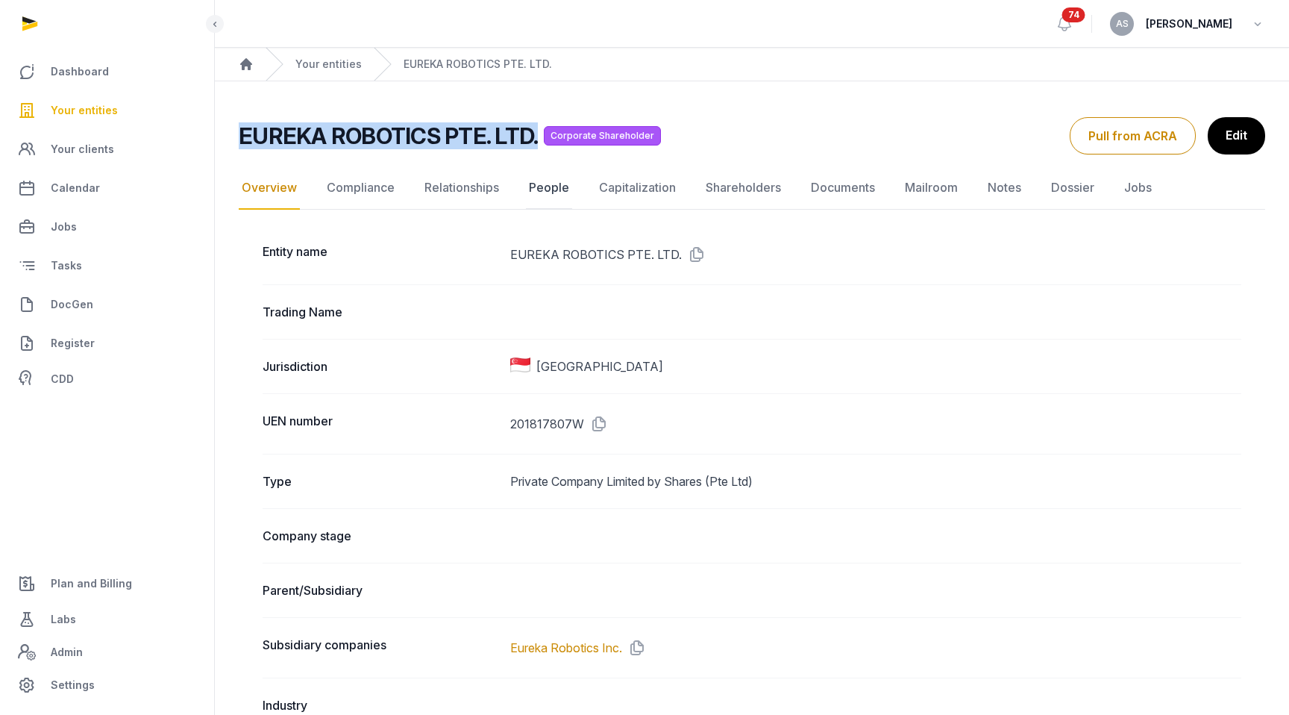
click at [537, 187] on link "People" at bounding box center [549, 187] width 46 height 43
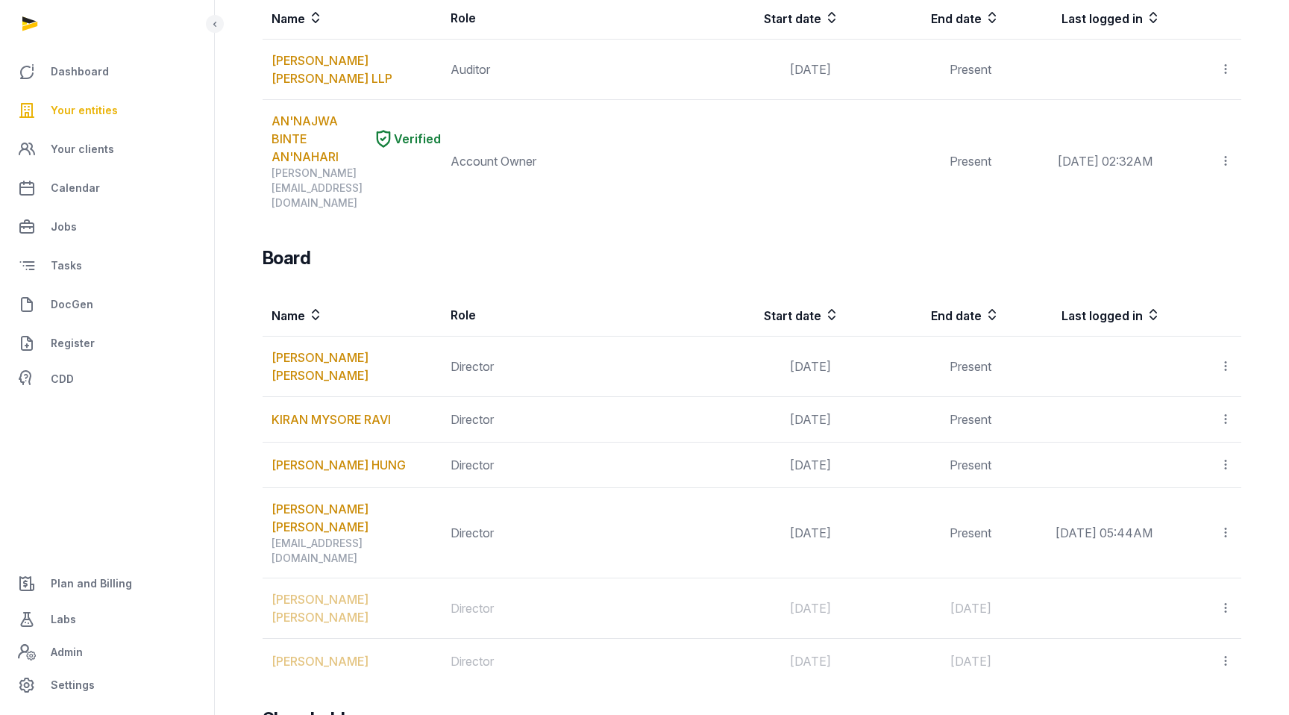
scroll to position [615, 0]
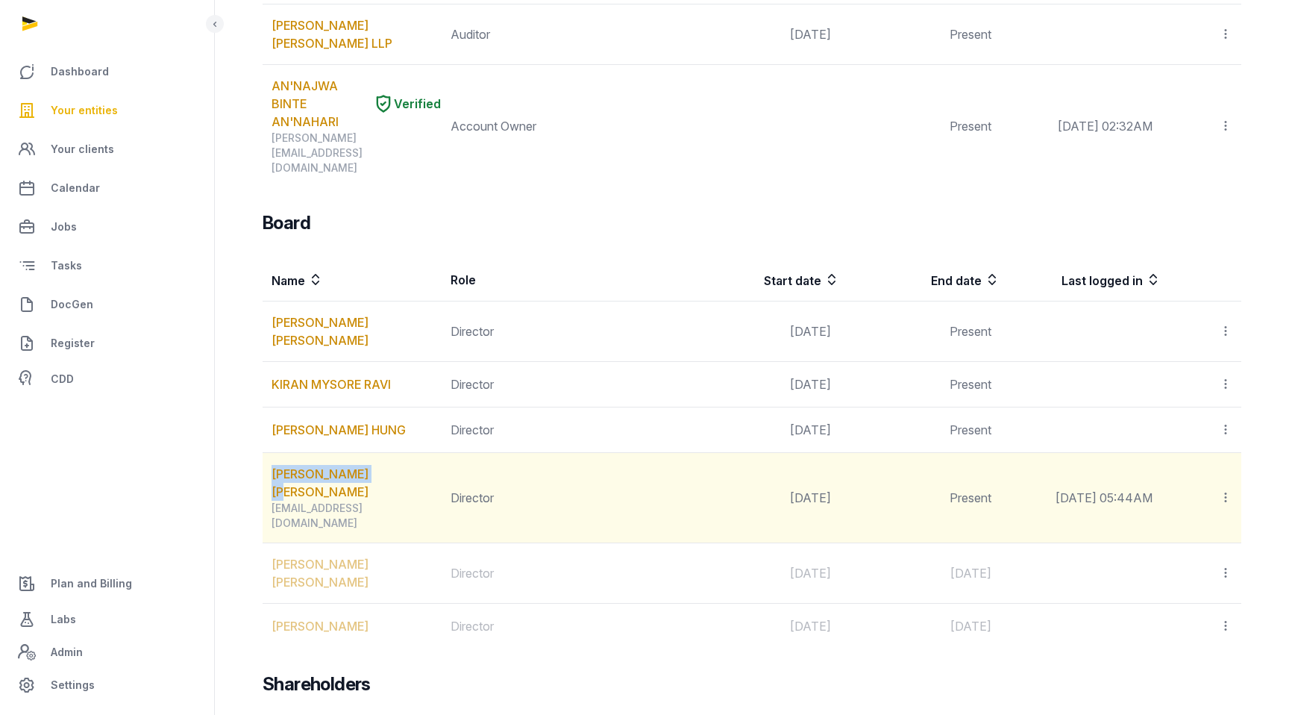
drag, startPoint x: 415, startPoint y: 443, endPoint x: 266, endPoint y: 434, distance: 149.5
click at [266, 453] on td "[PERSON_NAME] [PERSON_NAME] [EMAIL_ADDRESS][DOMAIN_NAME]" at bounding box center [352, 498] width 179 height 90
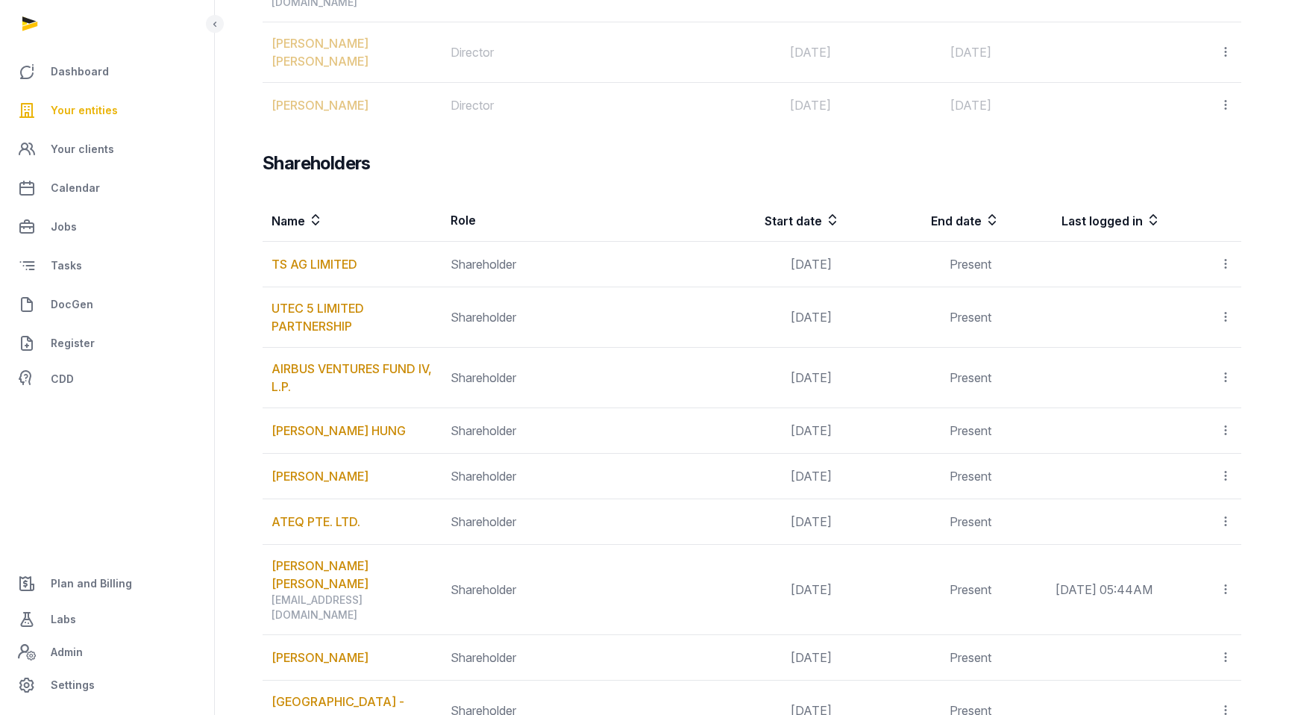
scroll to position [1189, 0]
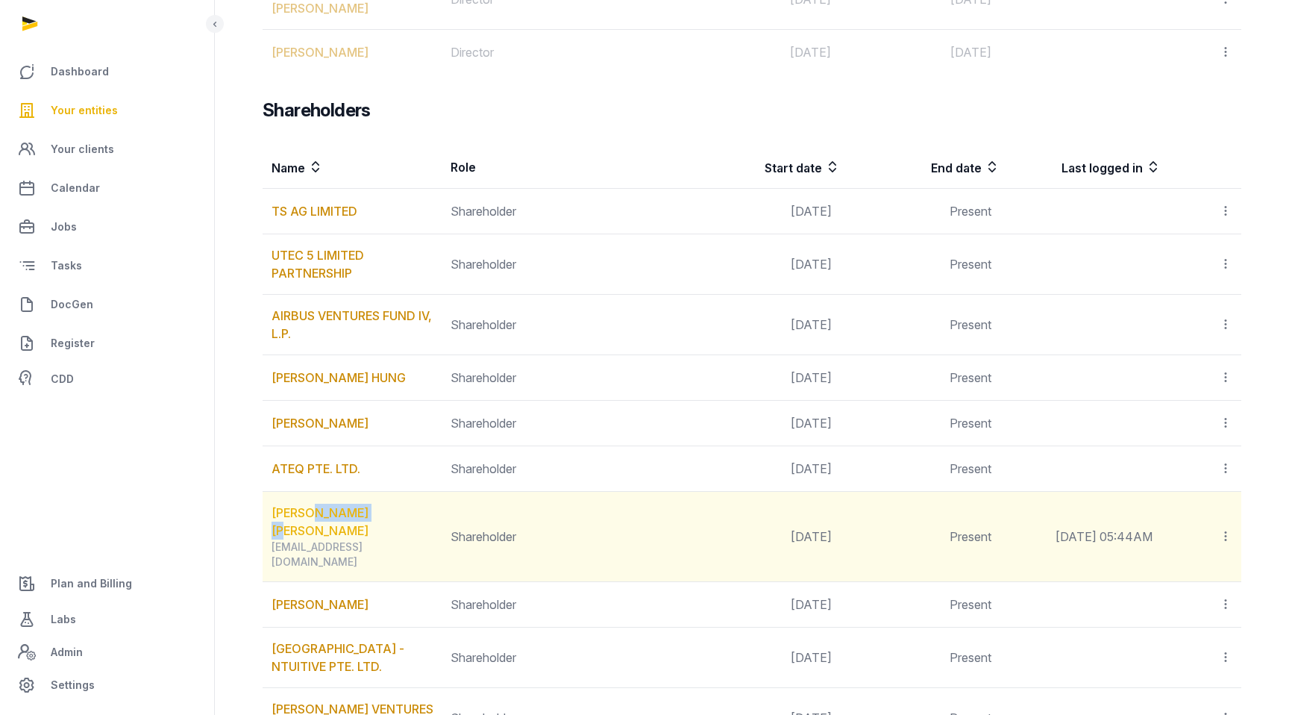
drag, startPoint x: 410, startPoint y: 447, endPoint x: 318, endPoint y: 447, distance: 92.5
click at [318, 504] on div "[PERSON_NAME] [PERSON_NAME]" at bounding box center [356, 522] width 169 height 36
click at [349, 504] on link "[PERSON_NAME] [PERSON_NAME]" at bounding box center [356, 522] width 169 height 36
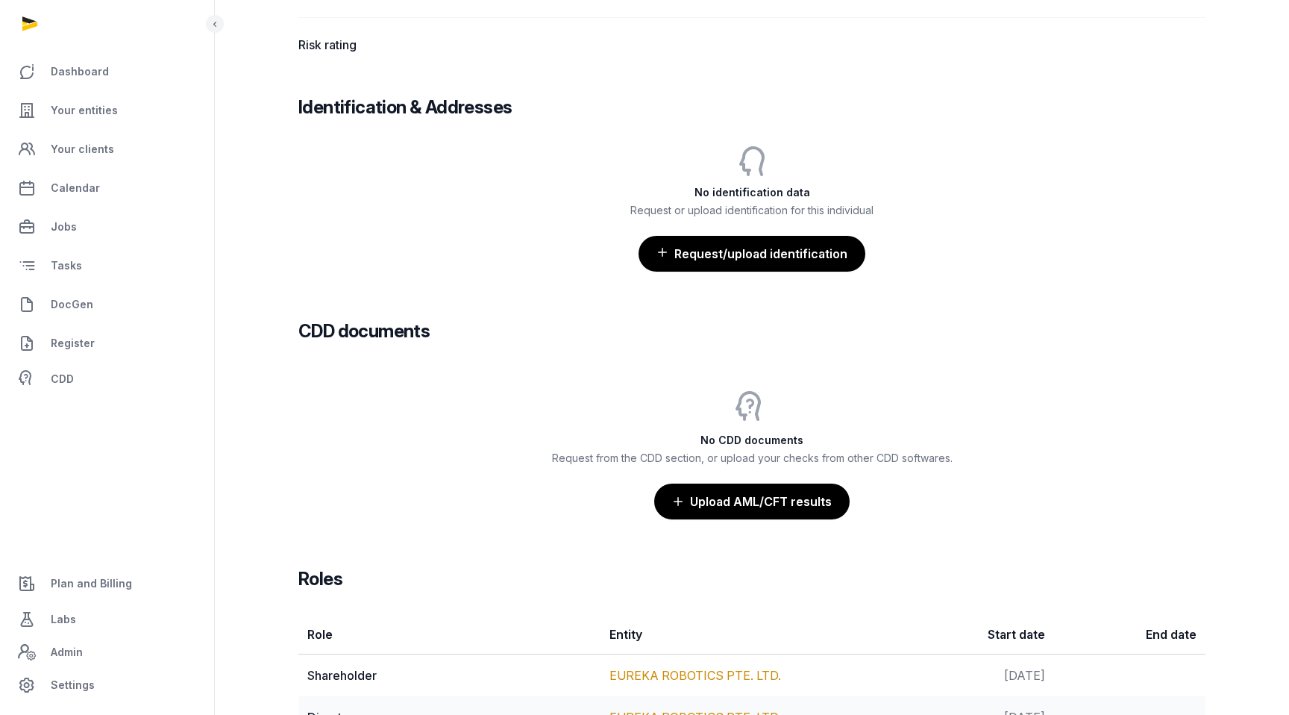
scroll to position [1289, 0]
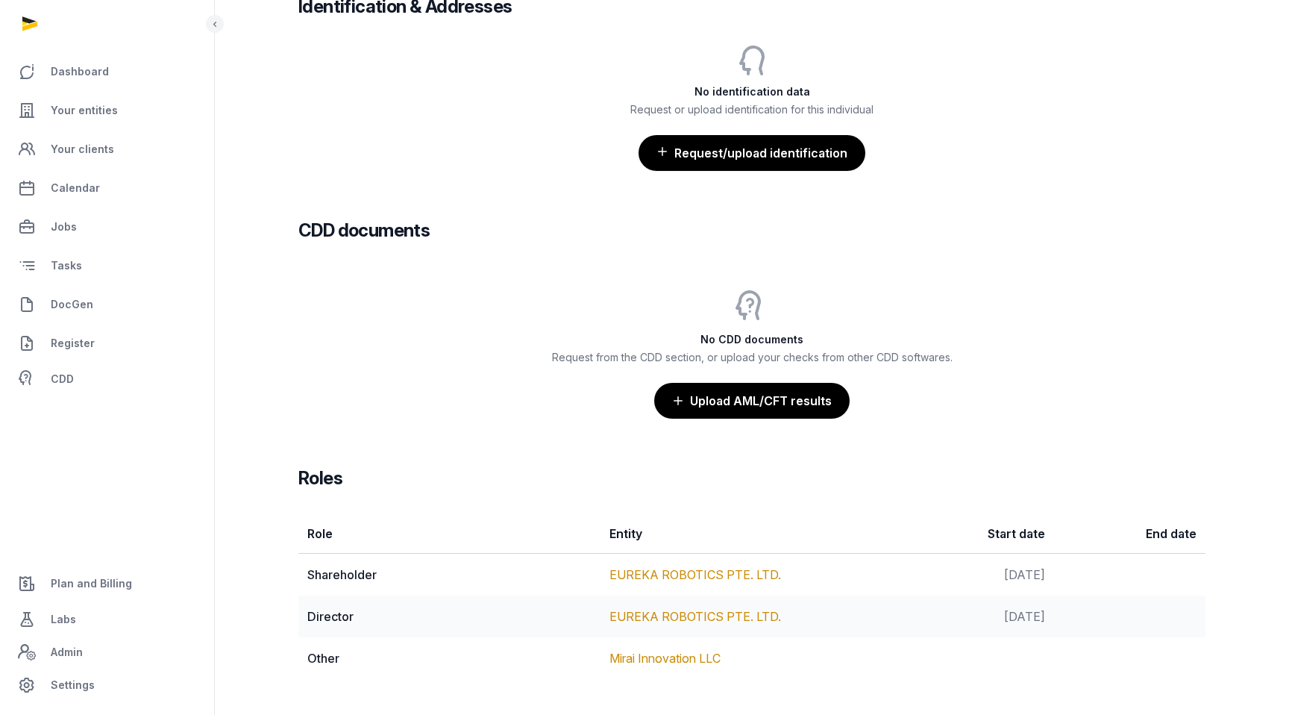
click at [572, 378] on div "No CDD documents Request from the CDD section, or upload your checks from other…" at bounding box center [751, 354] width 907 height 128
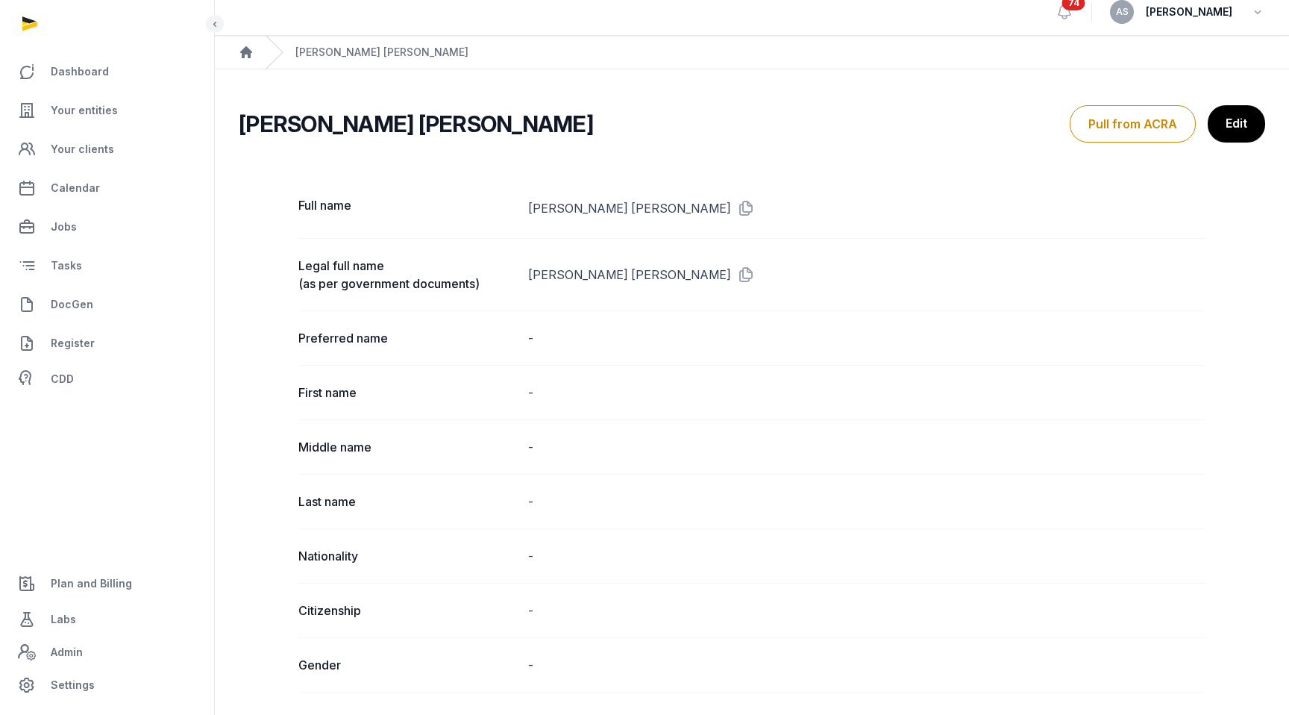
scroll to position [6, 0]
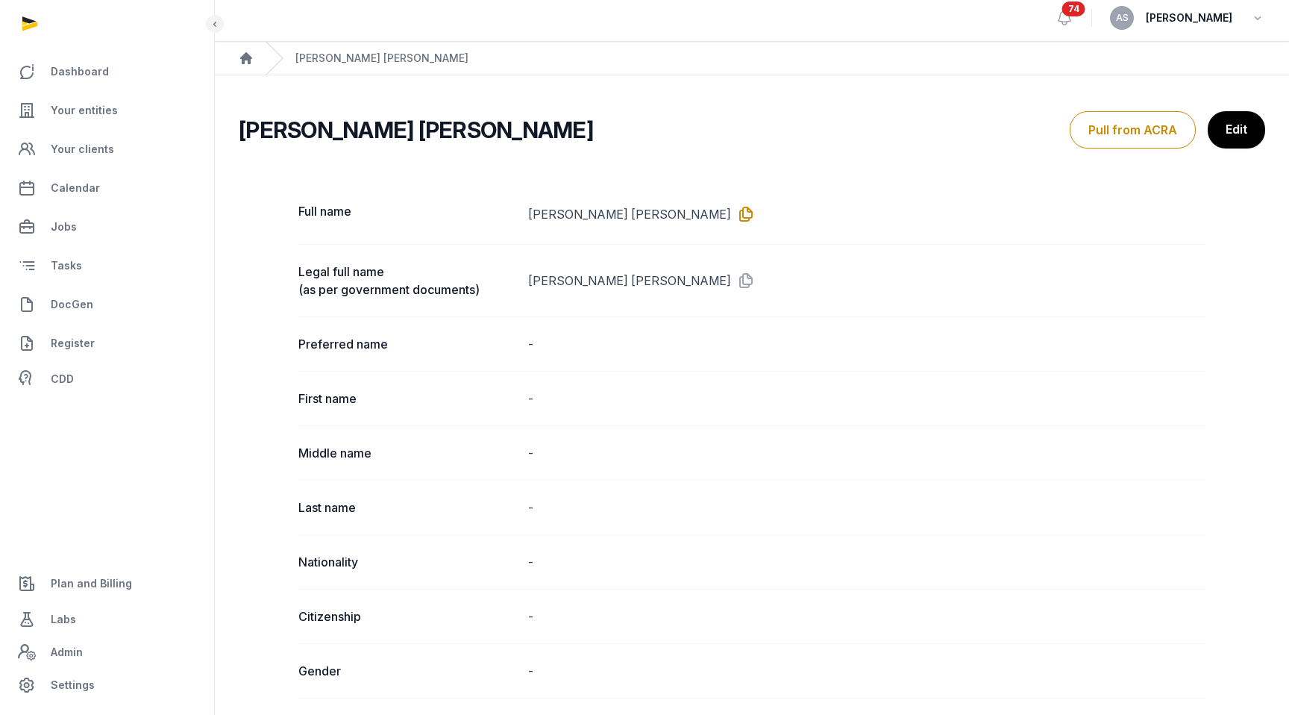
click at [731, 209] on icon at bounding box center [743, 214] width 24 height 24
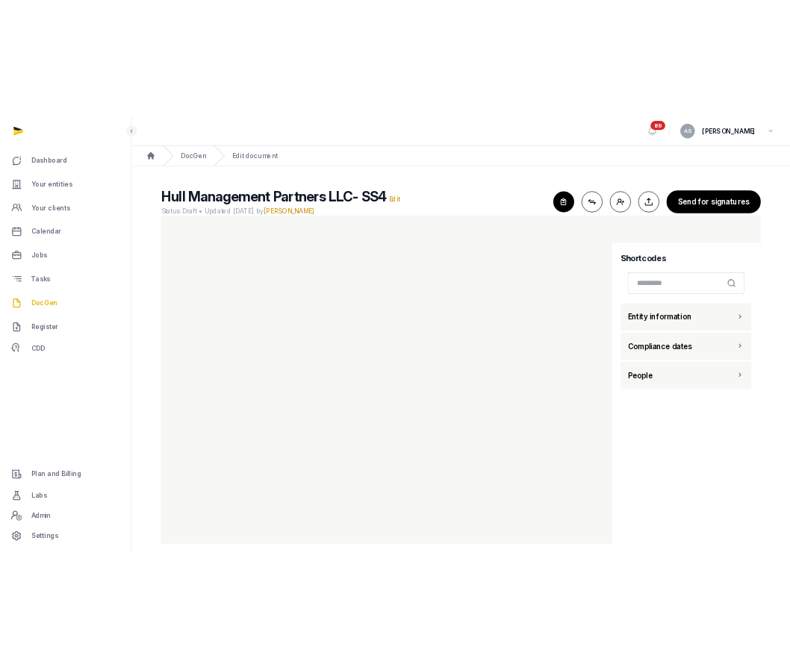
scroll to position [13, 0]
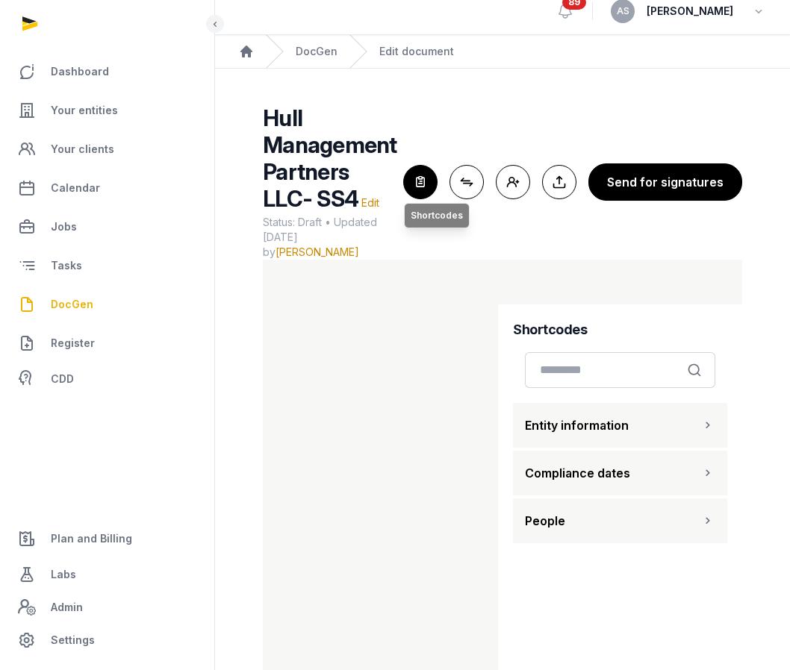
click at [423, 185] on icon "button" at bounding box center [420, 182] width 33 height 33
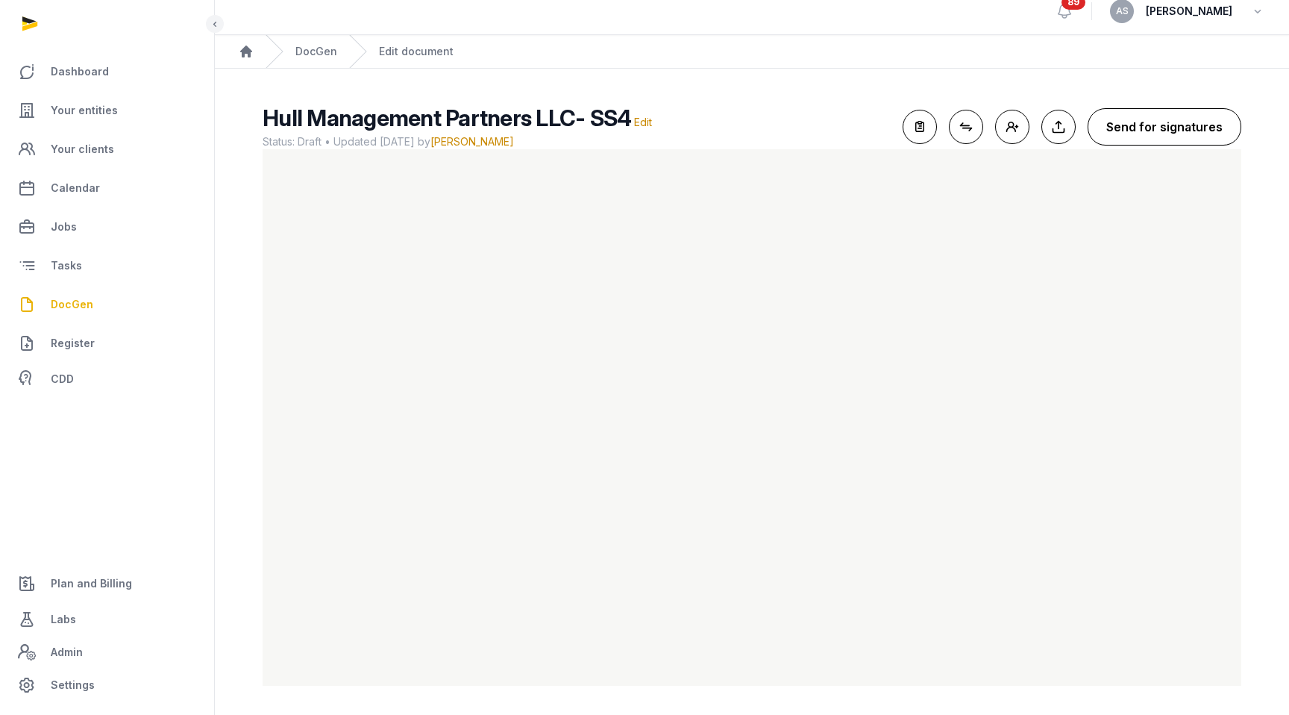
click at [1152, 128] on button "Send for signatures" at bounding box center [1165, 126] width 154 height 37
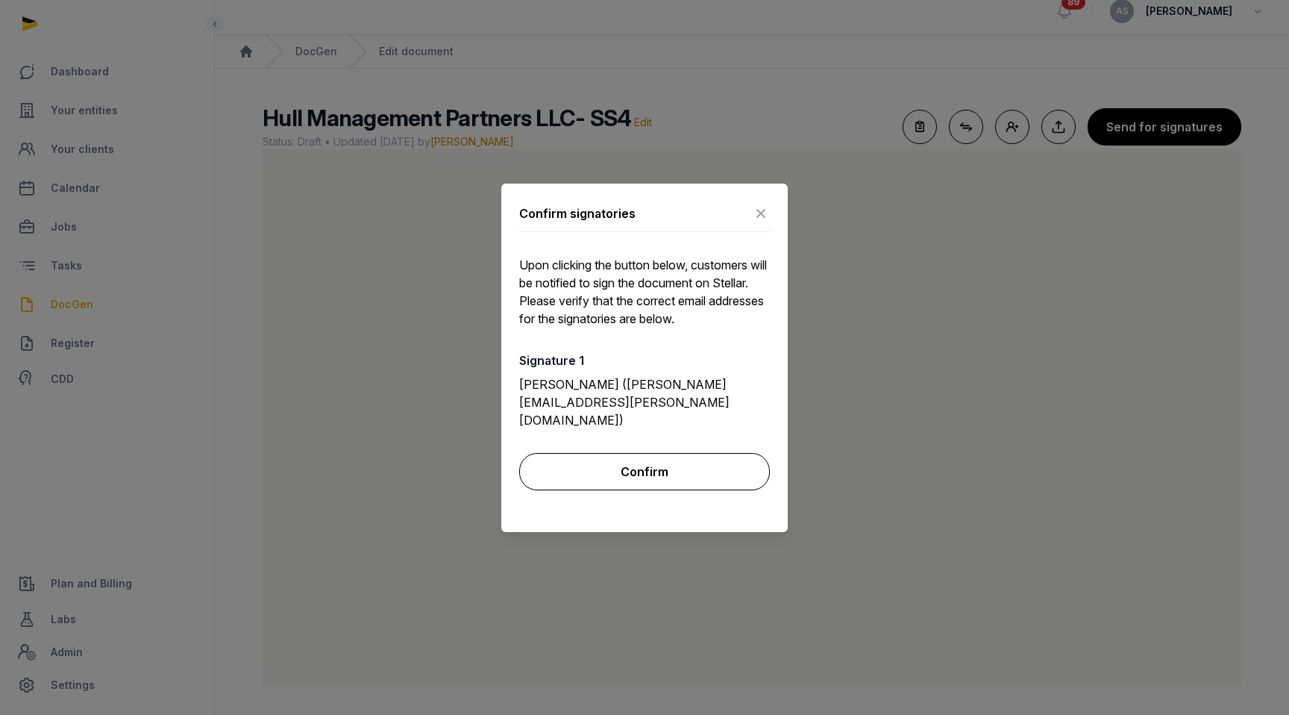
click at [616, 453] on button "Confirm" at bounding box center [644, 471] width 251 height 37
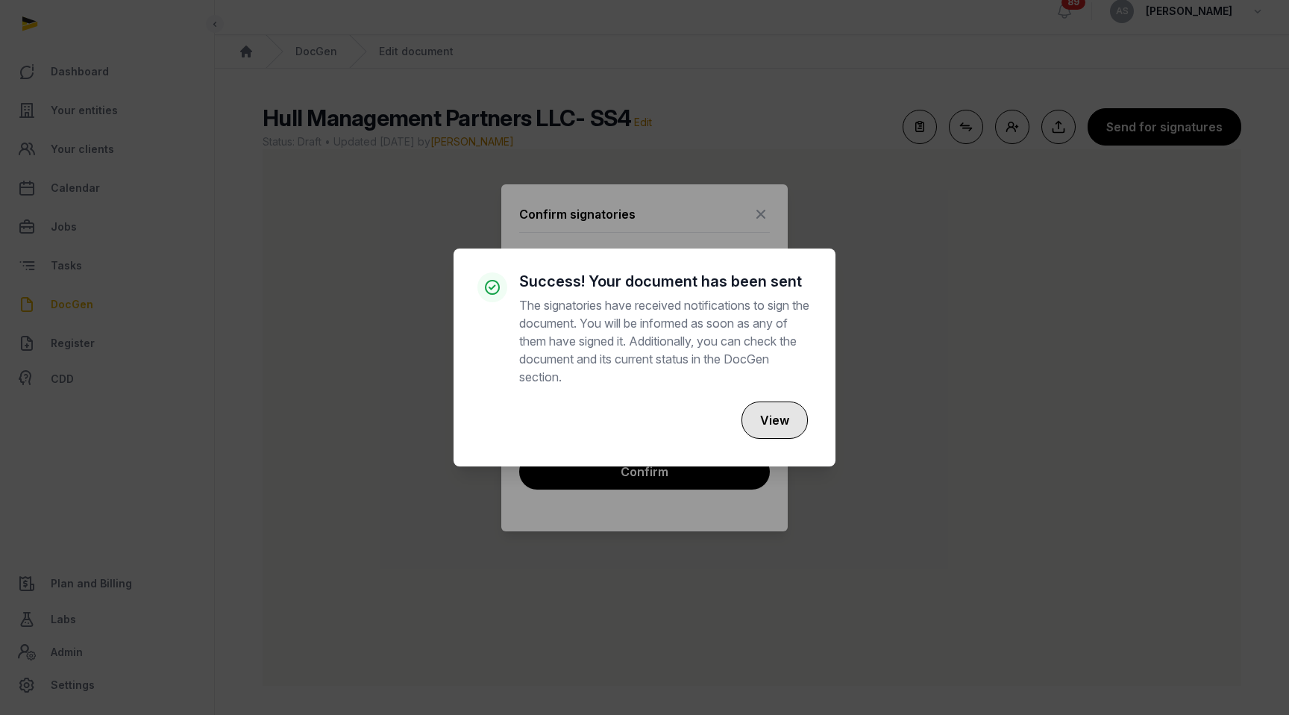
click at [781, 404] on button "View" at bounding box center [775, 419] width 66 height 37
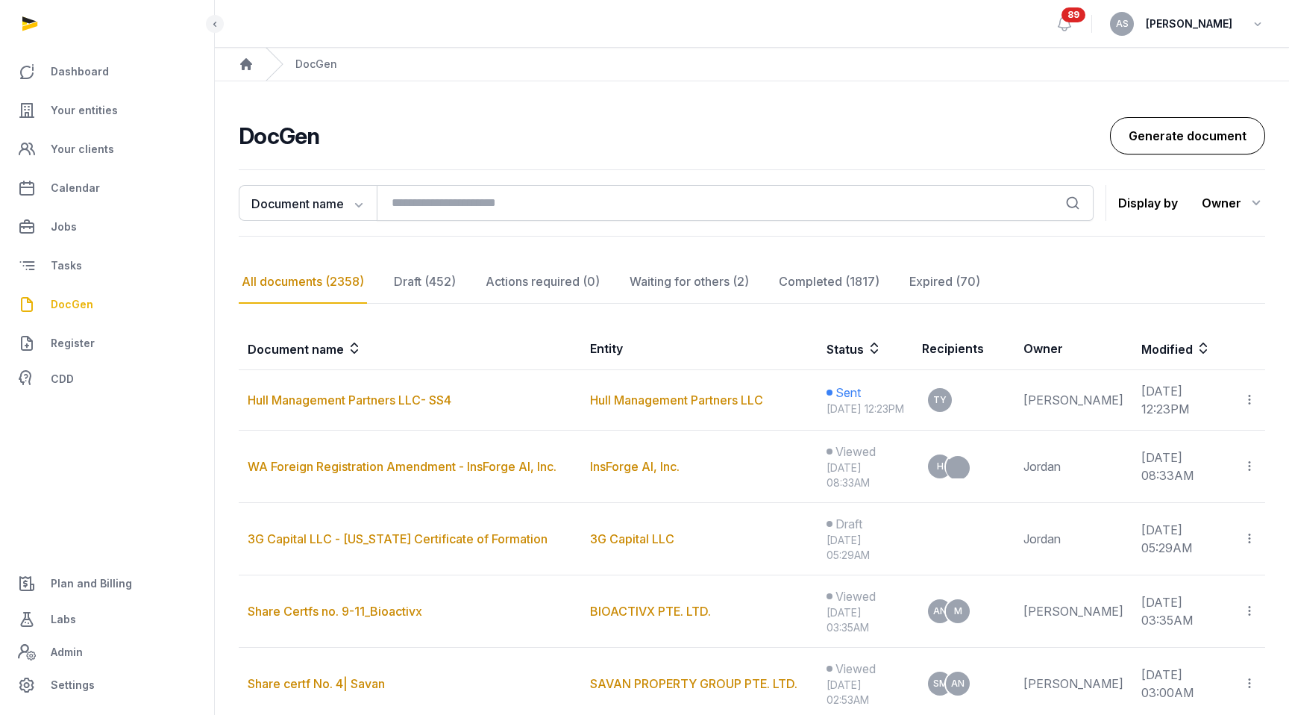
click at [1166, 134] on link "Generate document" at bounding box center [1187, 135] width 155 height 37
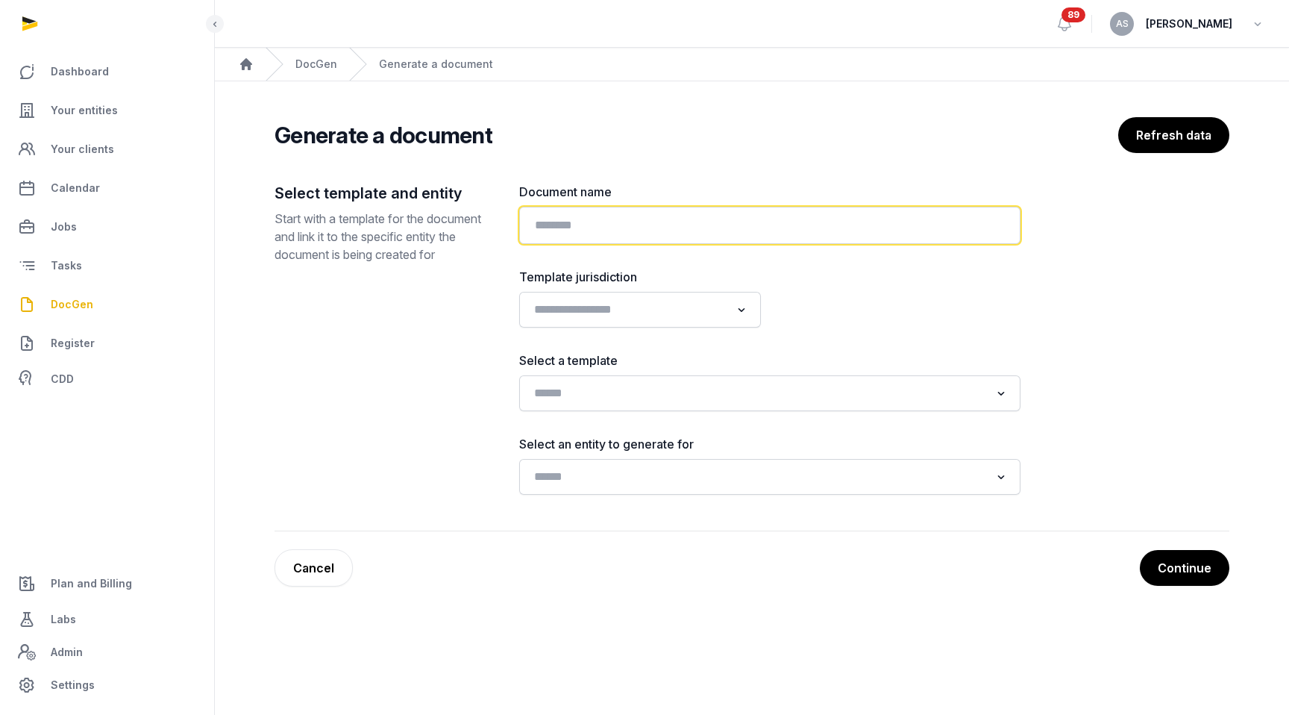
click at [537, 218] on input "text" at bounding box center [769, 225] width 501 height 37
type input "*"
paste input "**********"
type input "**********"
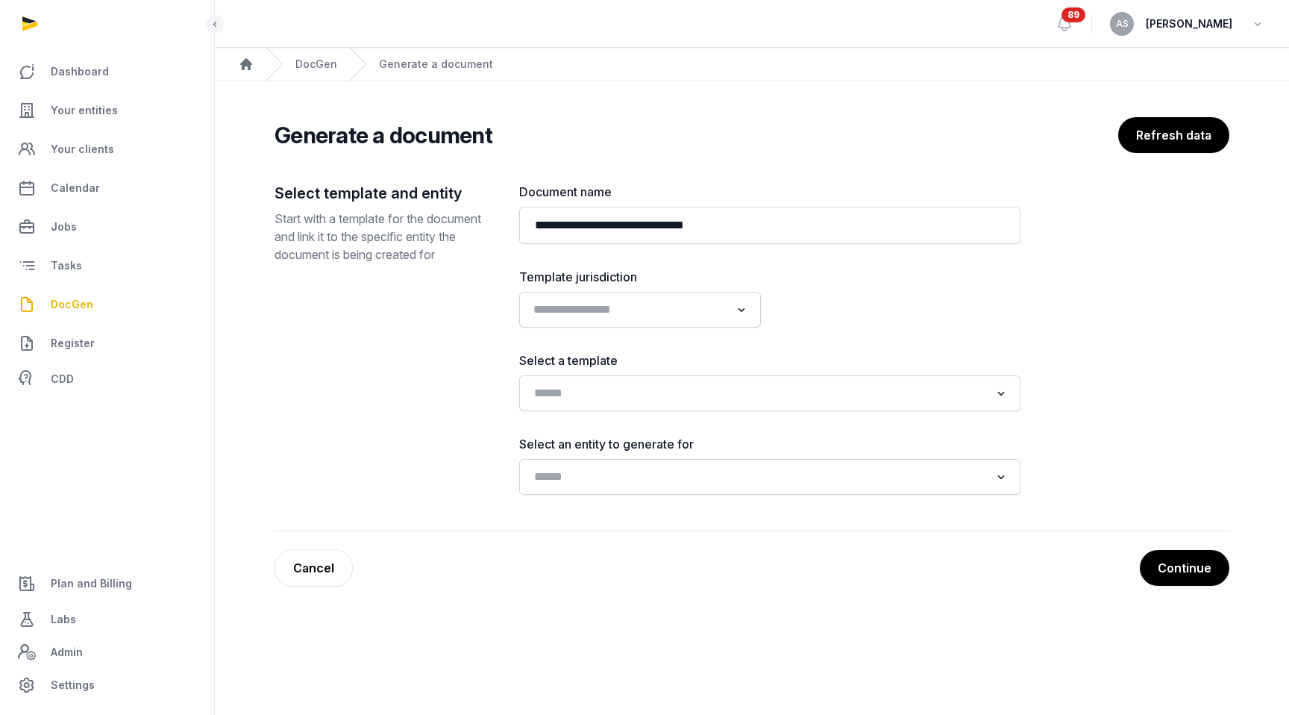
click at [605, 303] on input "Search for option" at bounding box center [629, 309] width 202 height 21
click at [601, 380] on li "[GEOGRAPHIC_DATA]" at bounding box center [640, 386] width 240 height 22
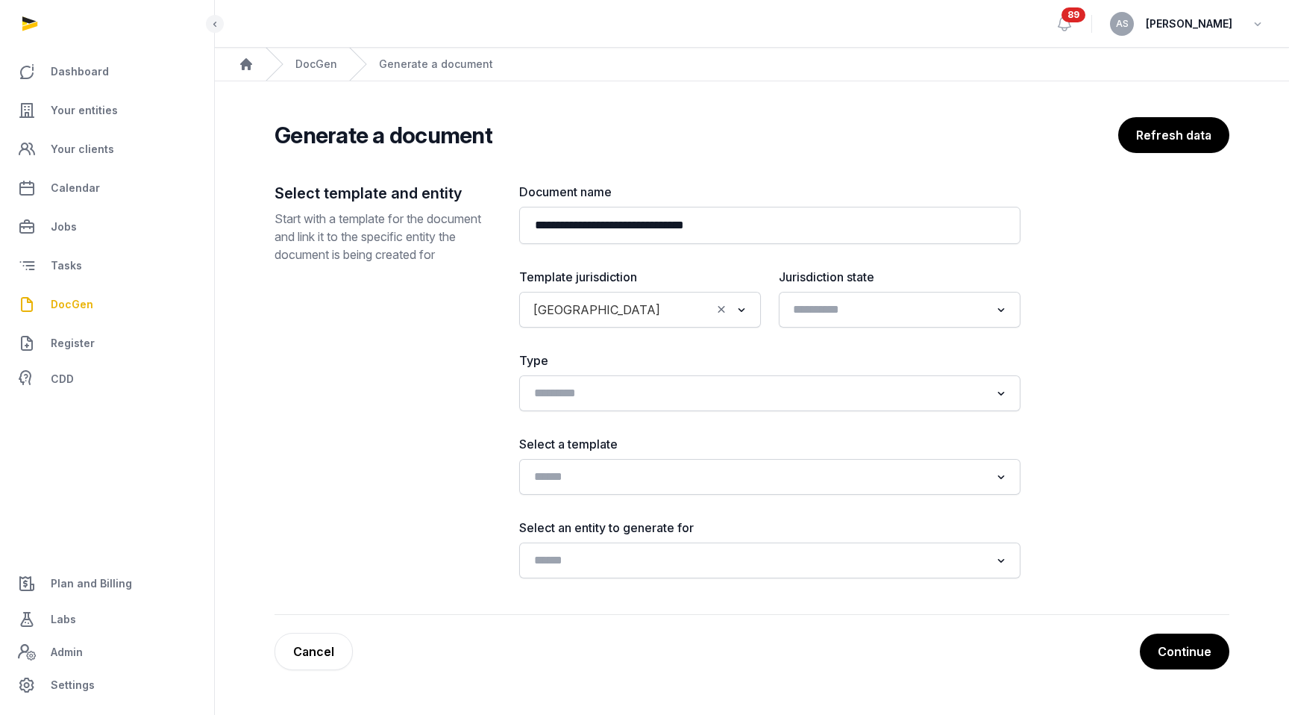
click at [875, 312] on input "Search for option" at bounding box center [889, 309] width 202 height 21
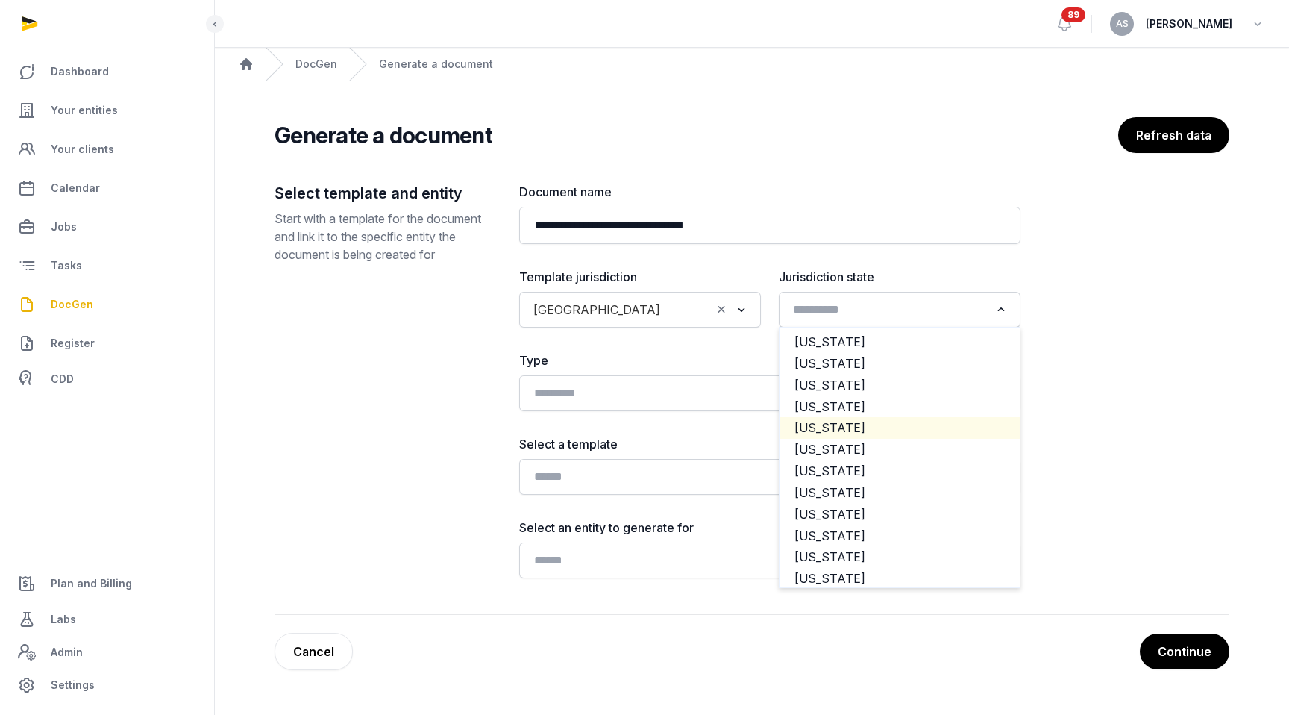
click at [859, 423] on li "[US_STATE]" at bounding box center [900, 428] width 240 height 22
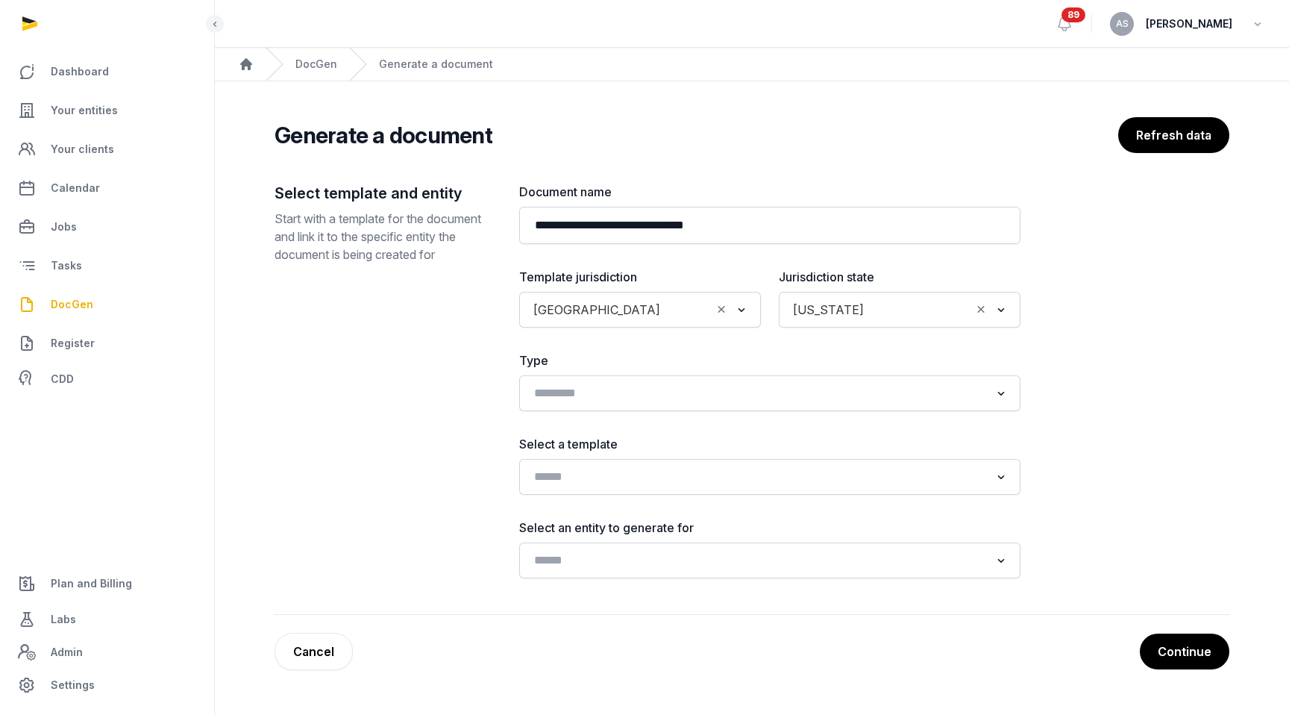
click at [986, 313] on icon "Clear Selected" at bounding box center [981, 309] width 13 height 16
click at [645, 484] on input "Search for option" at bounding box center [759, 476] width 462 height 21
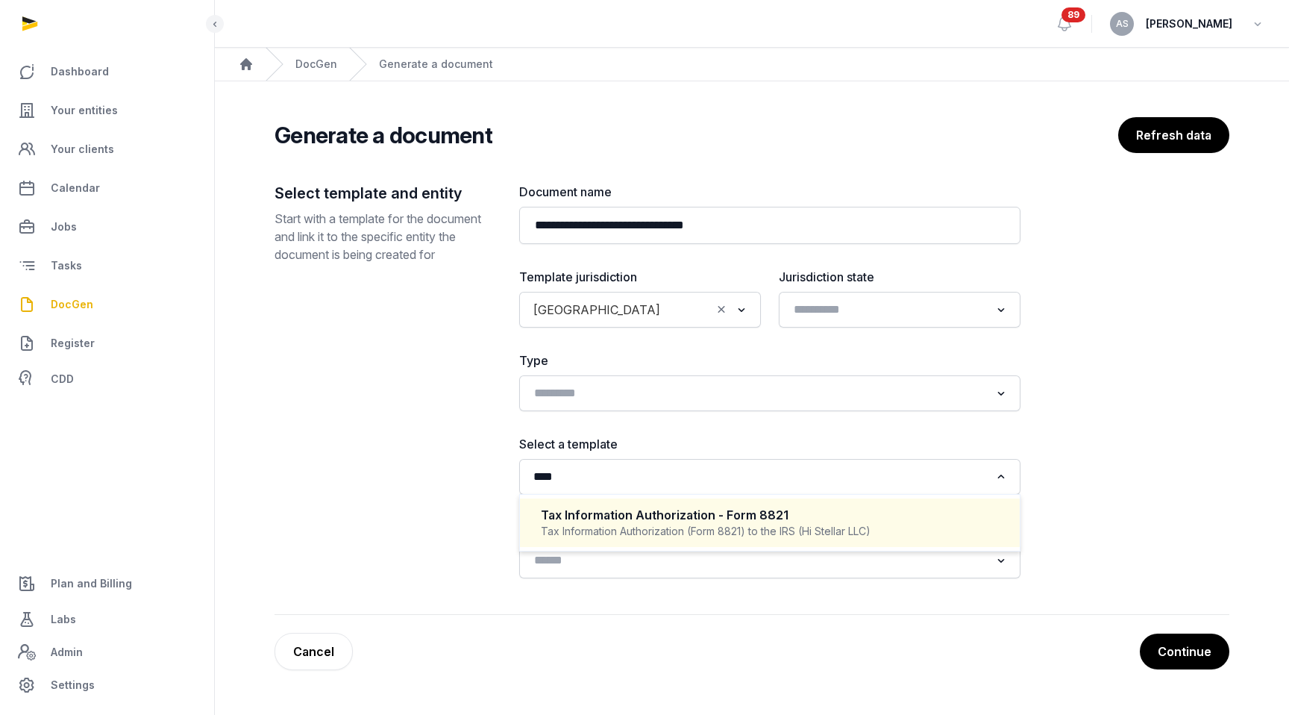
click at [616, 541] on div "Tax Information Authorization - Form 8821 Tax Information Authorization (Form 8…" at bounding box center [770, 523] width 470 height 44
type input "****"
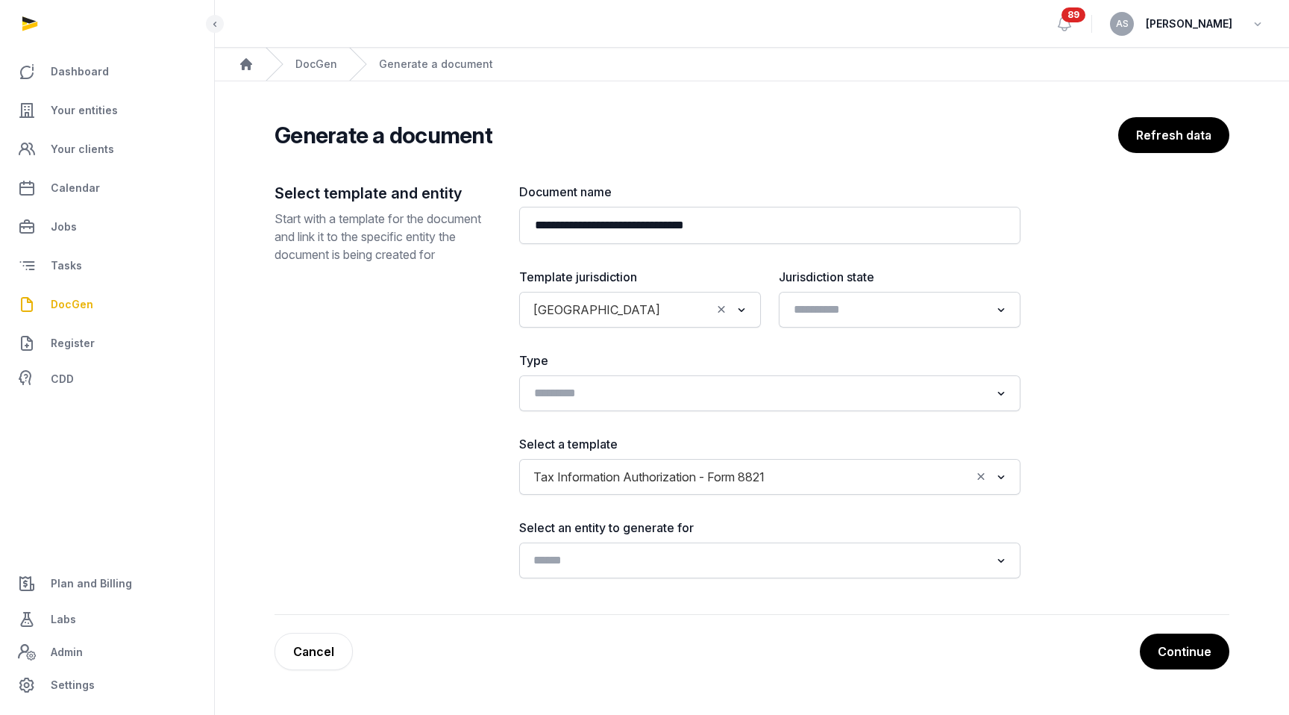
click at [632, 559] on input "Search for option" at bounding box center [759, 560] width 462 height 21
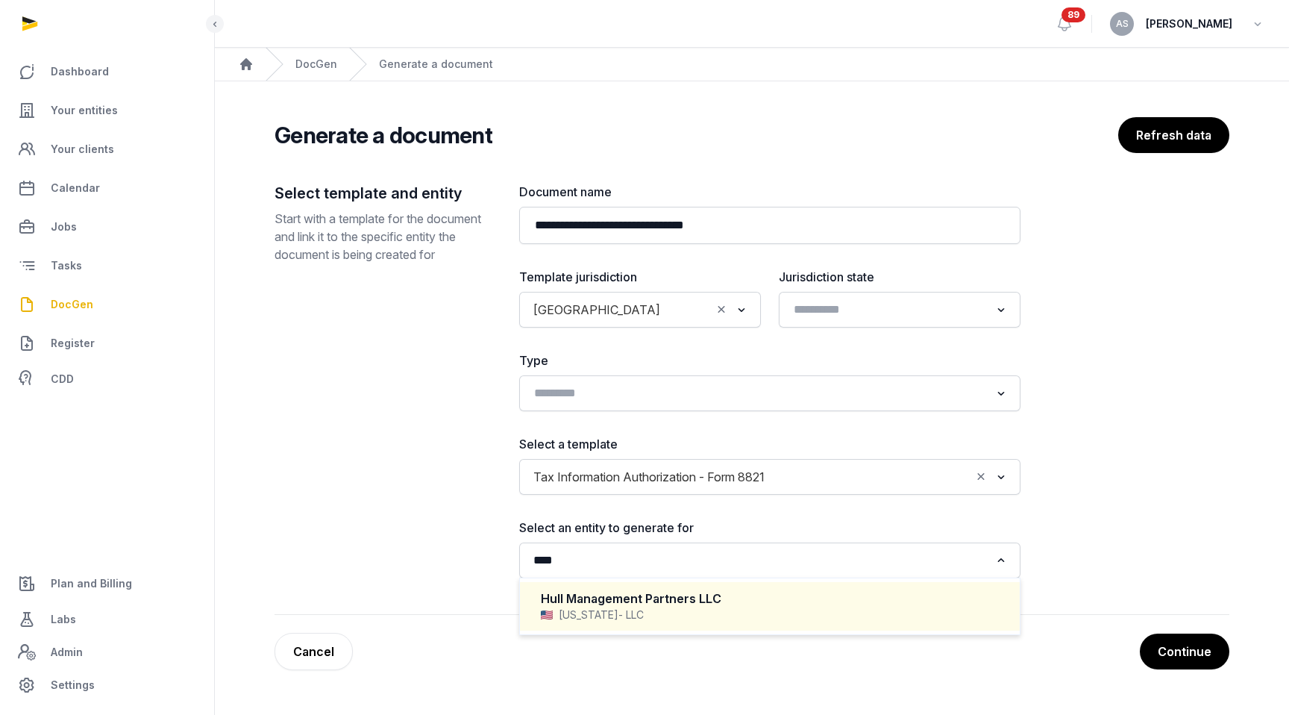
click at [657, 590] on div "Hull Management Partners LLC" at bounding box center [770, 598] width 458 height 17
type input "****"
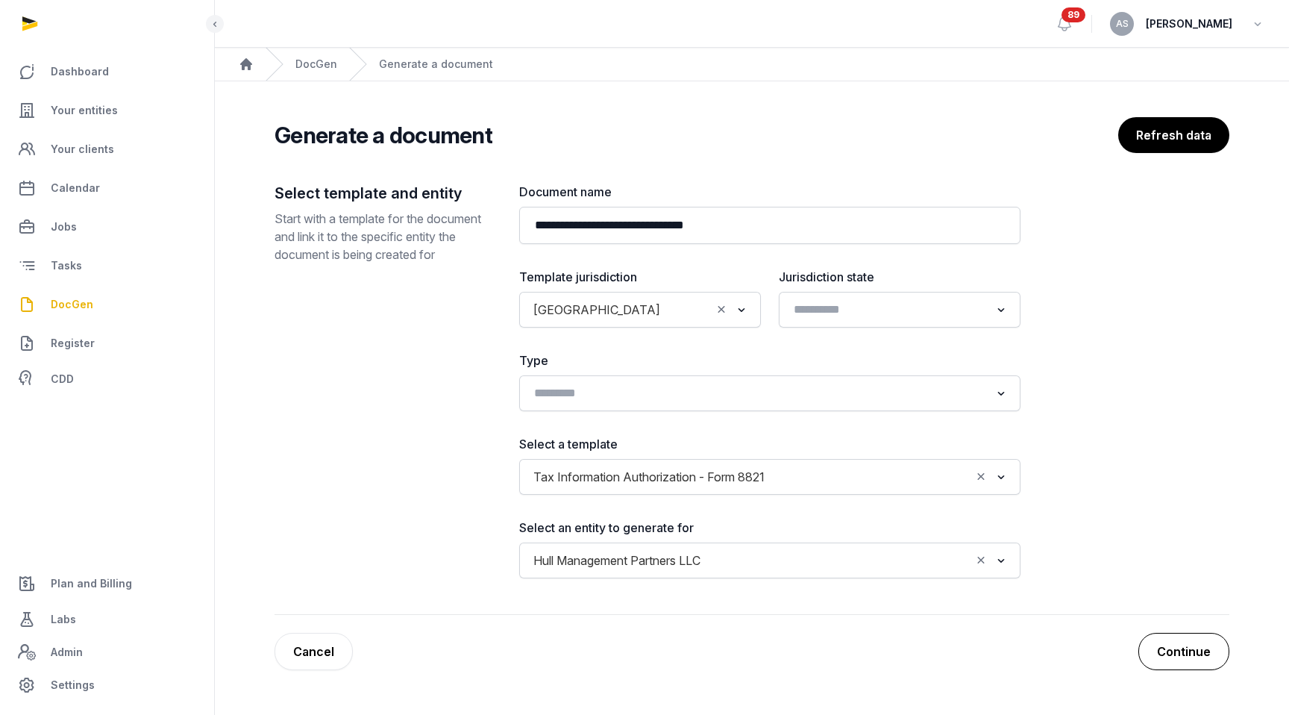
click at [1169, 657] on button "Continue" at bounding box center [1184, 651] width 91 height 37
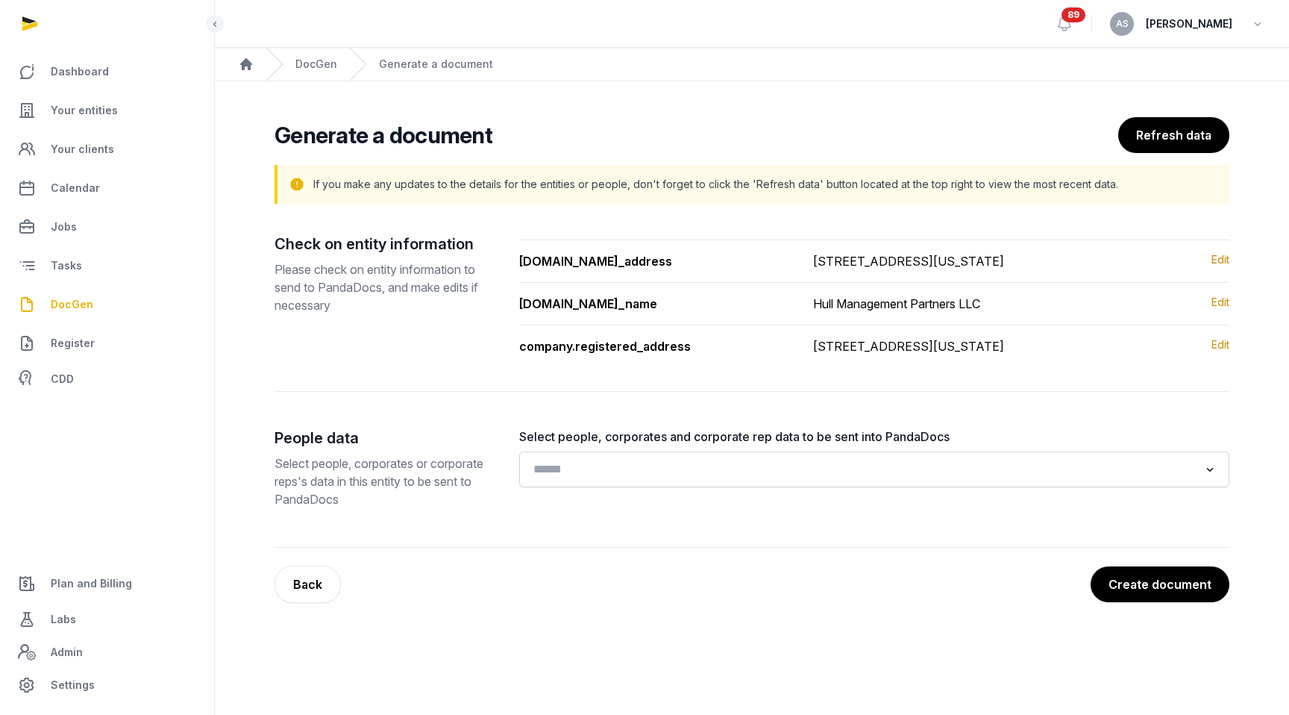
click at [995, 480] on input "Search for option" at bounding box center [863, 469] width 671 height 21
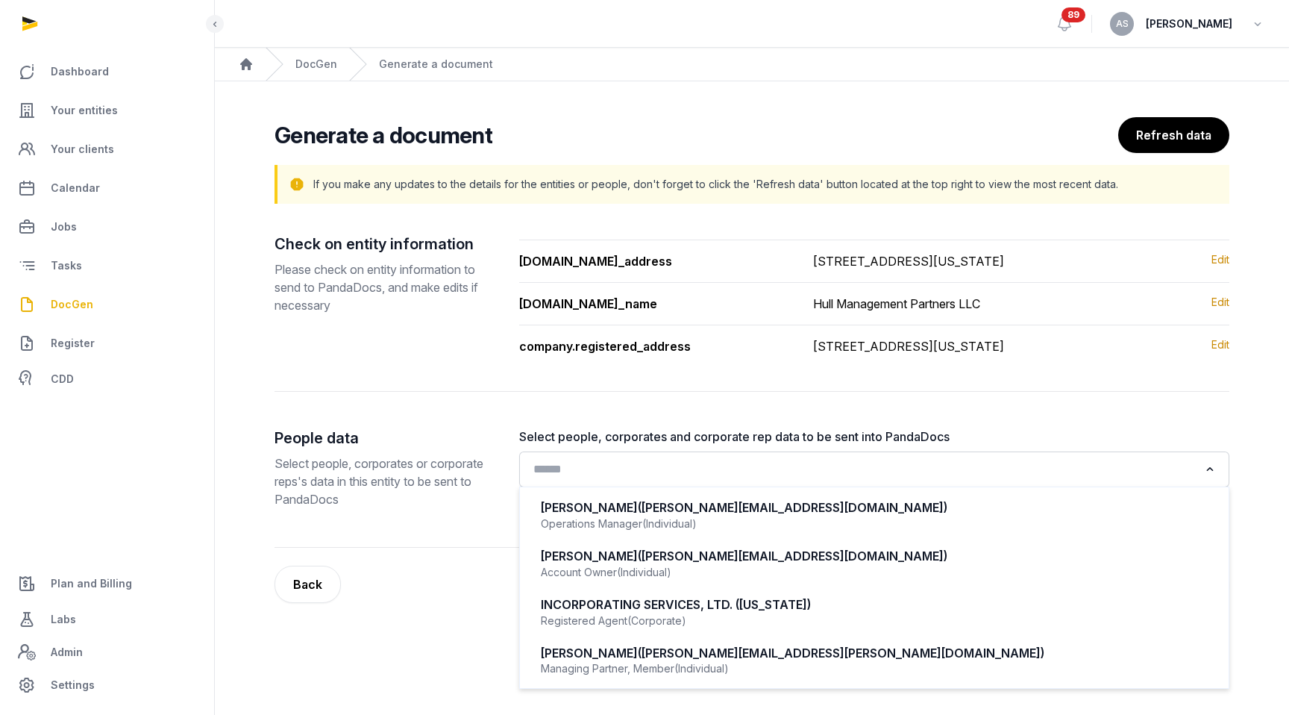
scroll to position [10, 0]
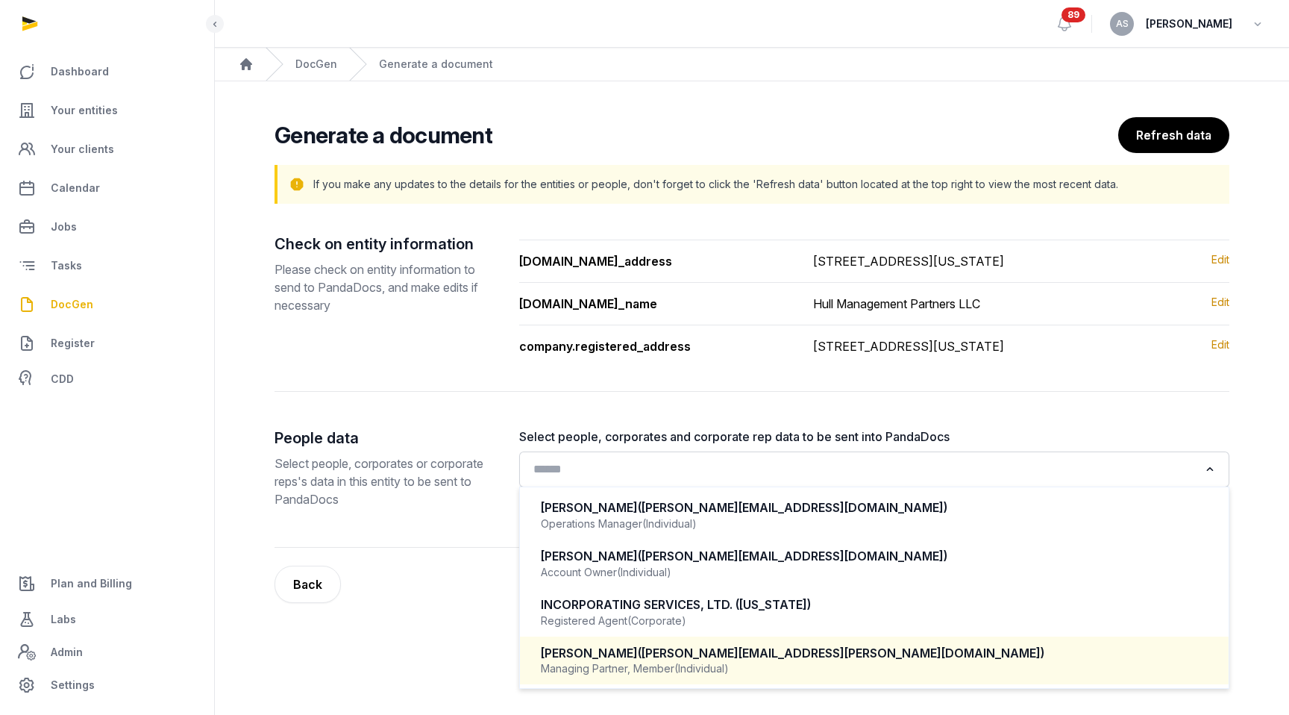
click at [812, 662] on div "Te-Yu Chang (kevin.ty.chang@gmail.com)" at bounding box center [874, 653] width 667 height 17
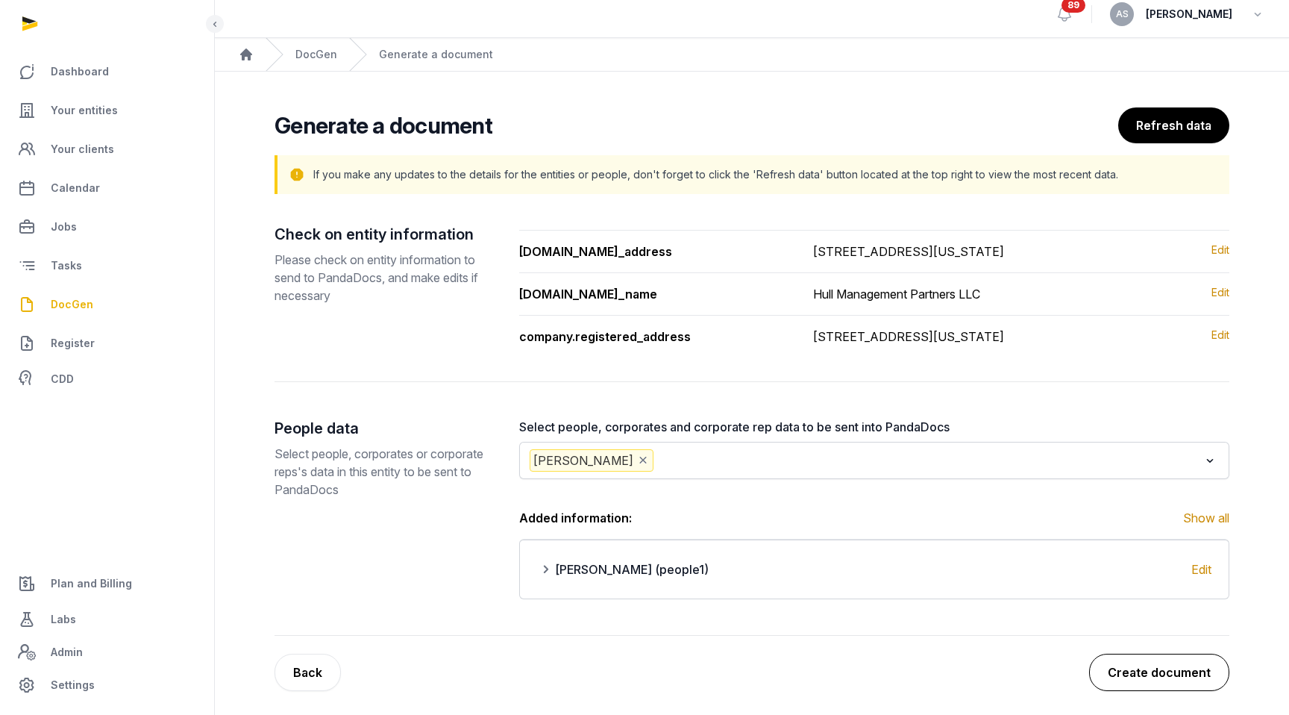
click at [1147, 691] on button "Create document" at bounding box center [1159, 672] width 140 height 37
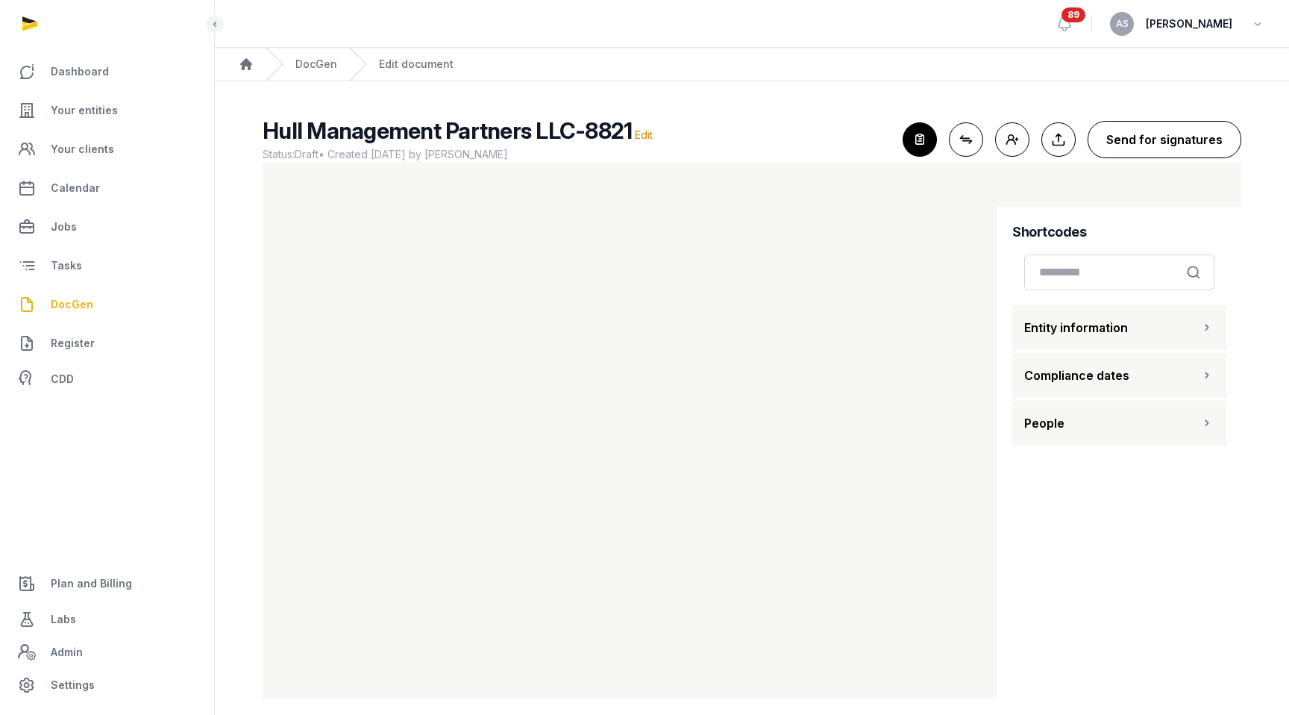
click at [1148, 134] on button "Send for signatures" at bounding box center [1165, 139] width 154 height 37
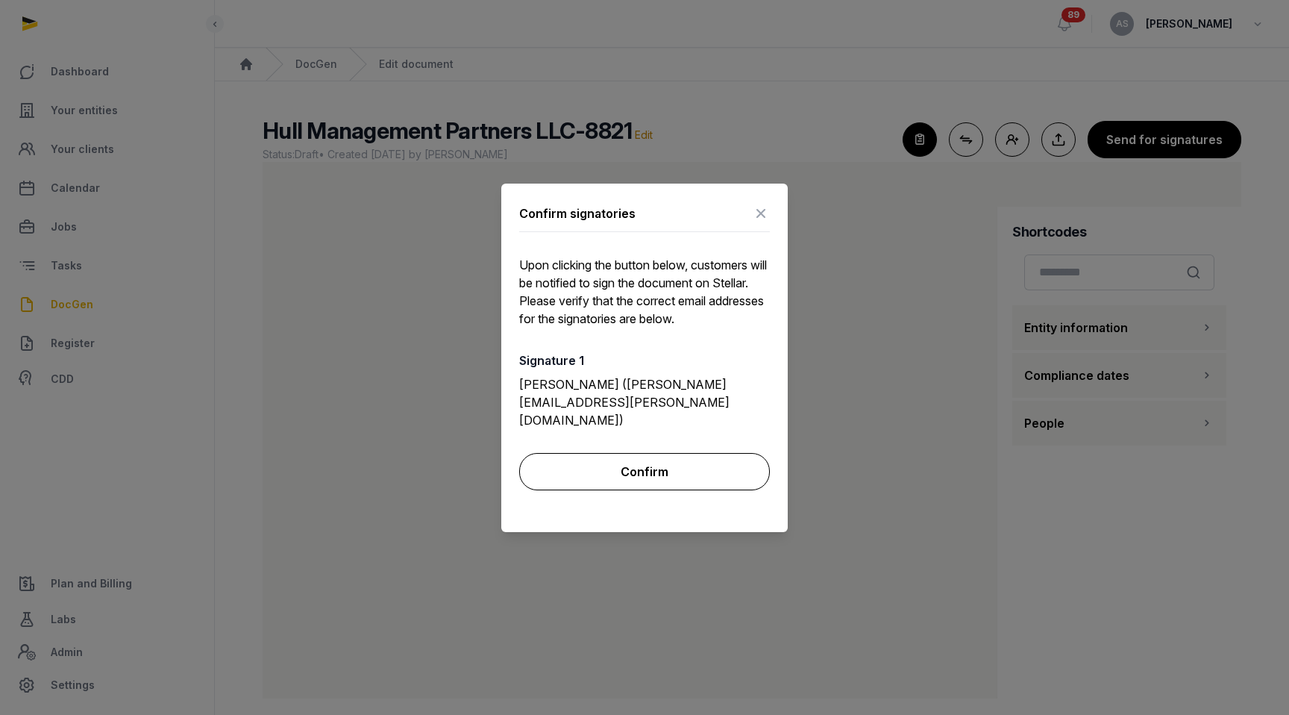
click at [700, 457] on button "Confirm" at bounding box center [644, 471] width 251 height 37
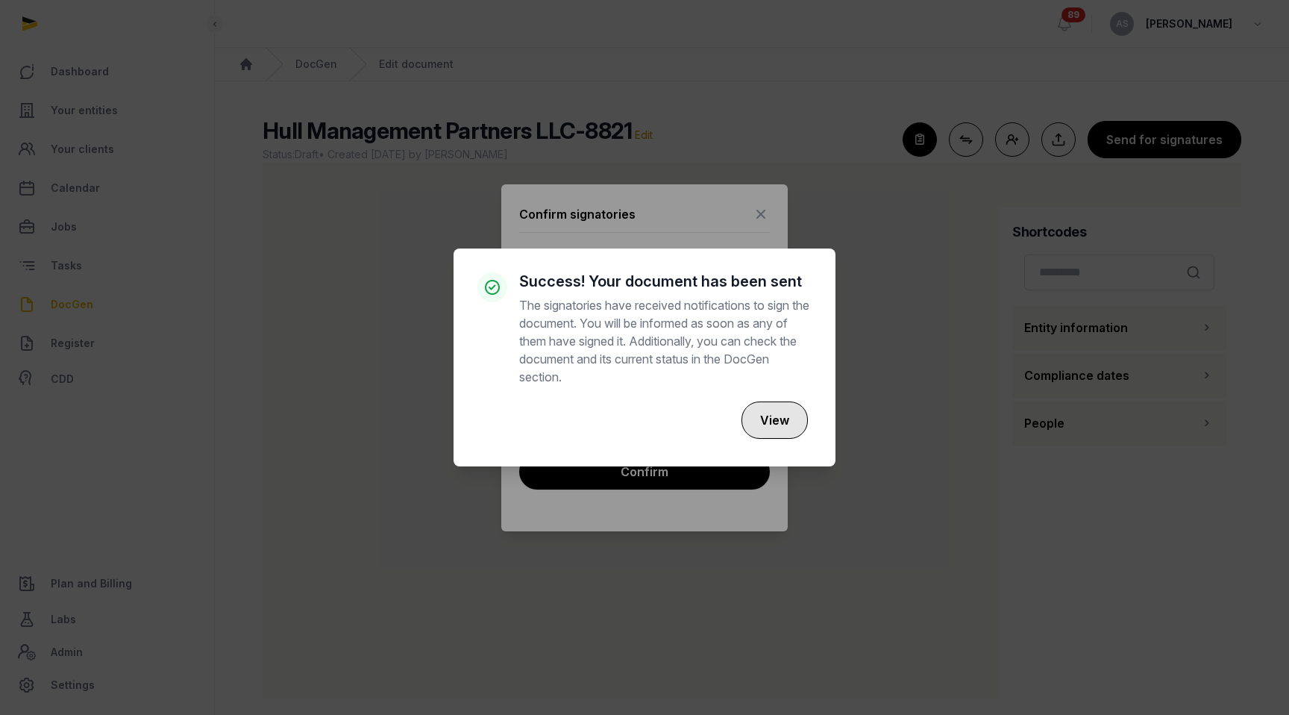
click at [786, 422] on button "View" at bounding box center [775, 419] width 66 height 37
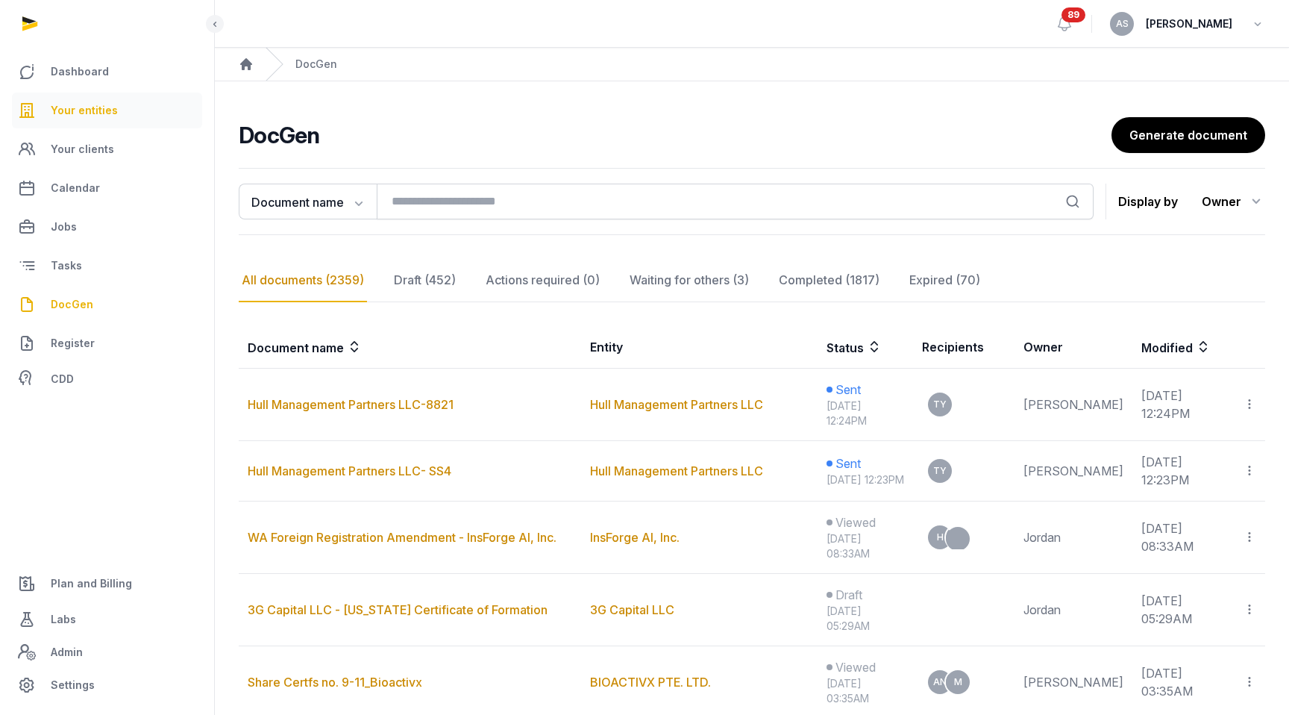
click at [89, 110] on span "Your entities" at bounding box center [84, 110] width 67 height 18
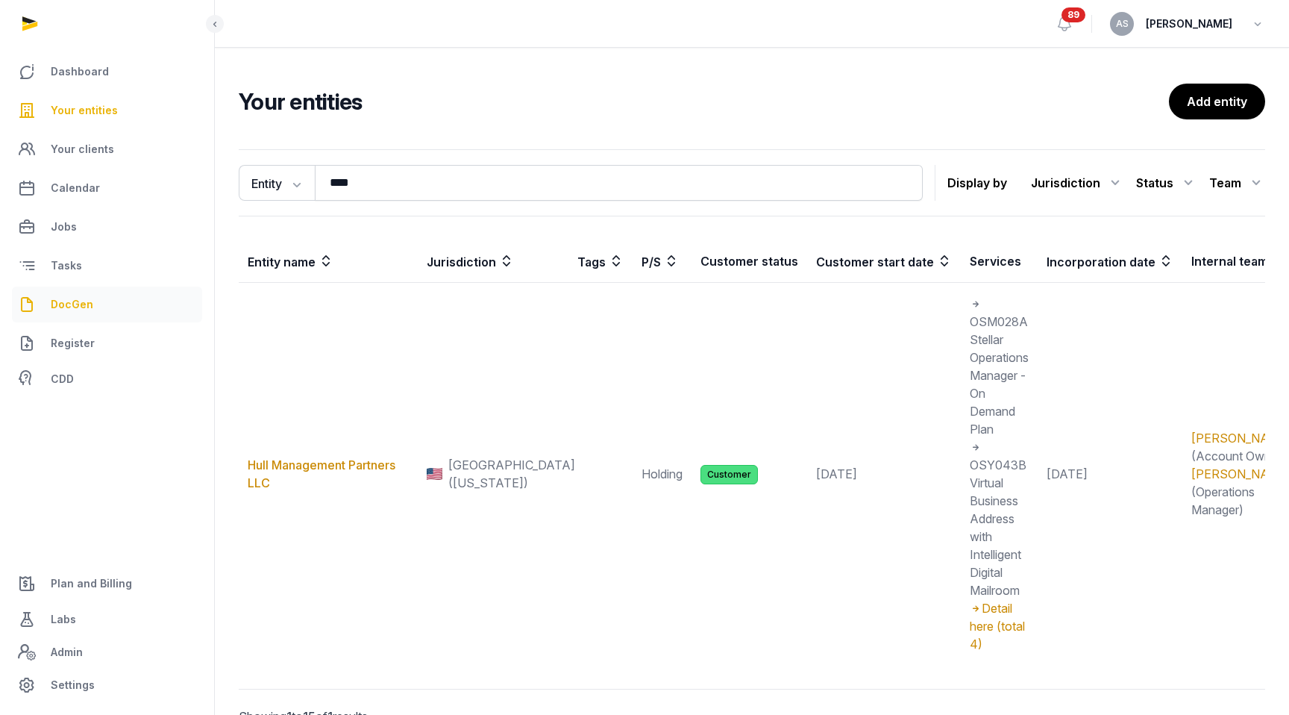
click at [84, 304] on span "DocGen" at bounding box center [72, 305] width 43 height 18
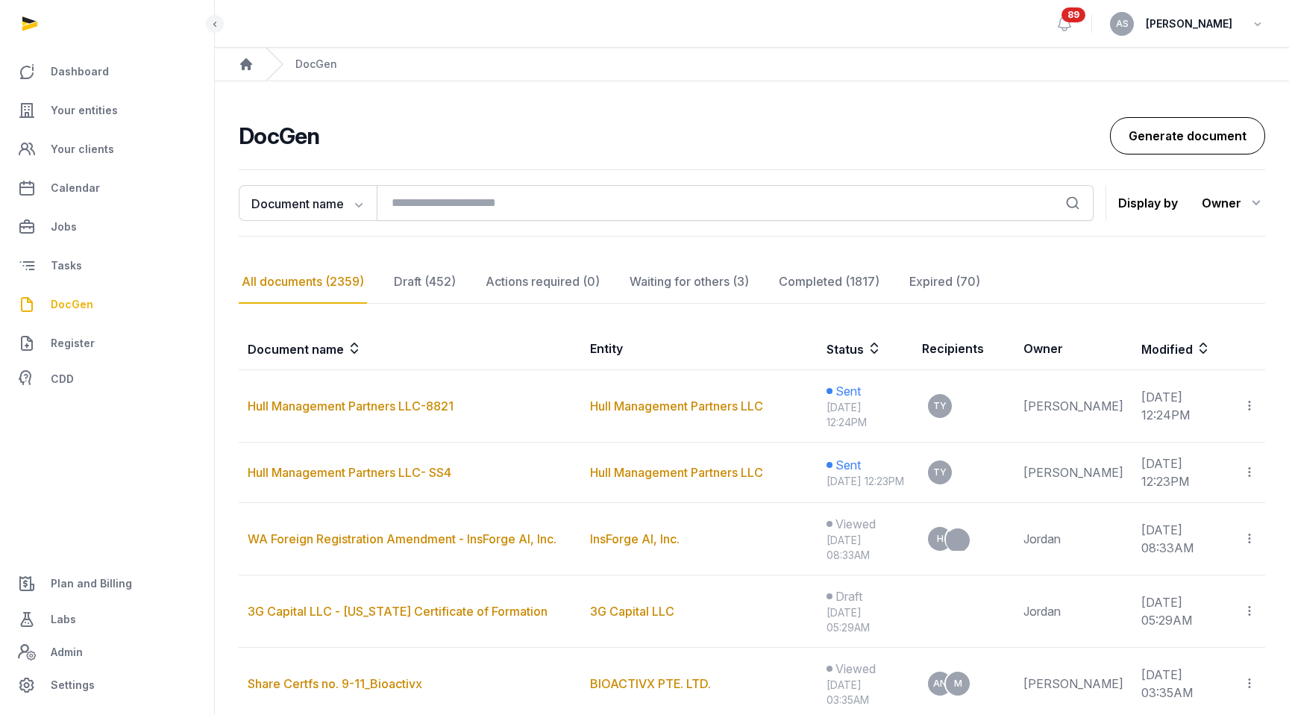
click at [1204, 134] on link "Generate document" at bounding box center [1187, 135] width 155 height 37
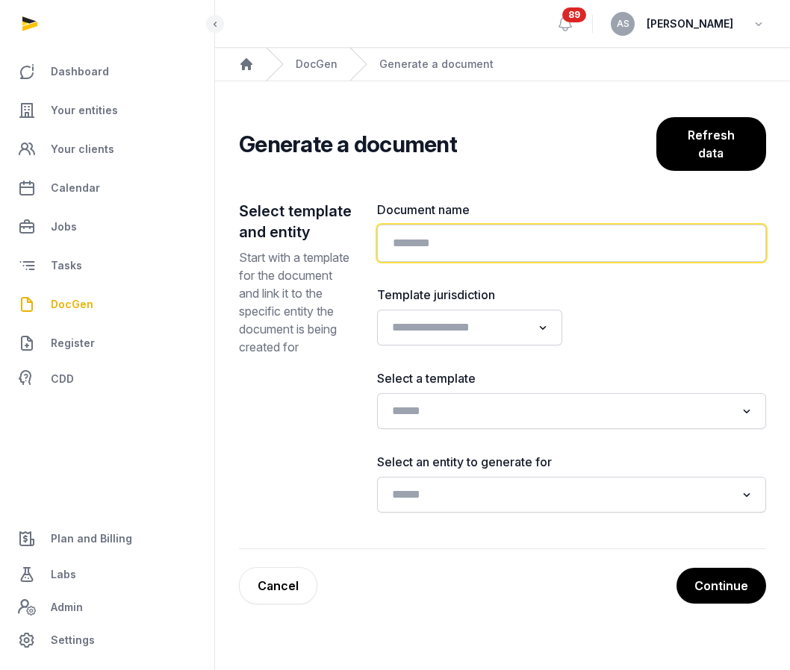
click at [406, 248] on input "text" at bounding box center [572, 243] width 390 height 37
type input "**********"
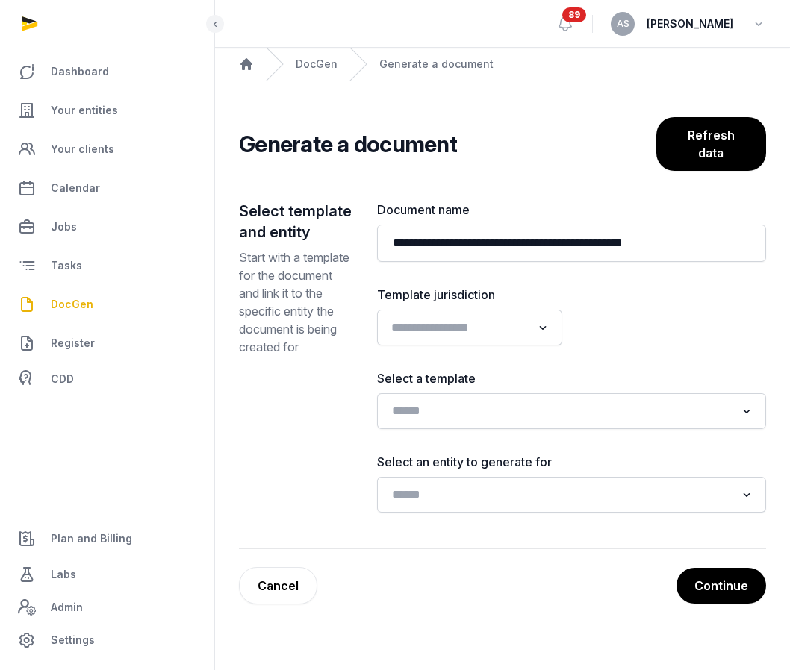
click at [478, 327] on input "Search for option" at bounding box center [459, 327] width 146 height 21
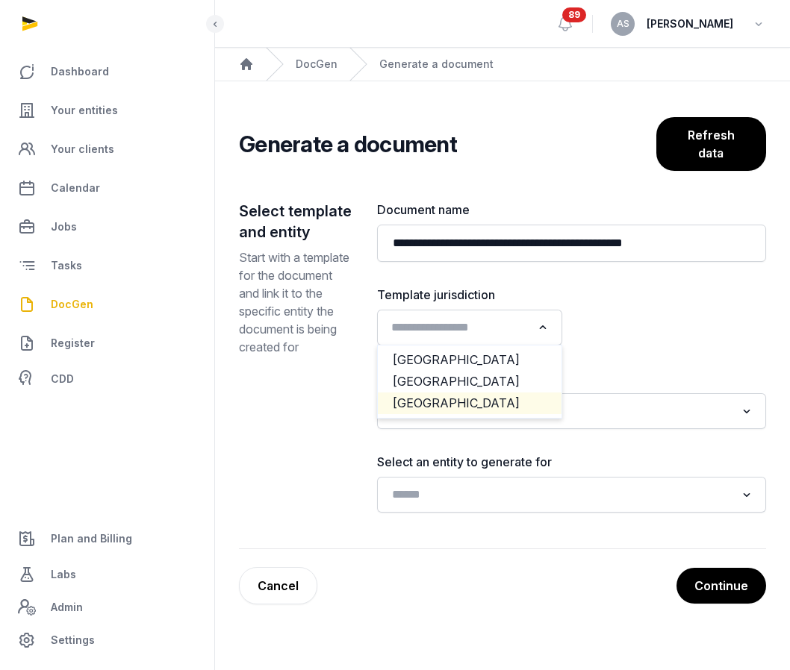
click at [469, 401] on li "[GEOGRAPHIC_DATA]" at bounding box center [470, 404] width 184 height 22
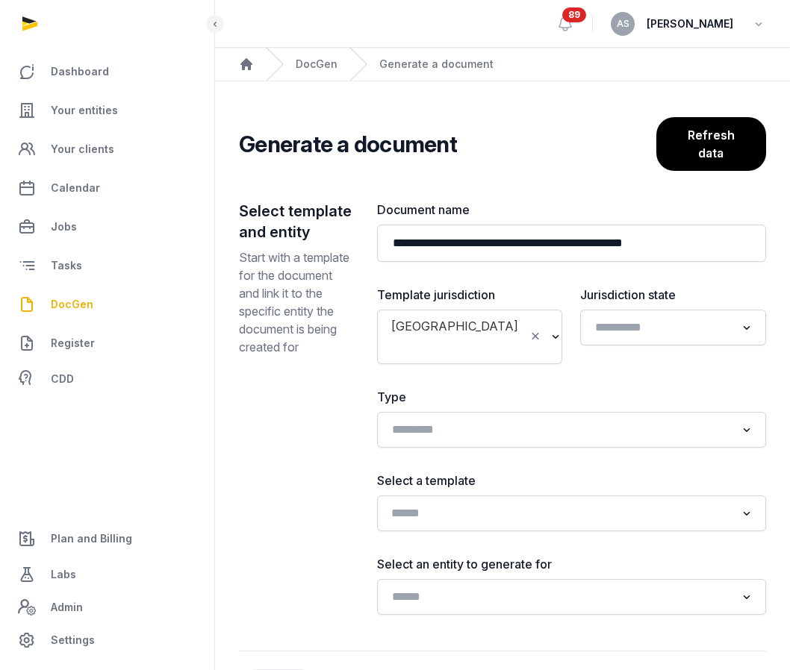
click at [501, 503] on input "Search for option" at bounding box center [561, 513] width 350 height 21
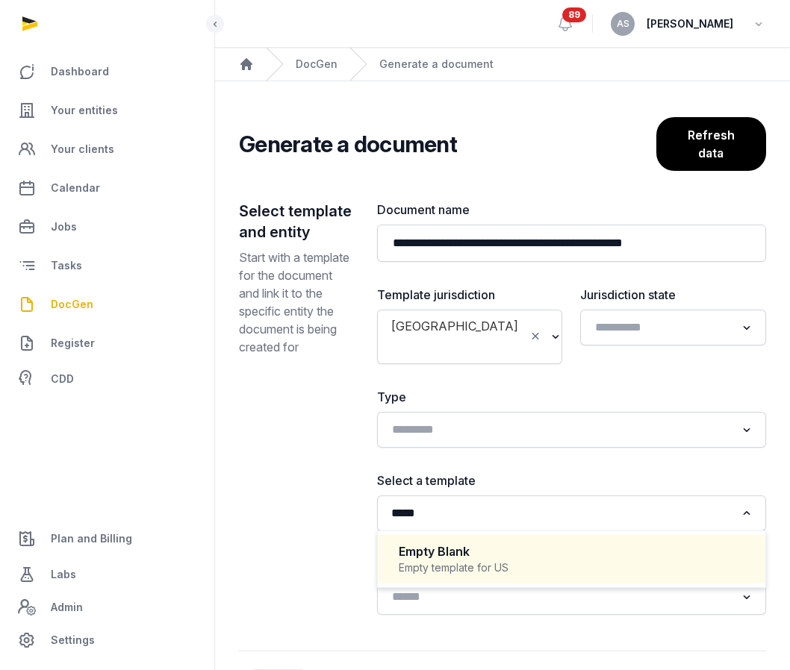
click at [498, 543] on div "Empty Blank" at bounding box center [571, 551] width 346 height 17
type input "*****"
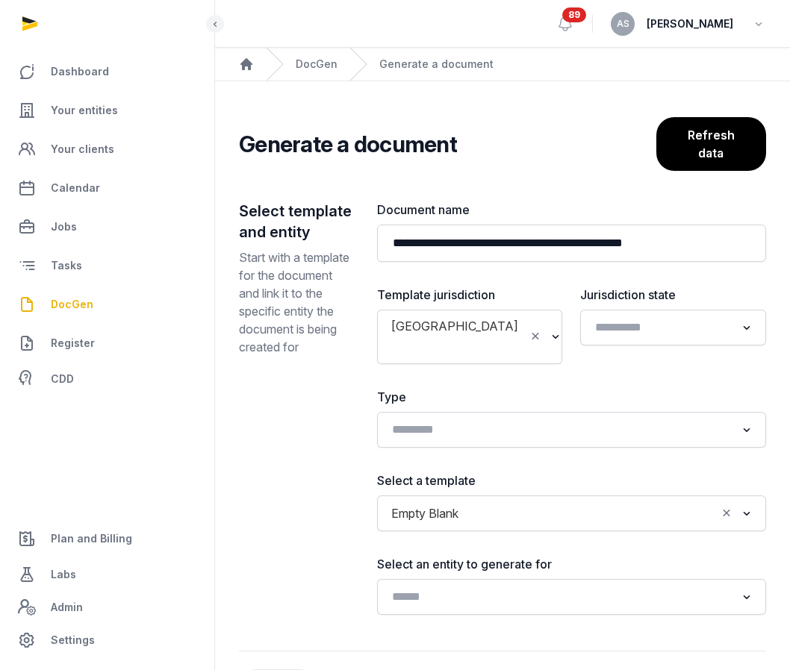
scroll to position [48, 0]
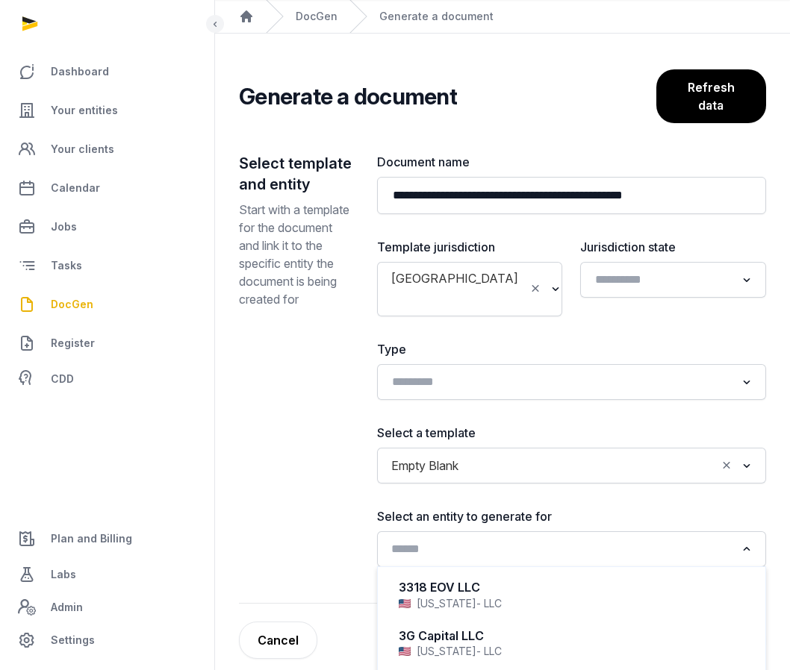
click at [521, 540] on input "Search for option" at bounding box center [561, 549] width 350 height 21
click at [521, 539] on input "Search for option" at bounding box center [561, 549] width 350 height 21
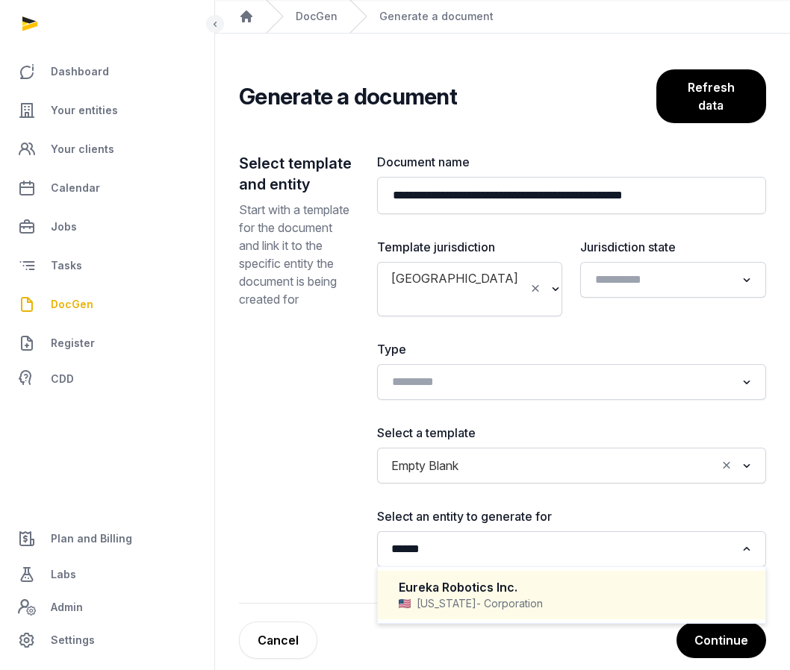
click at [525, 596] on span "- Corporation" at bounding box center [509, 603] width 66 height 15
type input "******"
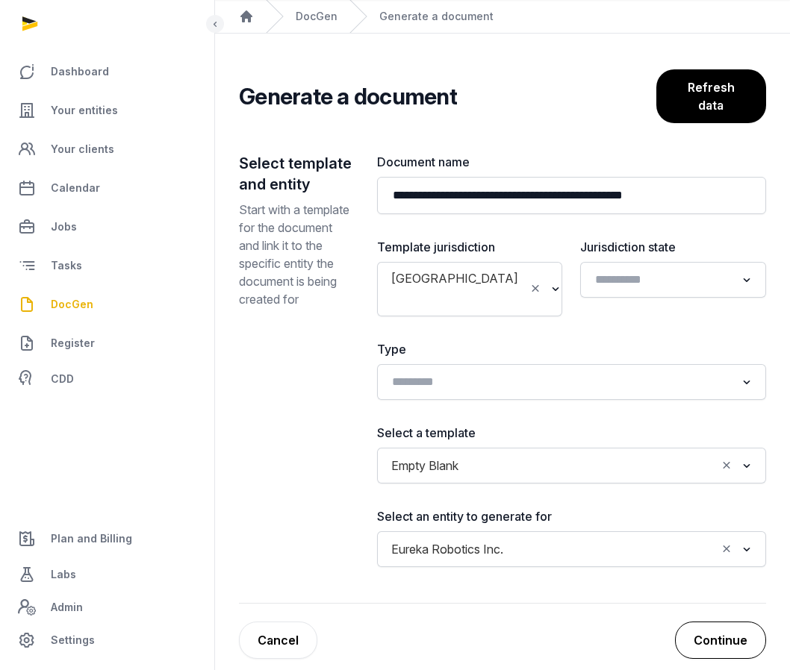
click at [724, 622] on button "Continue" at bounding box center [720, 640] width 91 height 37
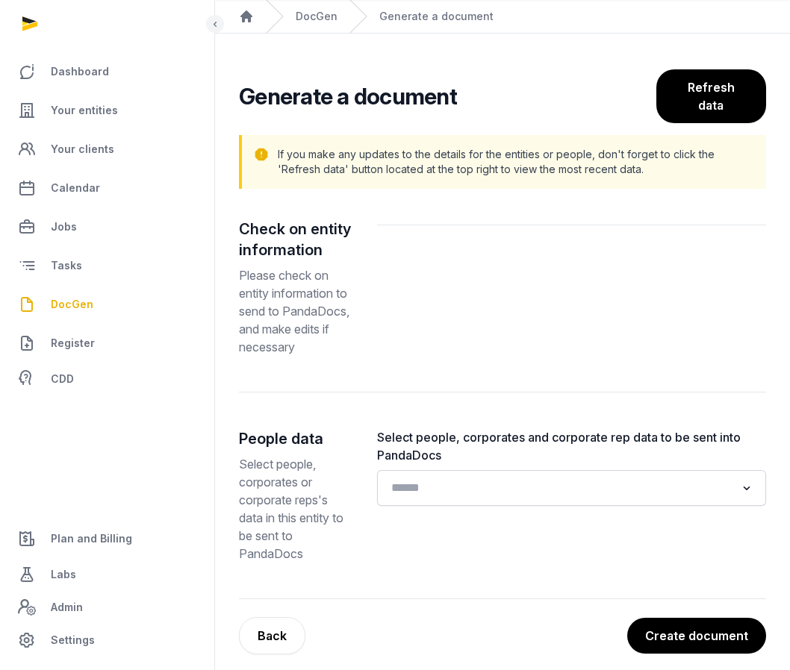
click at [516, 500] on div "Loading..." at bounding box center [571, 488] width 375 height 27
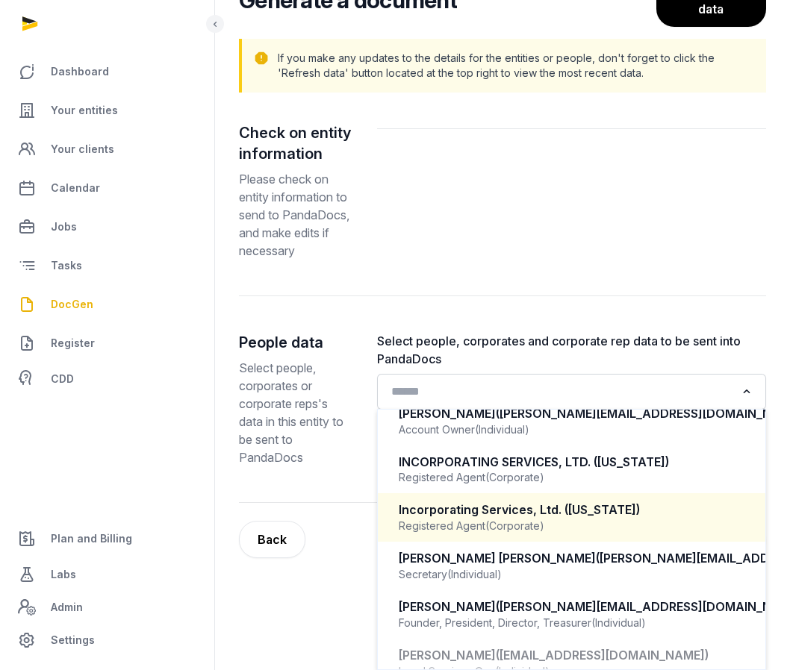
scroll to position [135, 0]
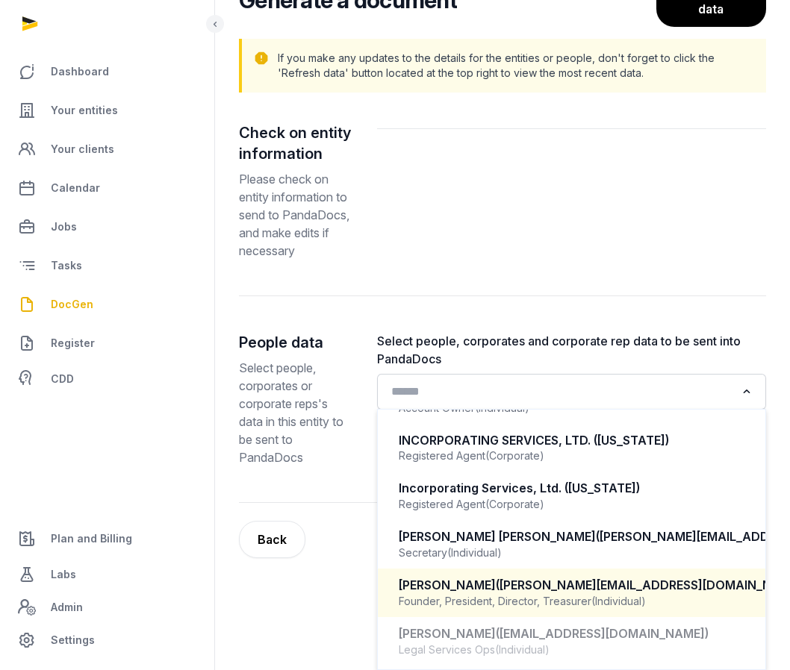
click at [464, 593] on div "Quang Cuong Pham (cuong@eurekarobotics.com)" at bounding box center [571, 585] width 346 height 17
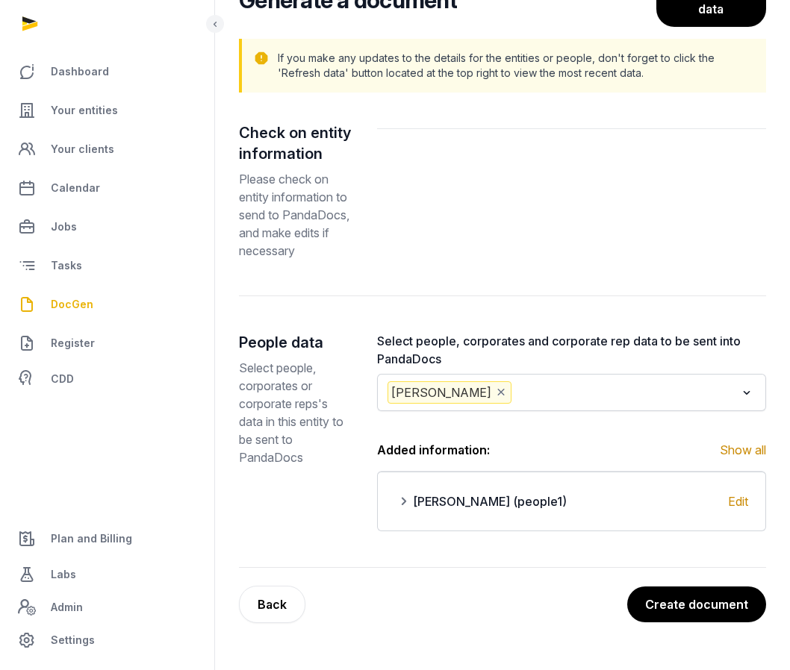
scroll to position [127, 0]
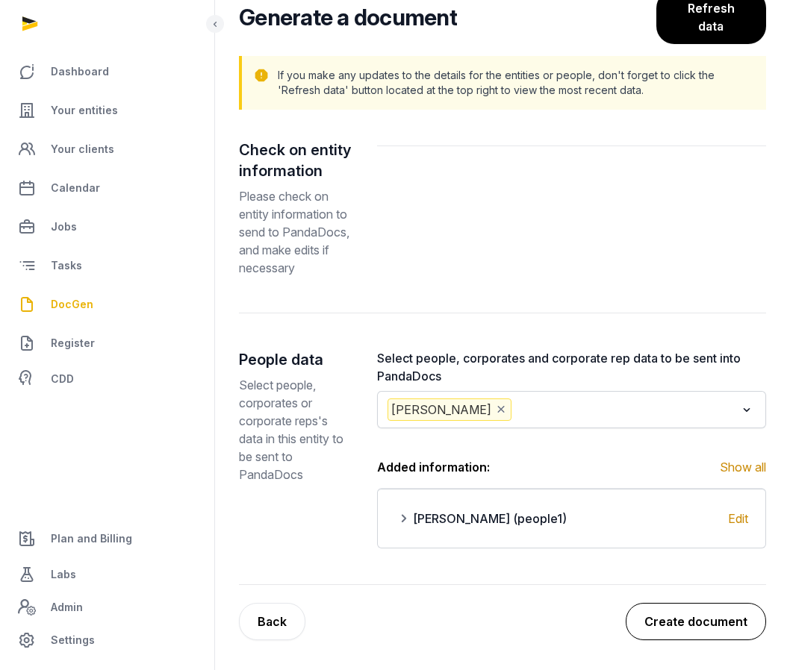
click at [659, 615] on button "Create document" at bounding box center [695, 621] width 140 height 37
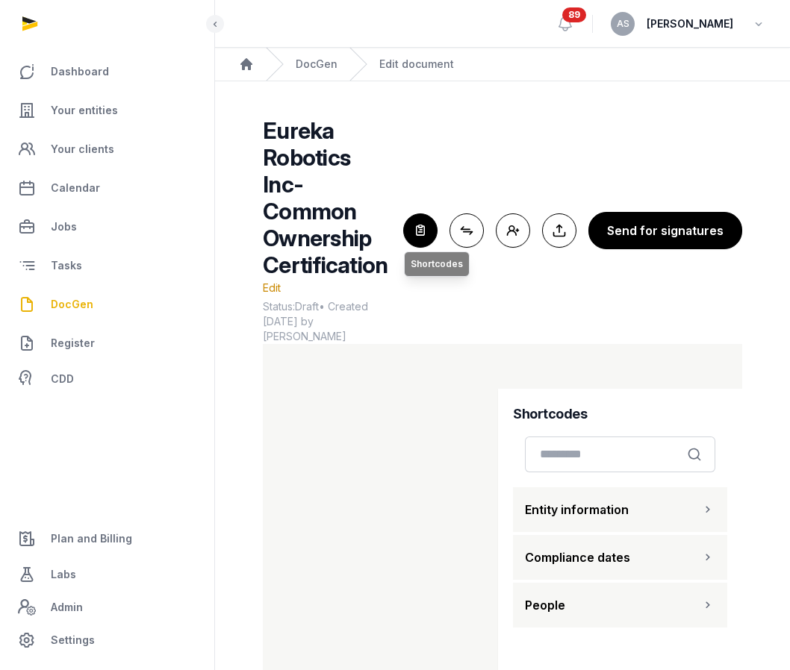
click at [419, 215] on icon "button" at bounding box center [420, 230] width 33 height 33
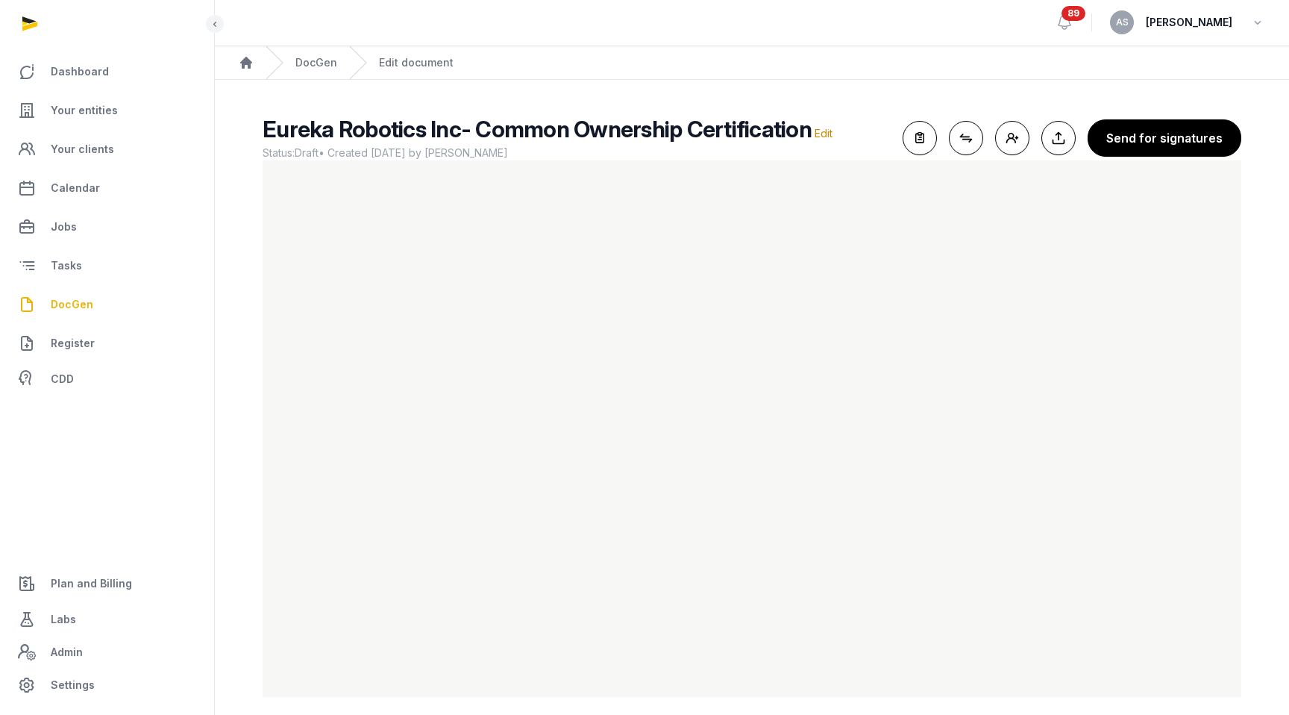
scroll to position [13, 0]
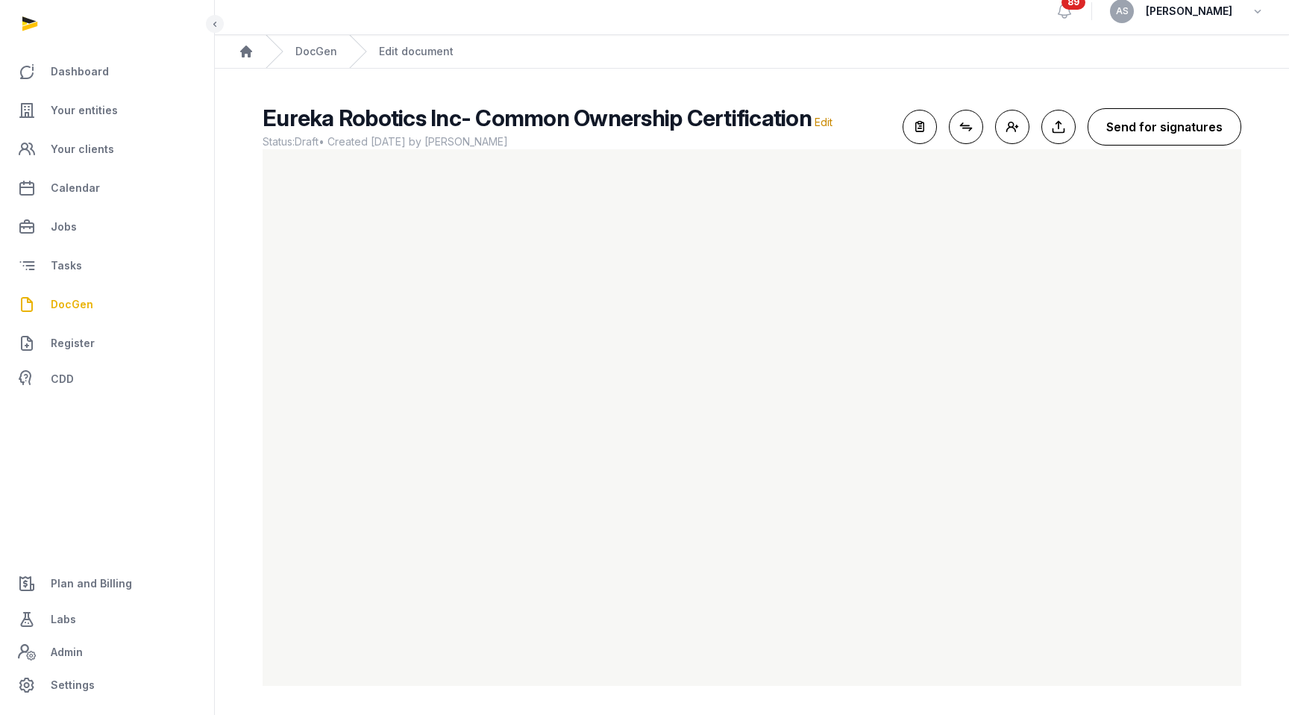
click at [1142, 122] on button "Send for signatures" at bounding box center [1165, 126] width 154 height 37
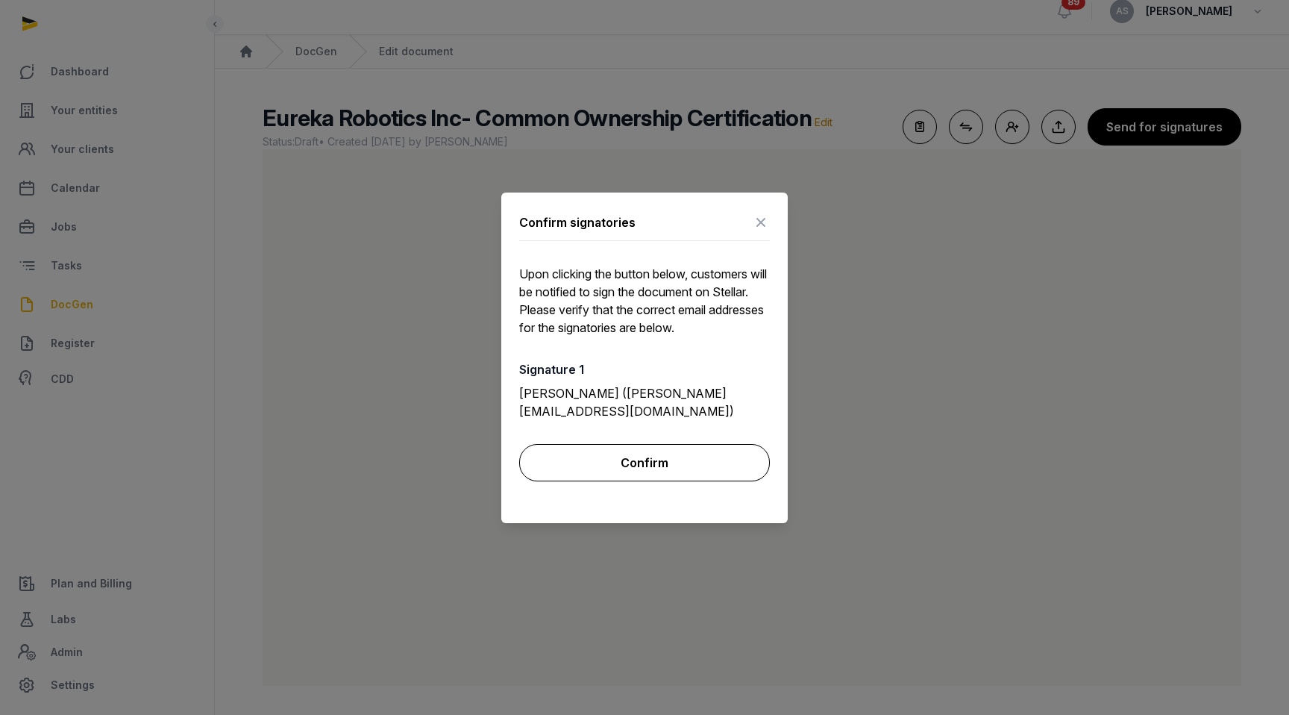
click at [621, 464] on button "Confirm" at bounding box center [644, 462] width 251 height 37
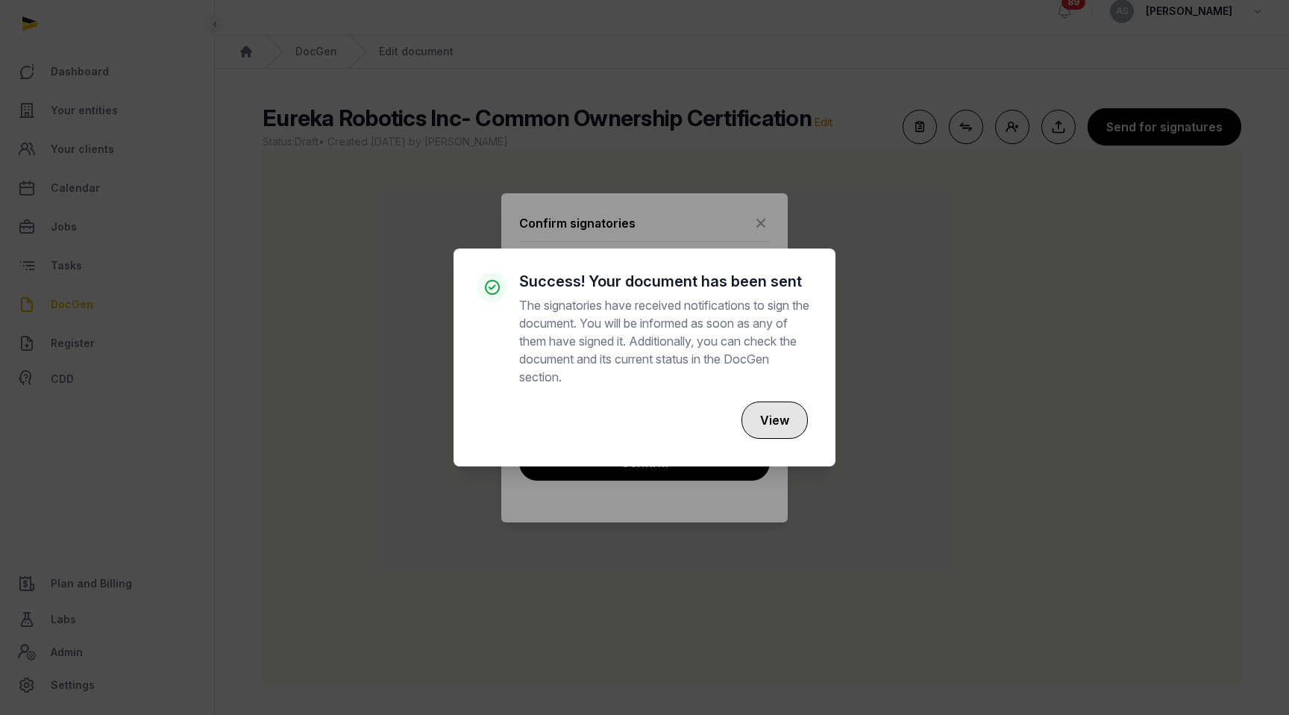
click at [779, 417] on button "View" at bounding box center [775, 419] width 66 height 37
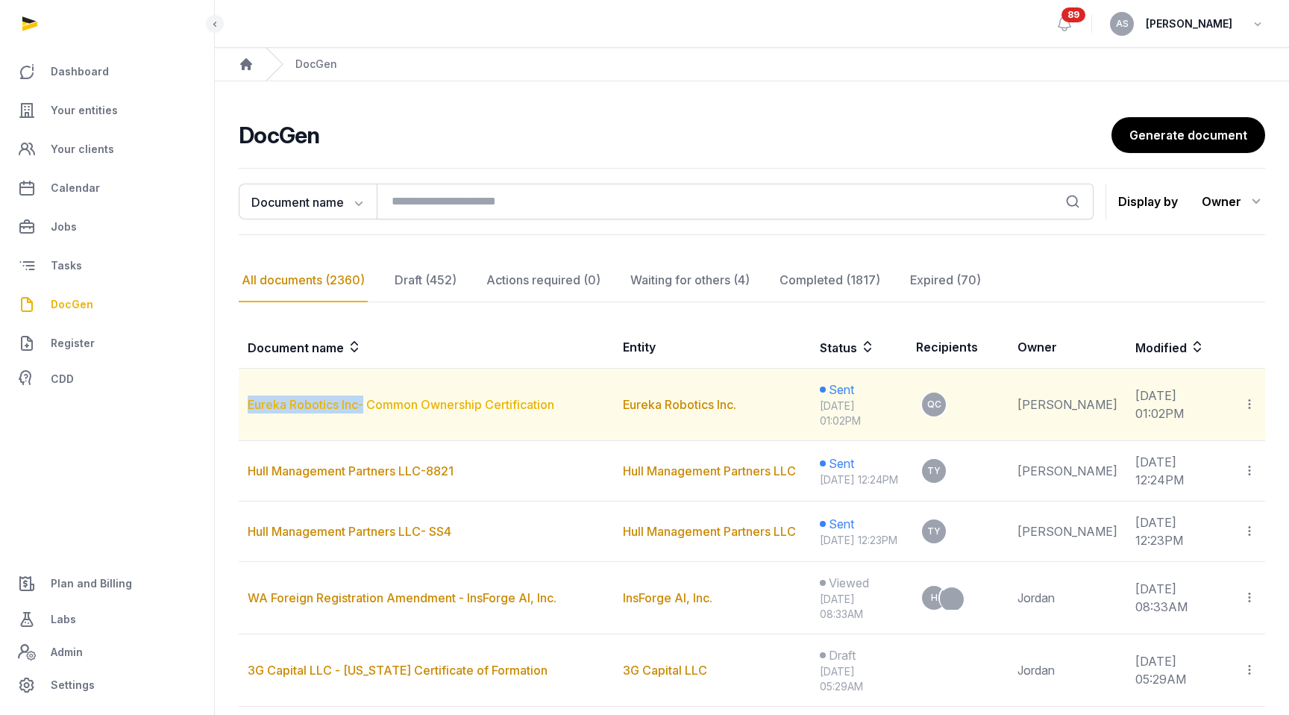
drag, startPoint x: 245, startPoint y: 401, endPoint x: 366, endPoint y: 406, distance: 121.0
click at [366, 406] on td "Eureka Robotics Inc- Common Ownership Certification" at bounding box center [426, 405] width 375 height 72
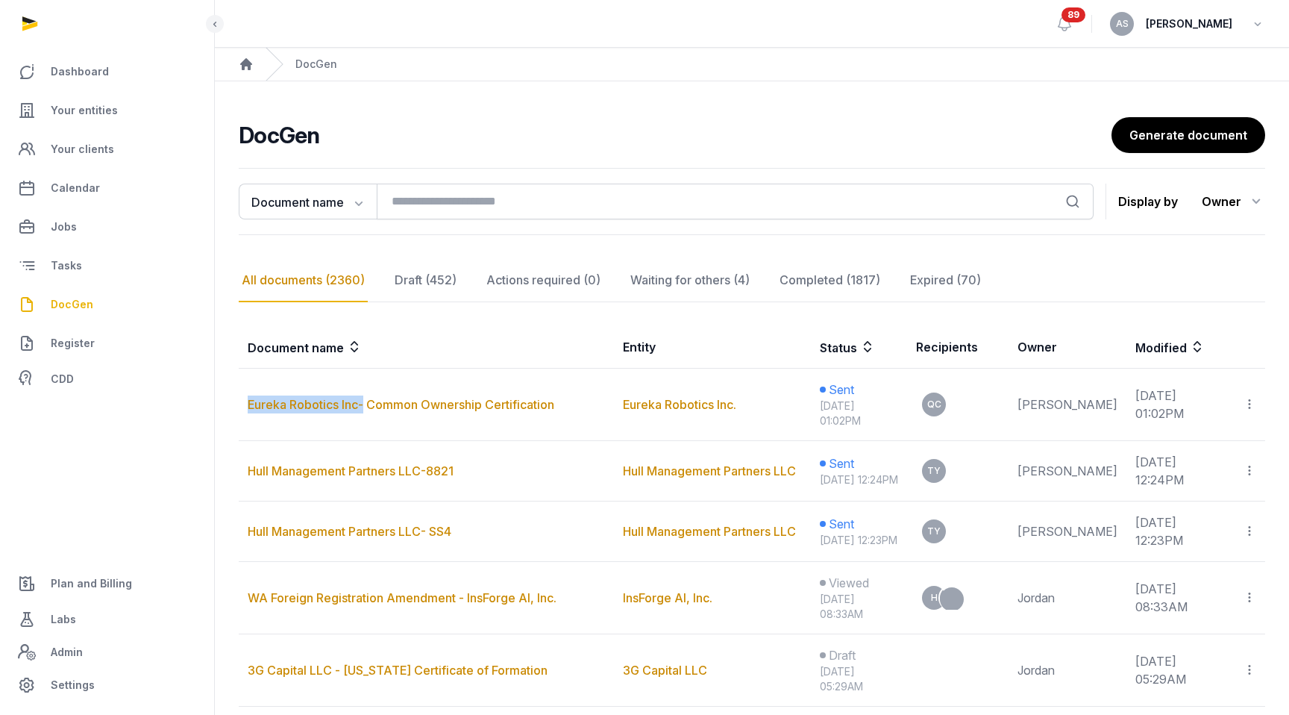
copy link "Eureka Robotics Inc-"
click at [1159, 137] on link "Generate document" at bounding box center [1187, 135] width 155 height 37
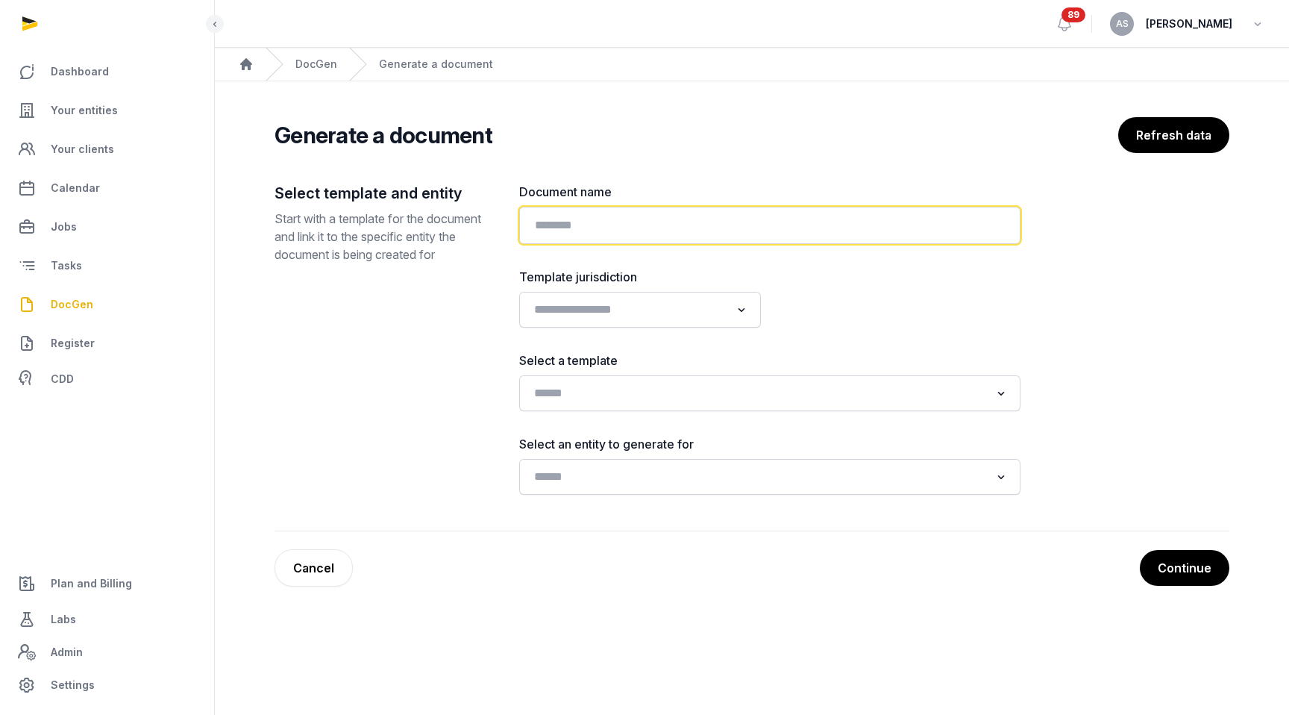
click at [544, 210] on input "text" at bounding box center [769, 225] width 501 height 37
paste input "**********"
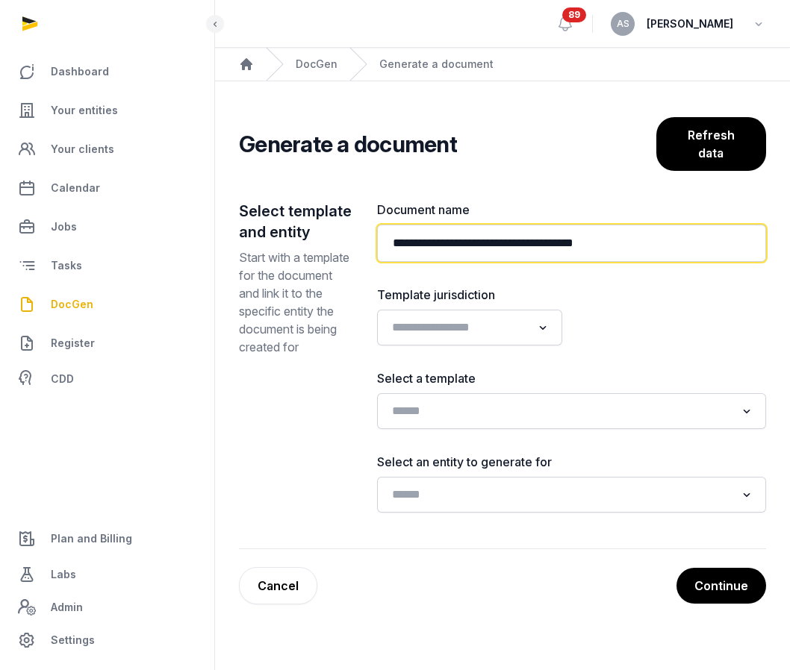
type input "**********"
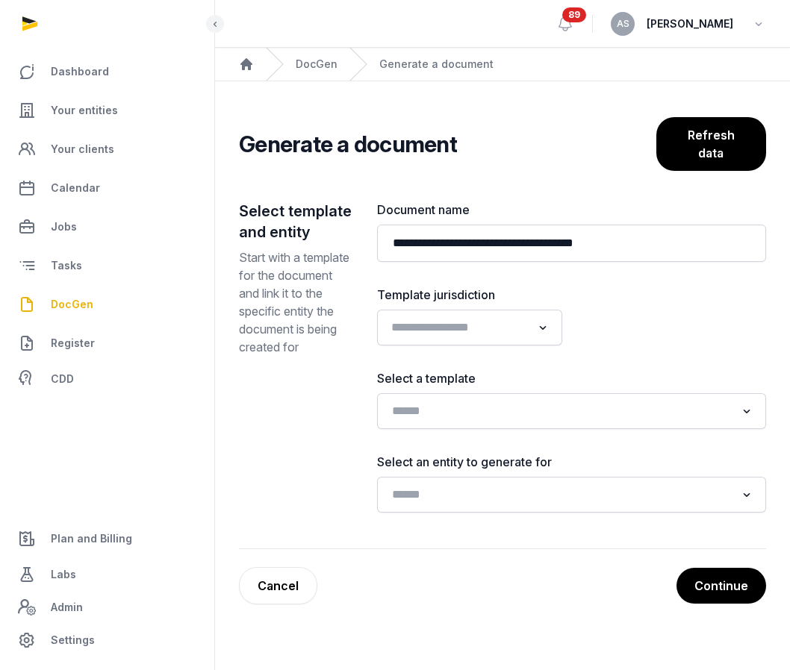
click at [541, 316] on div "Loading..." at bounding box center [544, 326] width 22 height 24
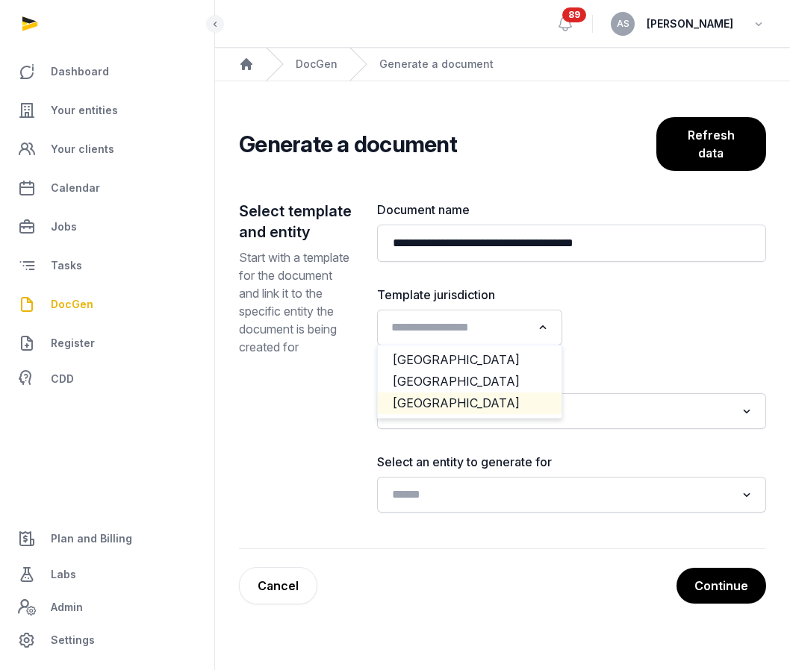
click at [514, 394] on li "[GEOGRAPHIC_DATA]" at bounding box center [470, 404] width 184 height 22
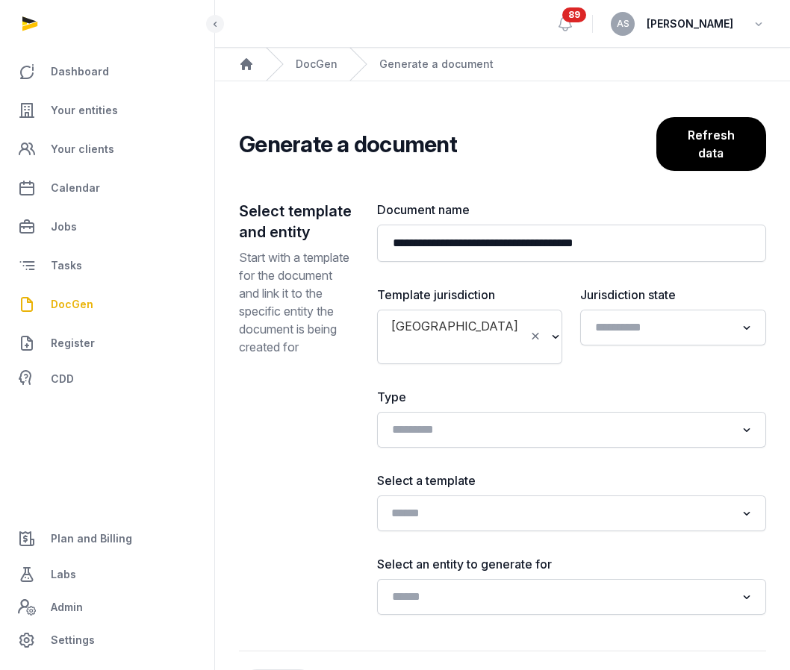
click at [470, 500] on div "Search for option" at bounding box center [560, 512] width 353 height 24
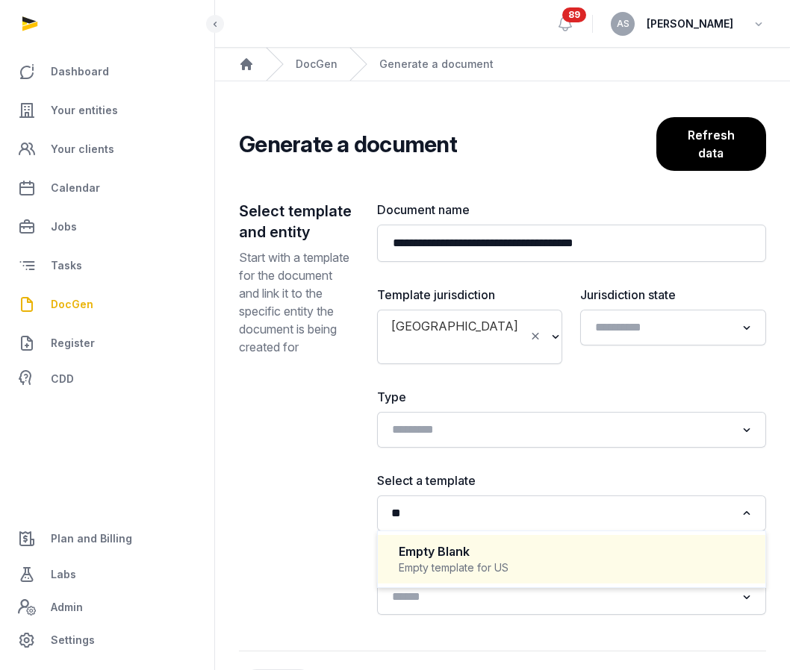
type input "*"
click at [487, 541] on div "Empty Blank Empty template for US" at bounding box center [572, 559] width 358 height 44
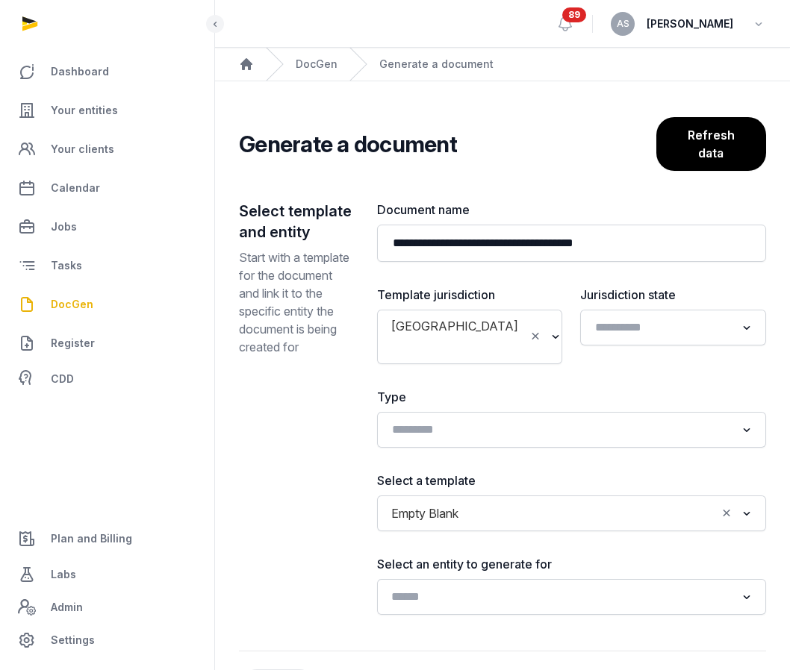
click at [497, 588] on div "Loading..." at bounding box center [571, 597] width 375 height 27
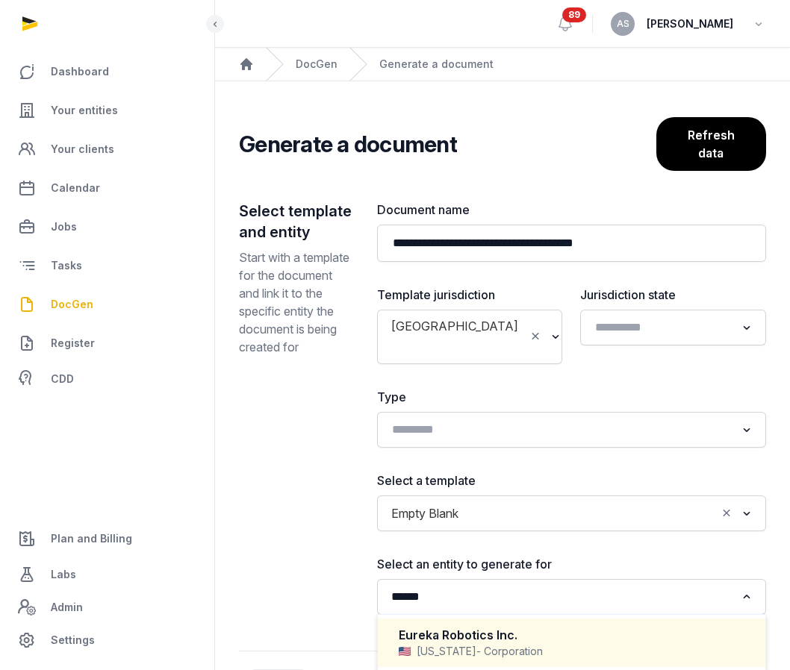
click at [513, 627] on div "Eureka Robotics Inc." at bounding box center [571, 635] width 346 height 17
type input "******"
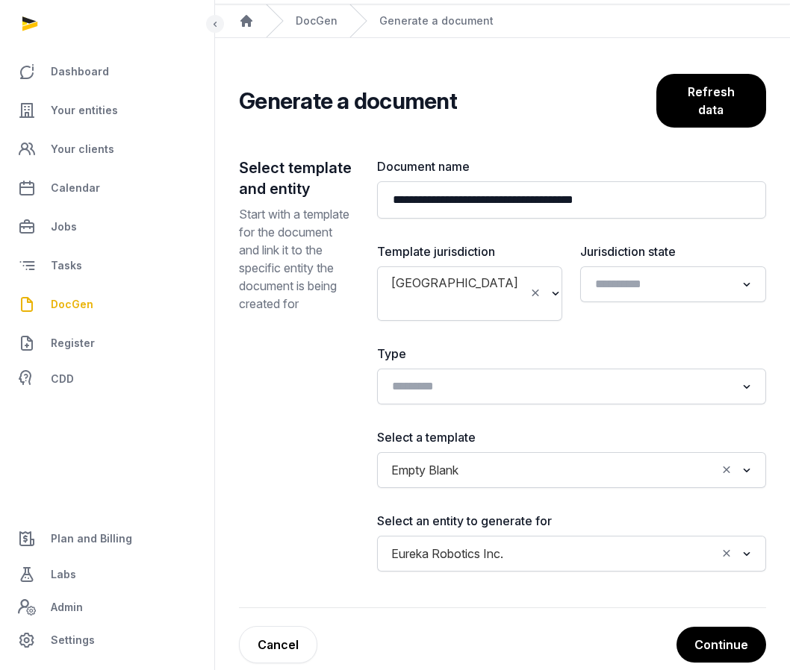
scroll to position [48, 0]
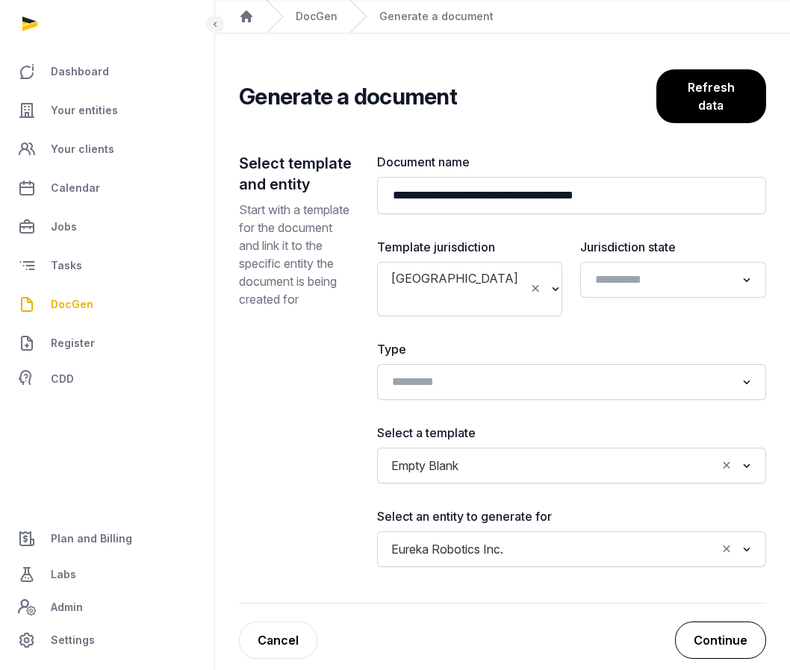
click at [721, 623] on button "Continue" at bounding box center [720, 640] width 91 height 37
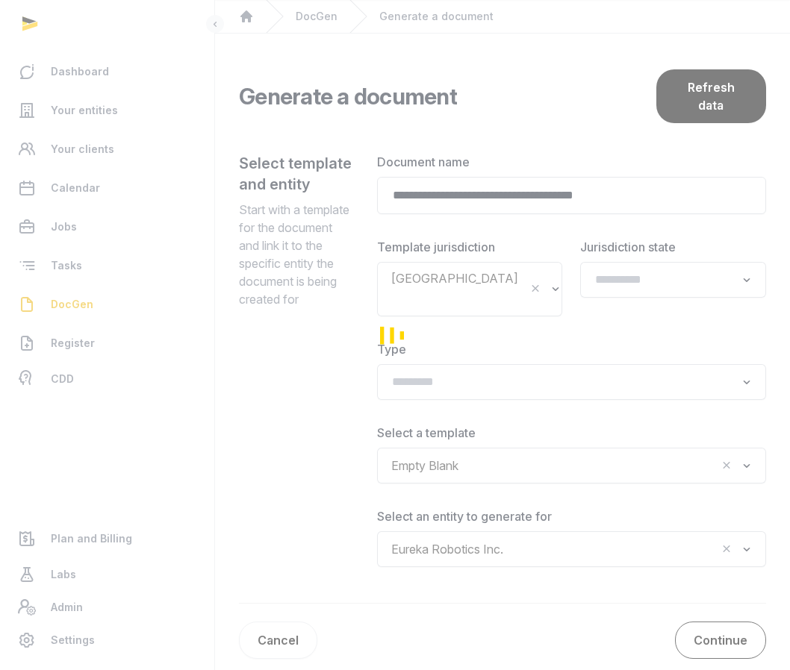
click at [721, 623] on div "Loading" at bounding box center [395, 335] width 790 height 670
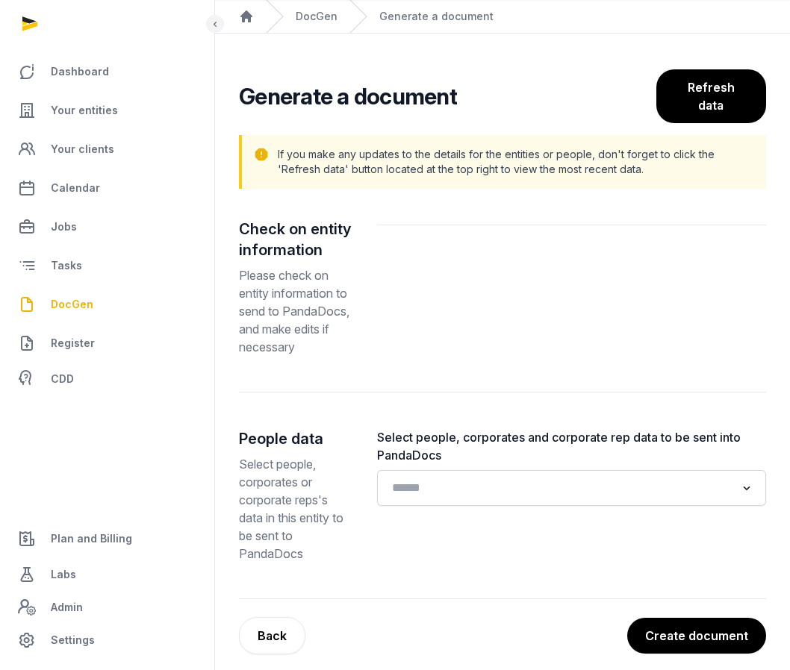
scroll to position [62, 0]
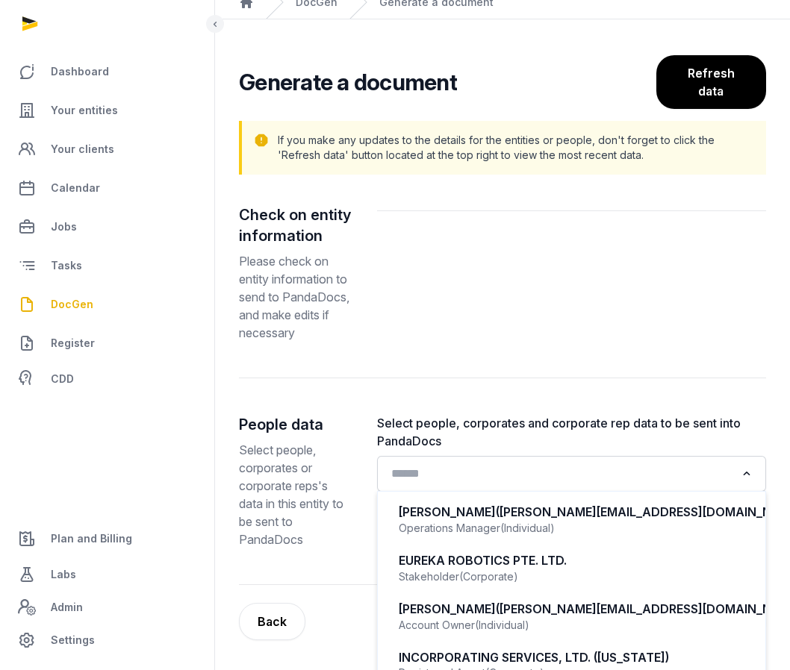
click at [527, 463] on input "Search for option" at bounding box center [561, 473] width 350 height 21
click at [528, 463] on input "Search for option" at bounding box center [561, 473] width 350 height 21
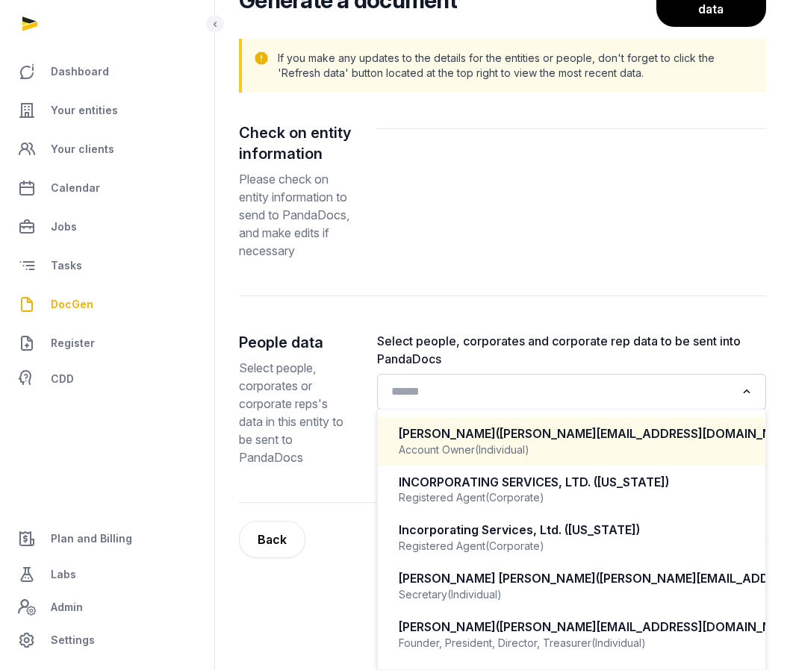
scroll to position [135, 0]
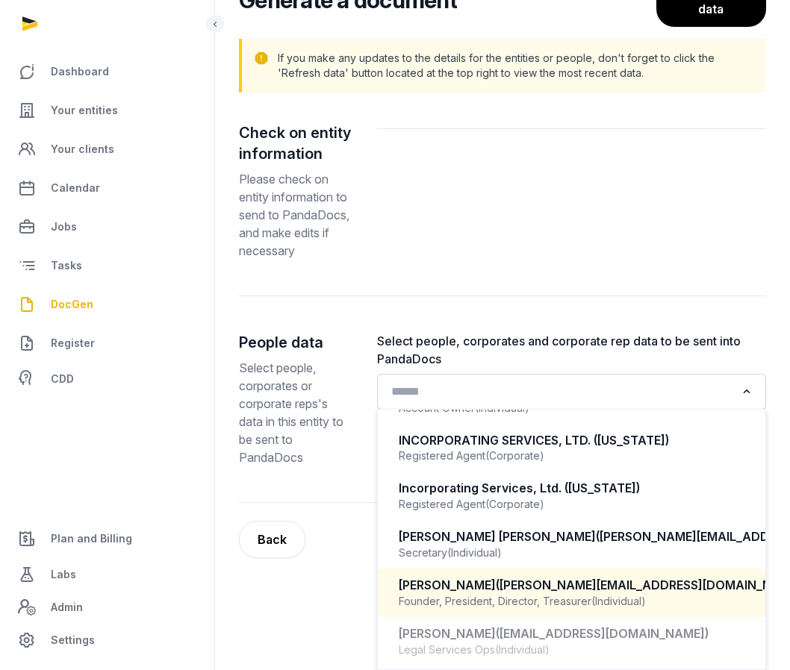
click at [501, 585] on div "Quang Cuong Pham (cuong@eurekarobotics.com)" at bounding box center [571, 585] width 346 height 17
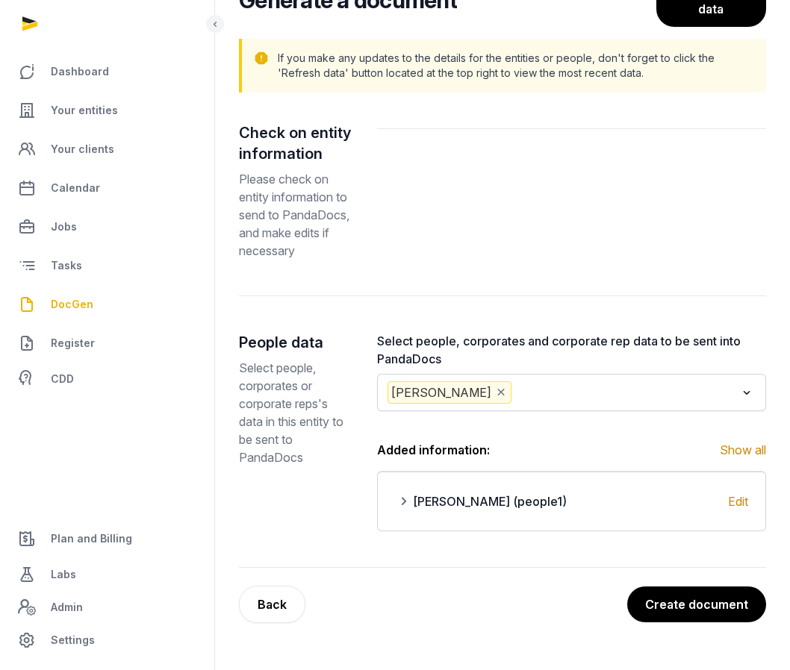
scroll to position [127, 0]
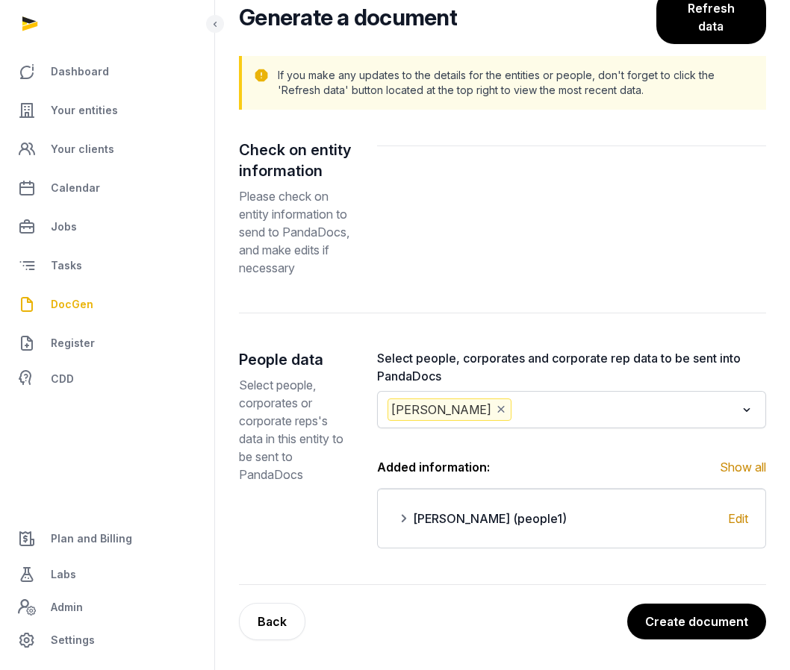
click at [700, 616] on button "Create document" at bounding box center [696, 622] width 139 height 36
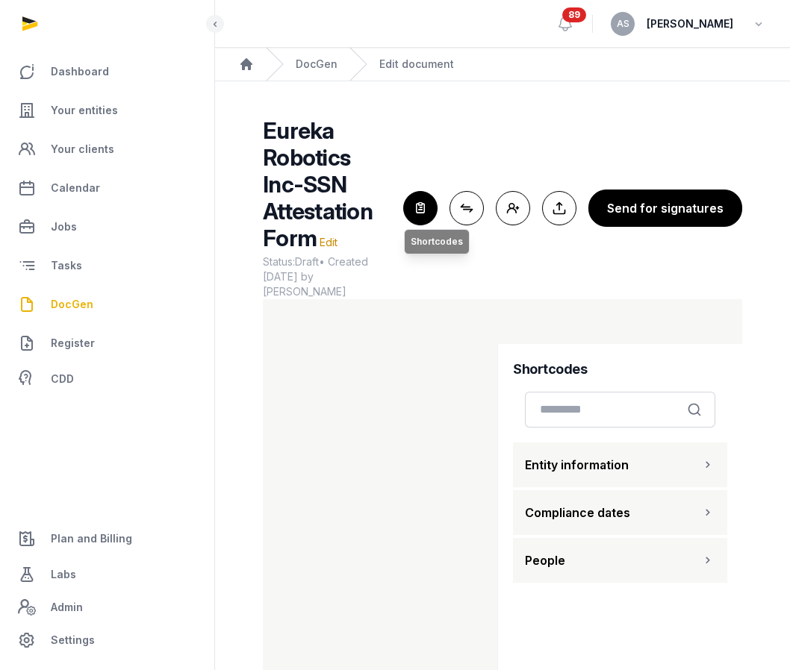
click at [428, 200] on icon "button" at bounding box center [420, 208] width 33 height 33
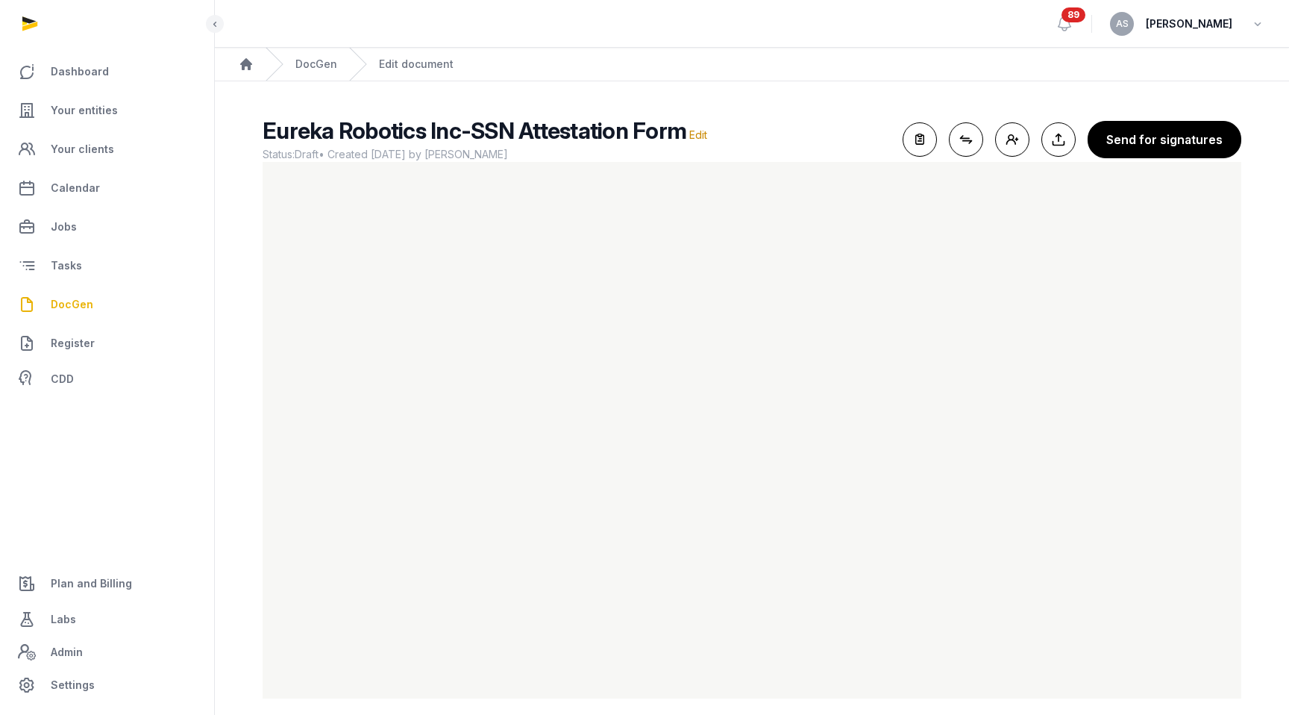
scroll to position [13, 0]
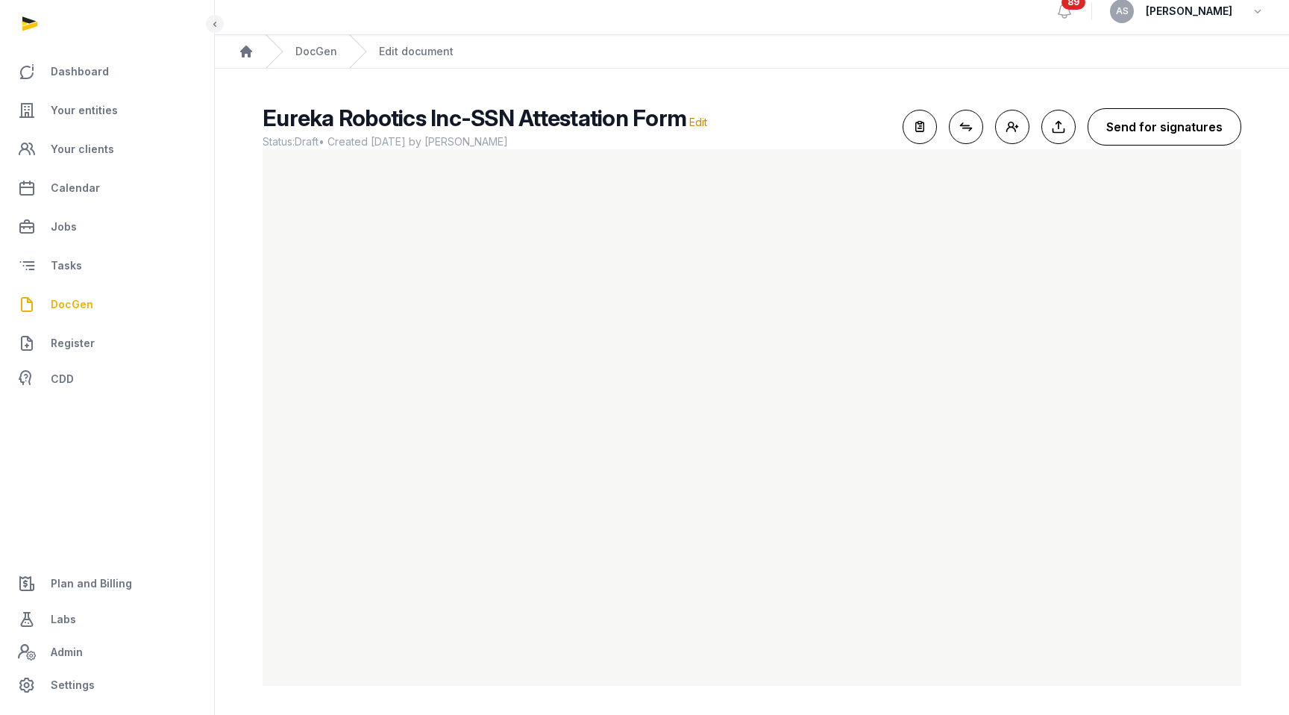
click at [1145, 128] on button "Send for signatures" at bounding box center [1165, 126] width 154 height 37
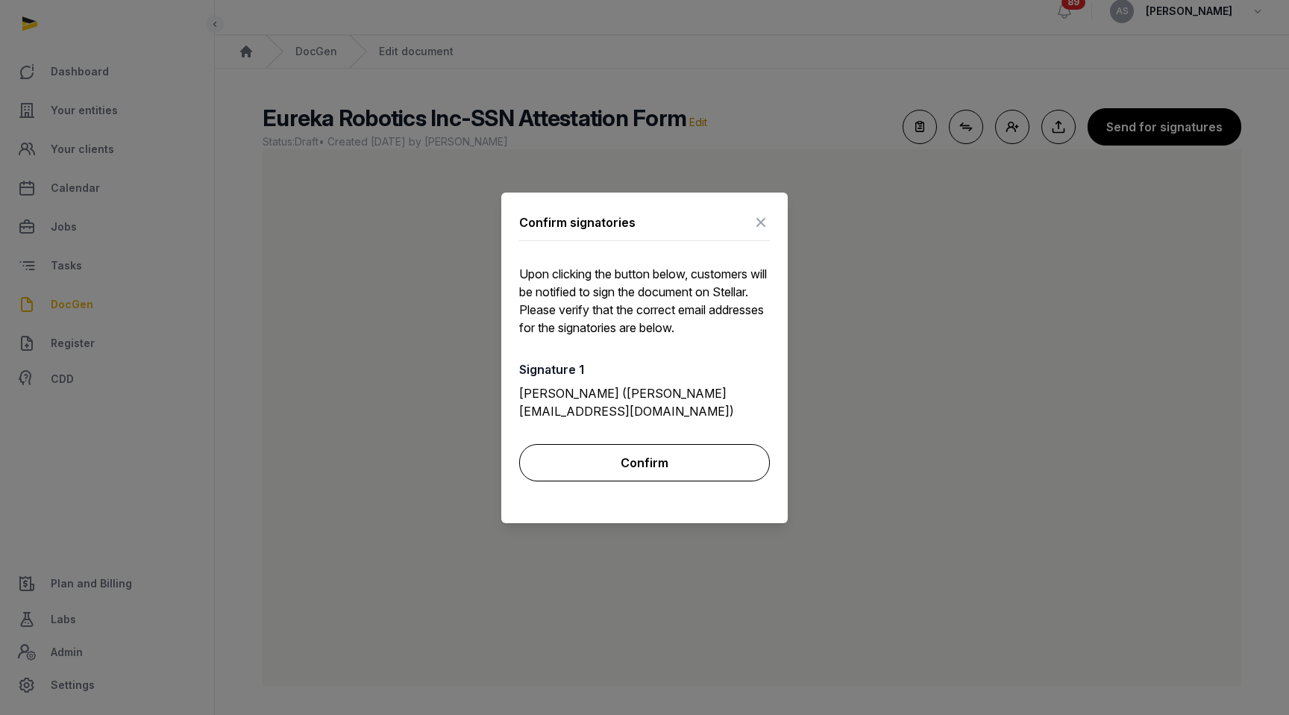
click at [678, 460] on button "Confirm" at bounding box center [644, 462] width 251 height 37
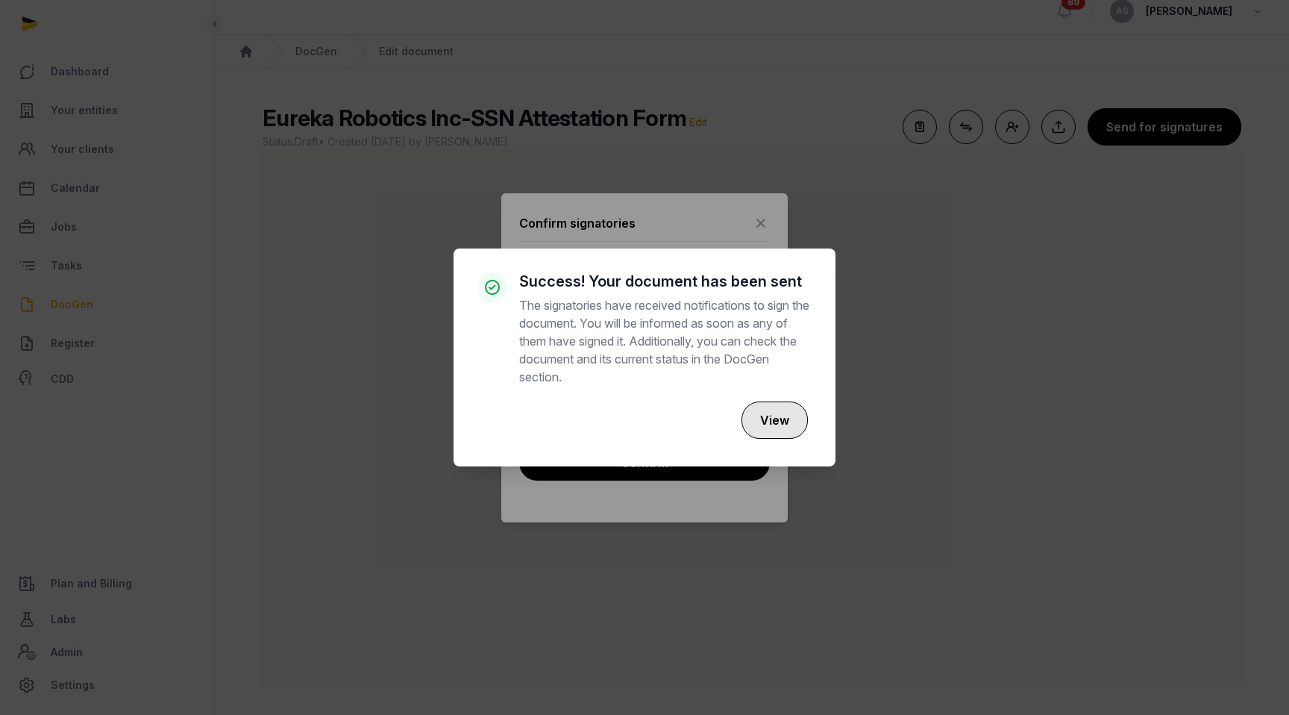
click at [778, 422] on button "View" at bounding box center [775, 419] width 66 height 37
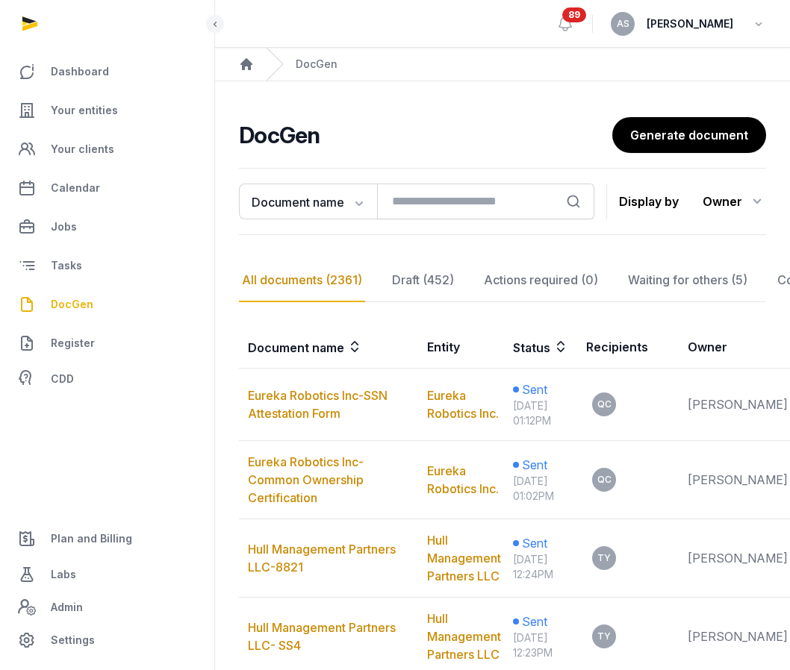
click at [586, 13] on span "89" at bounding box center [574, 14] width 24 height 15
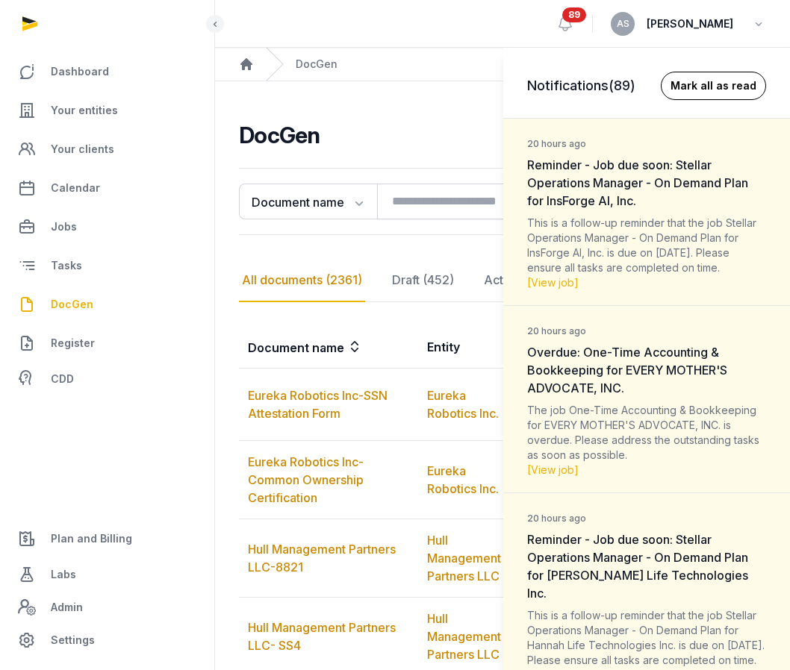
click at [693, 94] on button "Mark all as read" at bounding box center [712, 86] width 105 height 28
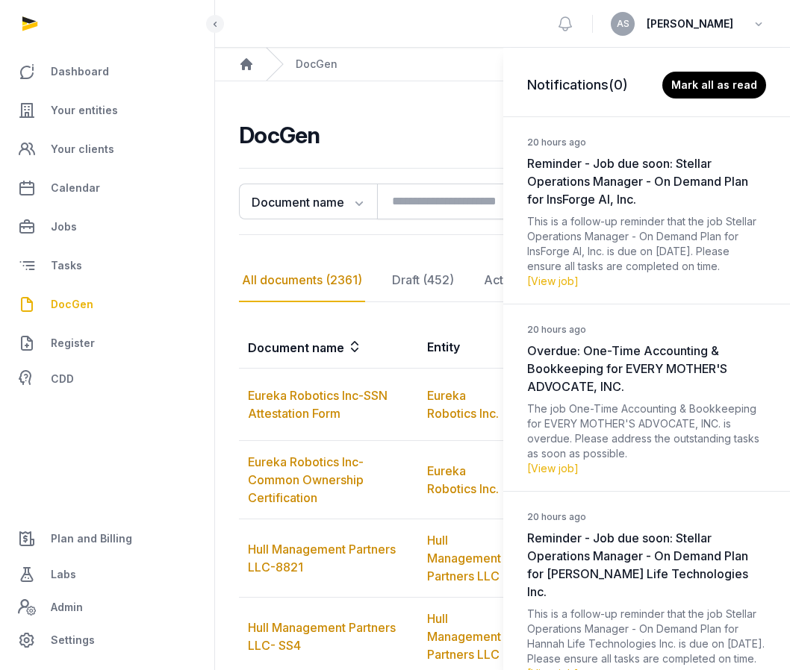
click at [590, 16] on div "Notifications (0) Mark all as read 20 hours ago Reminder - Job due soon: Stella…" at bounding box center [395, 335] width 790 height 670
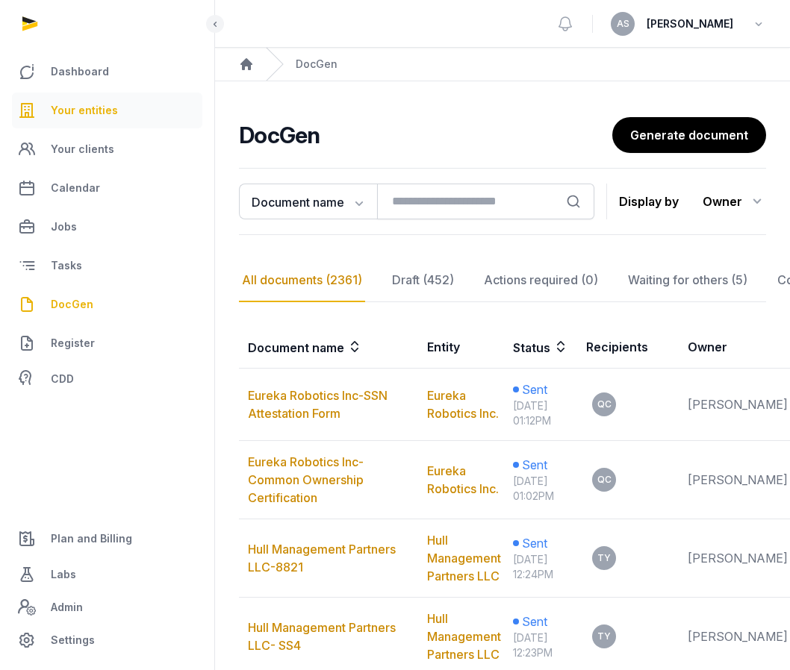
click at [79, 110] on span "Your entities" at bounding box center [84, 110] width 67 height 18
